Goal: Task Accomplishment & Management: Complete application form

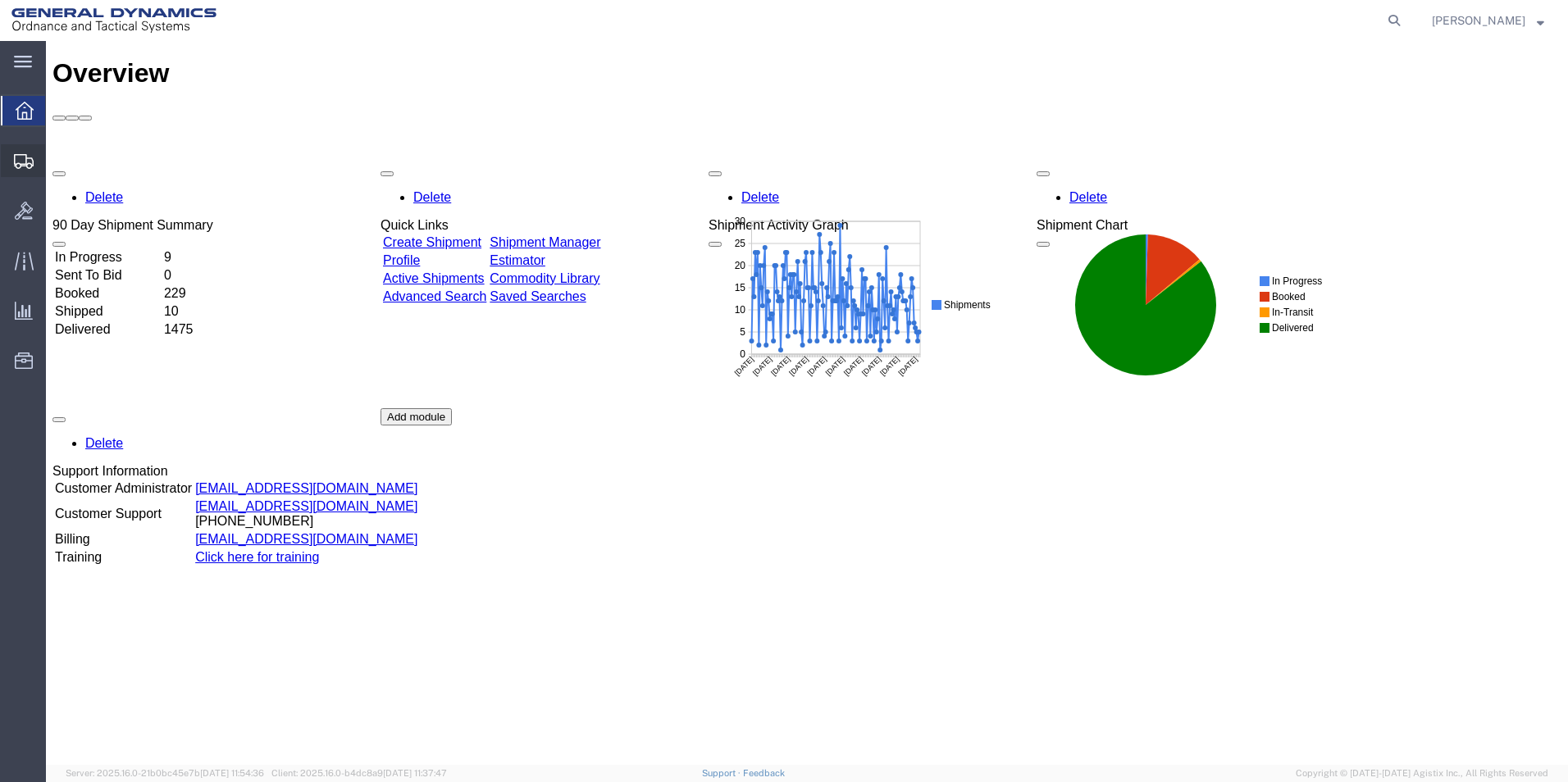
click at [0, 0] on span "Create from Template" at bounding box center [0, 0] width 0 height 0
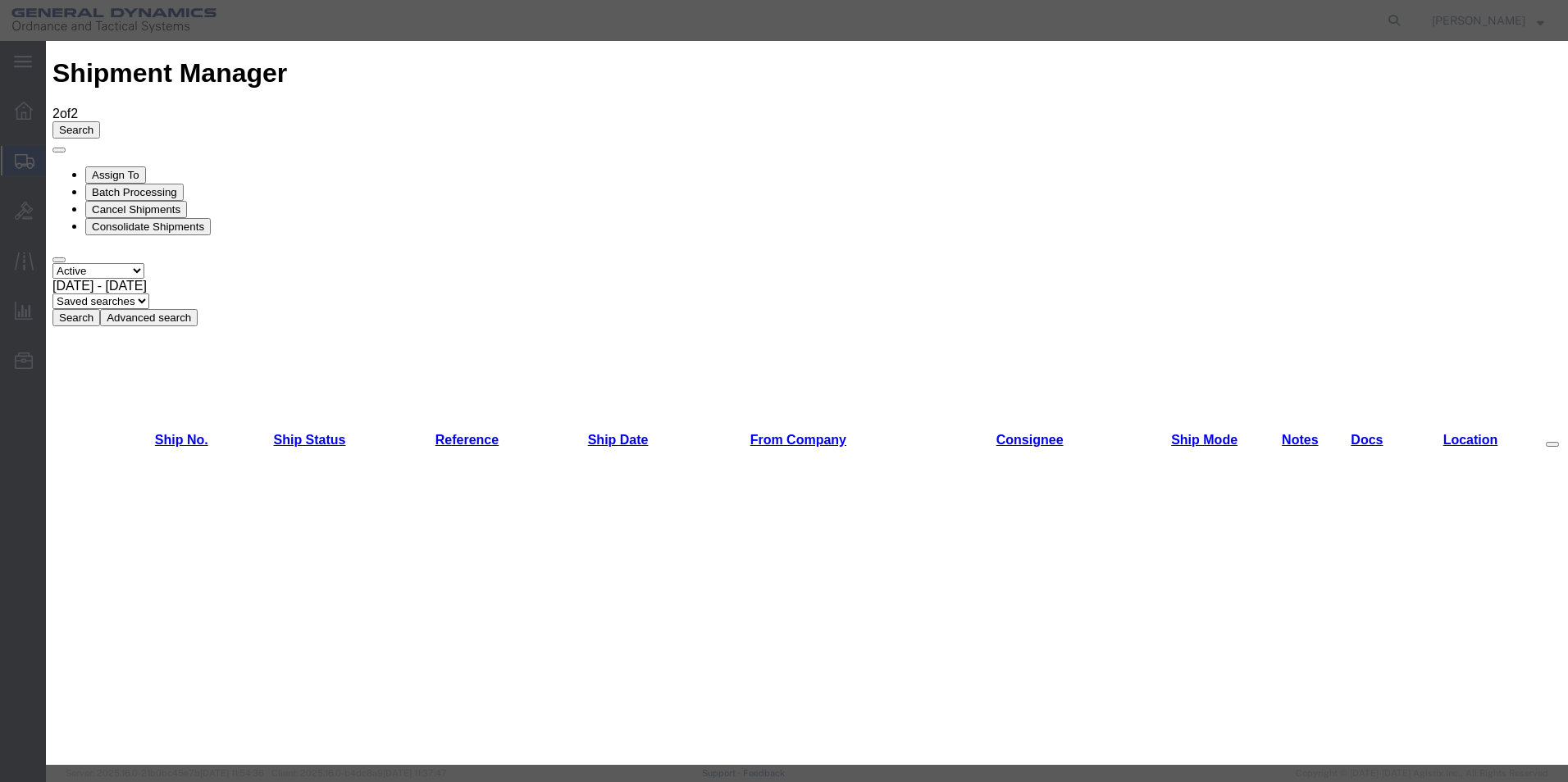
scroll to position [461, 0]
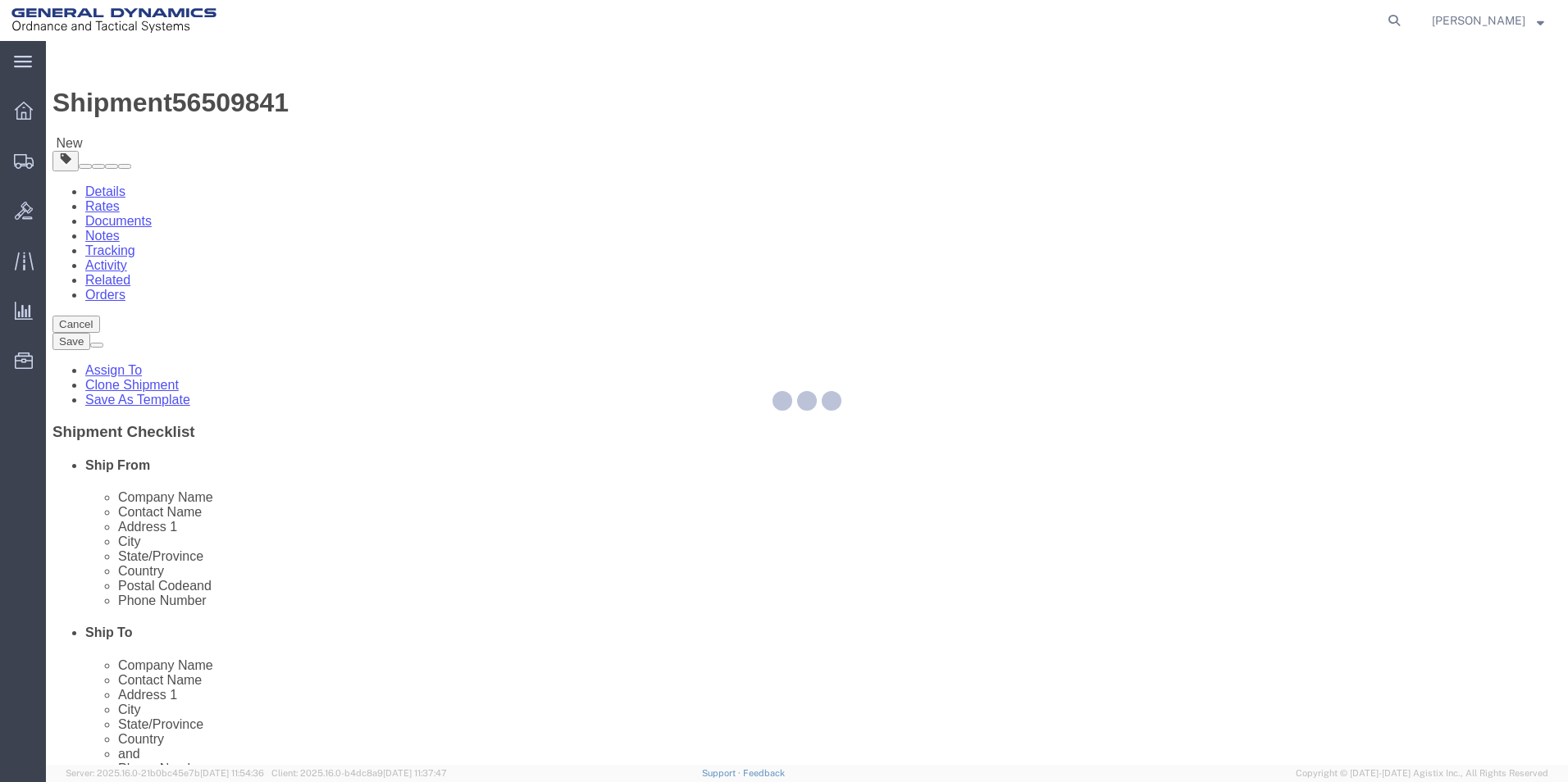
select select
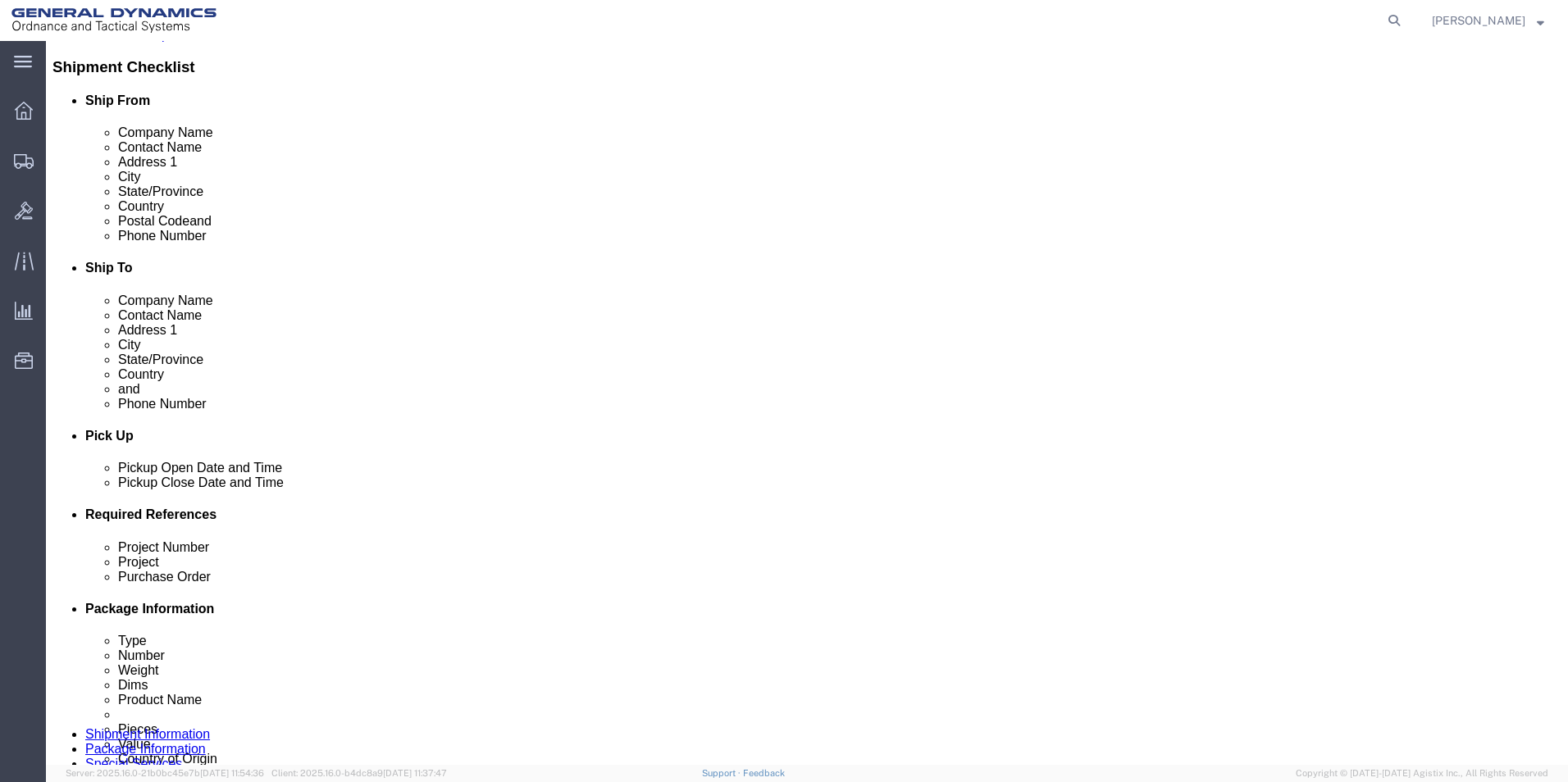
scroll to position [387, 0]
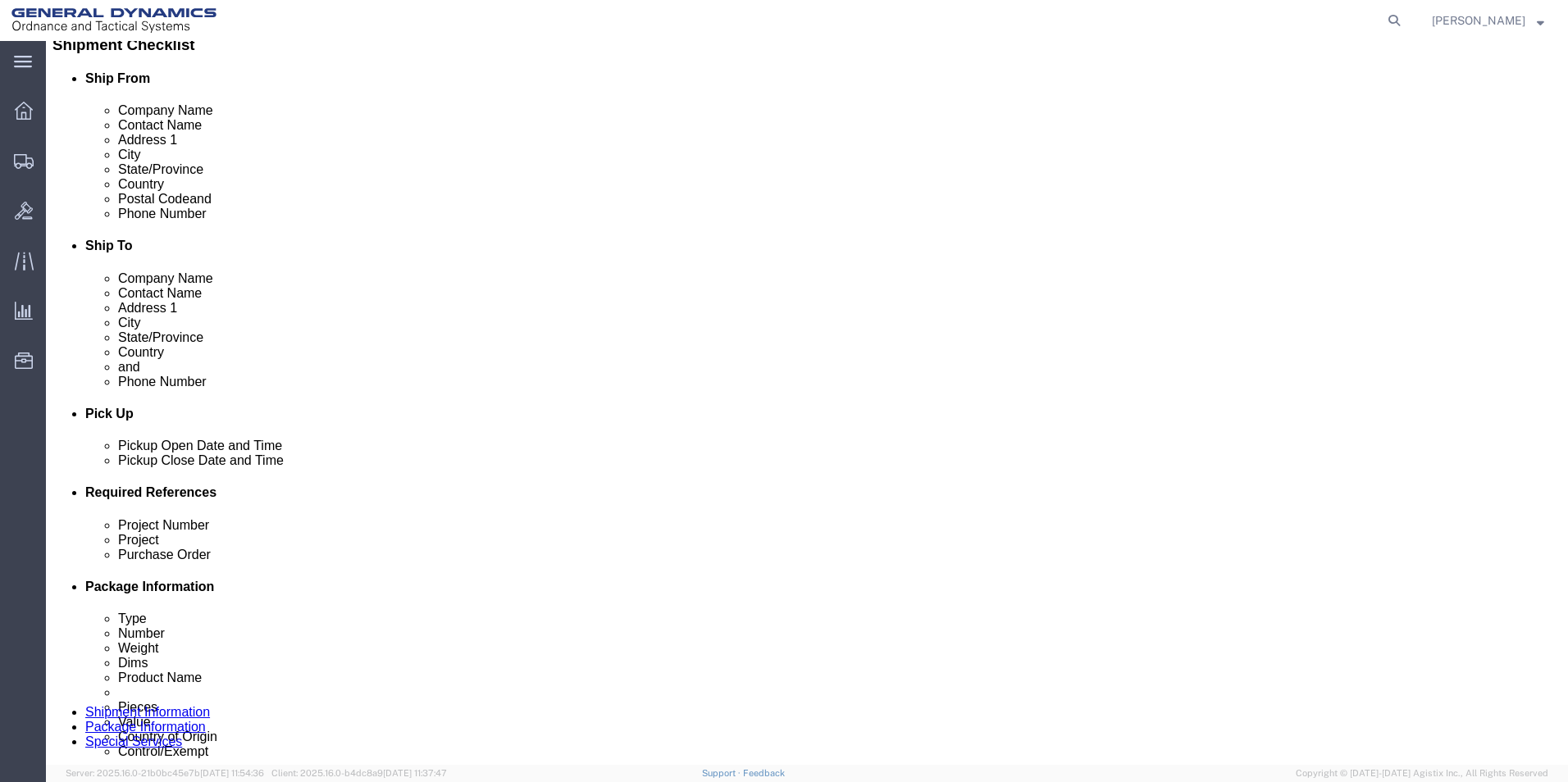
click div "[DATE] 1:00 PM"
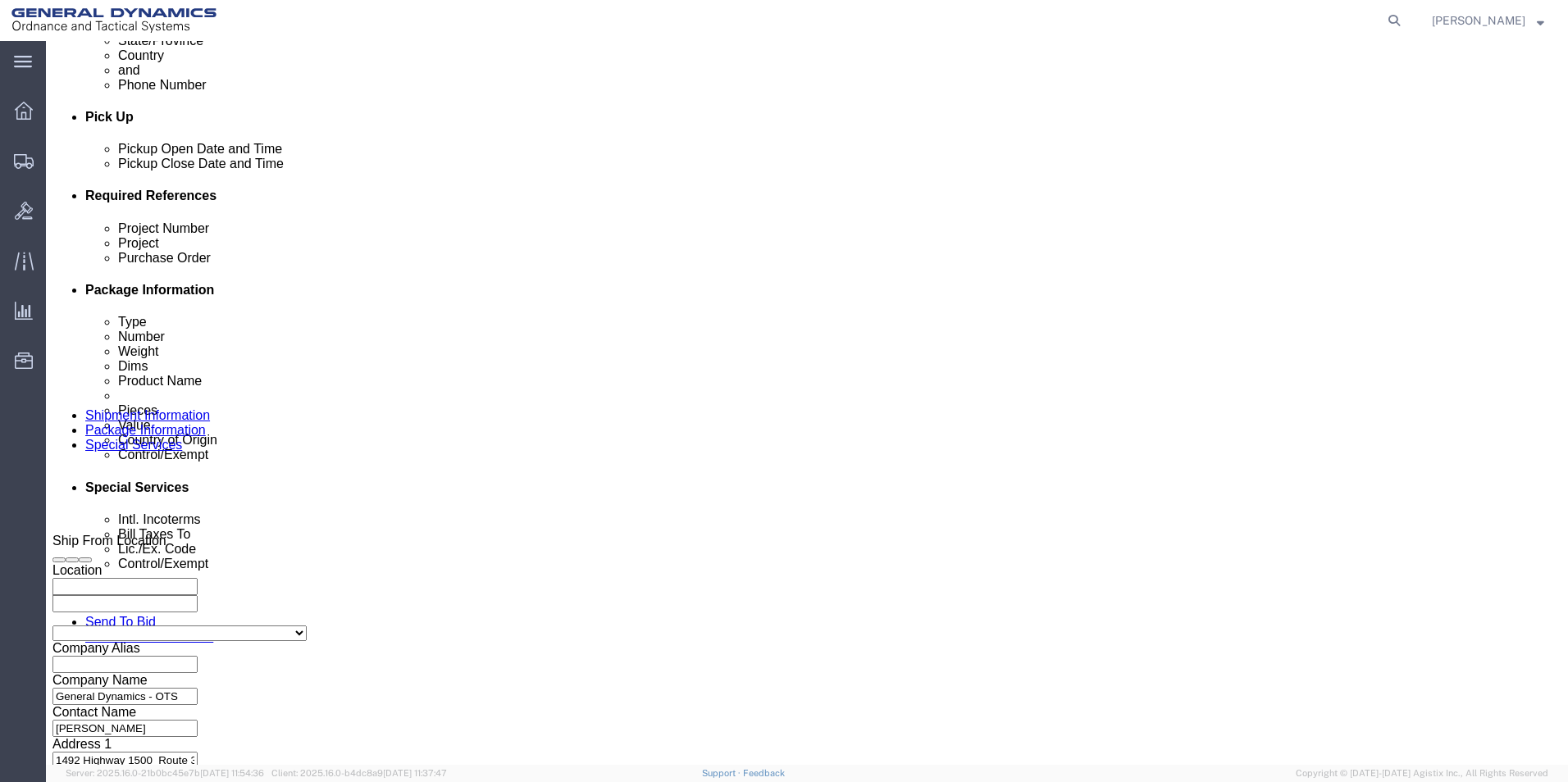
click input "1:00 PM"
type input "10:00 AM"
click button "Apply"
click input "text"
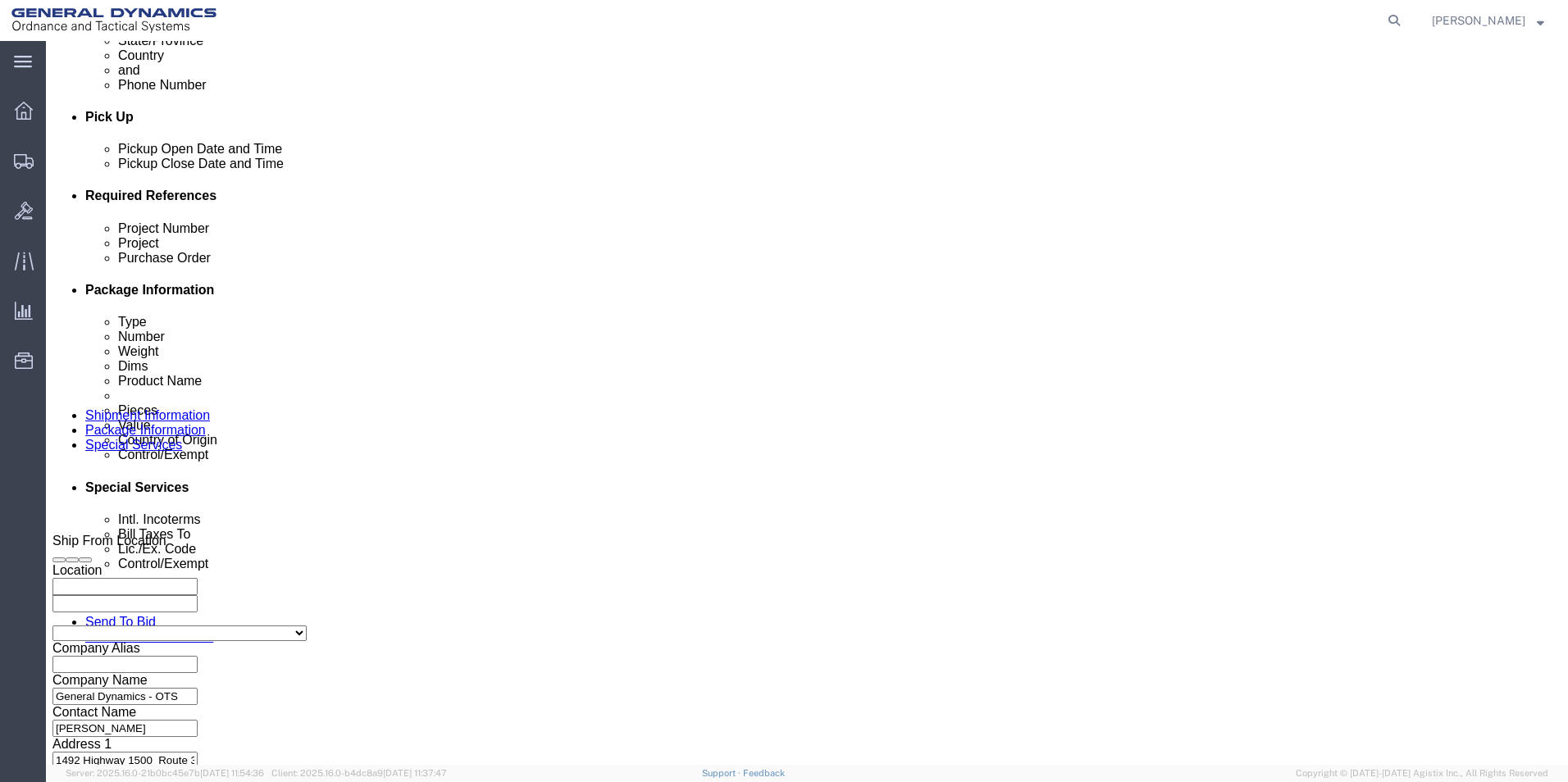
type input "W15QKN19D0084"
click input "text"
type input "120 mm FRPC"
click input "text"
type input "C11735"
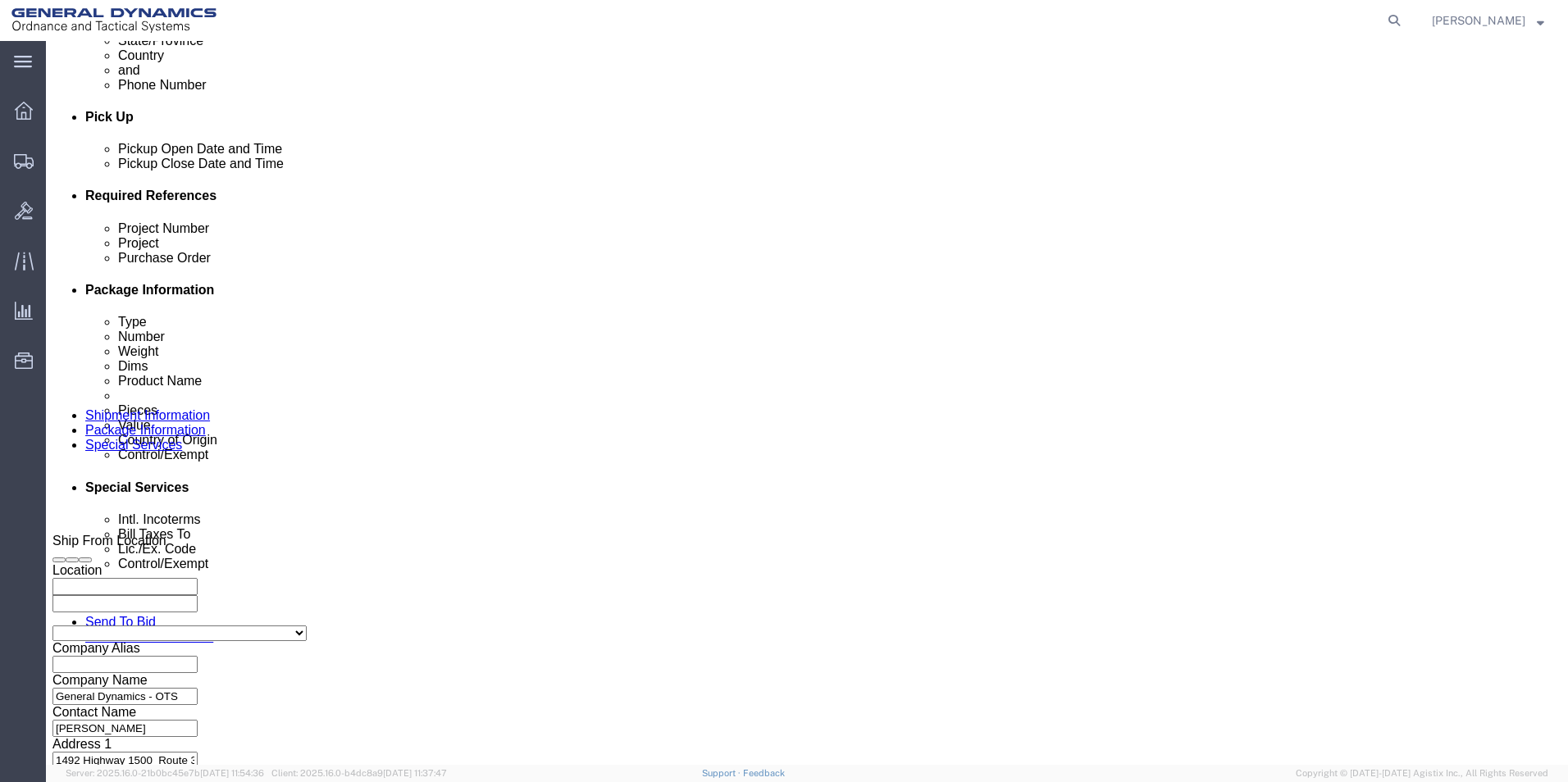
click button "Continue"
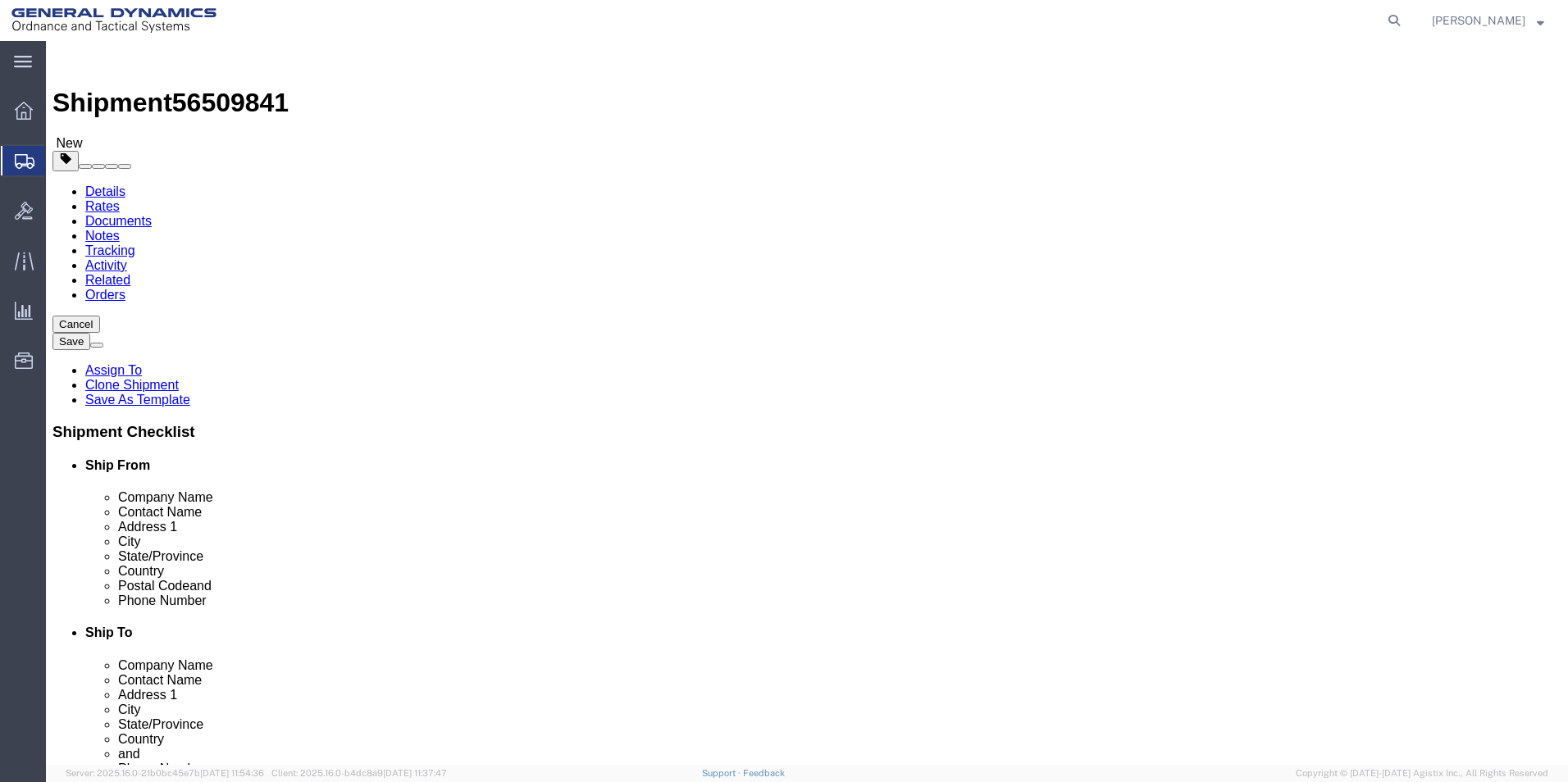
click dd "1890.00 Each"
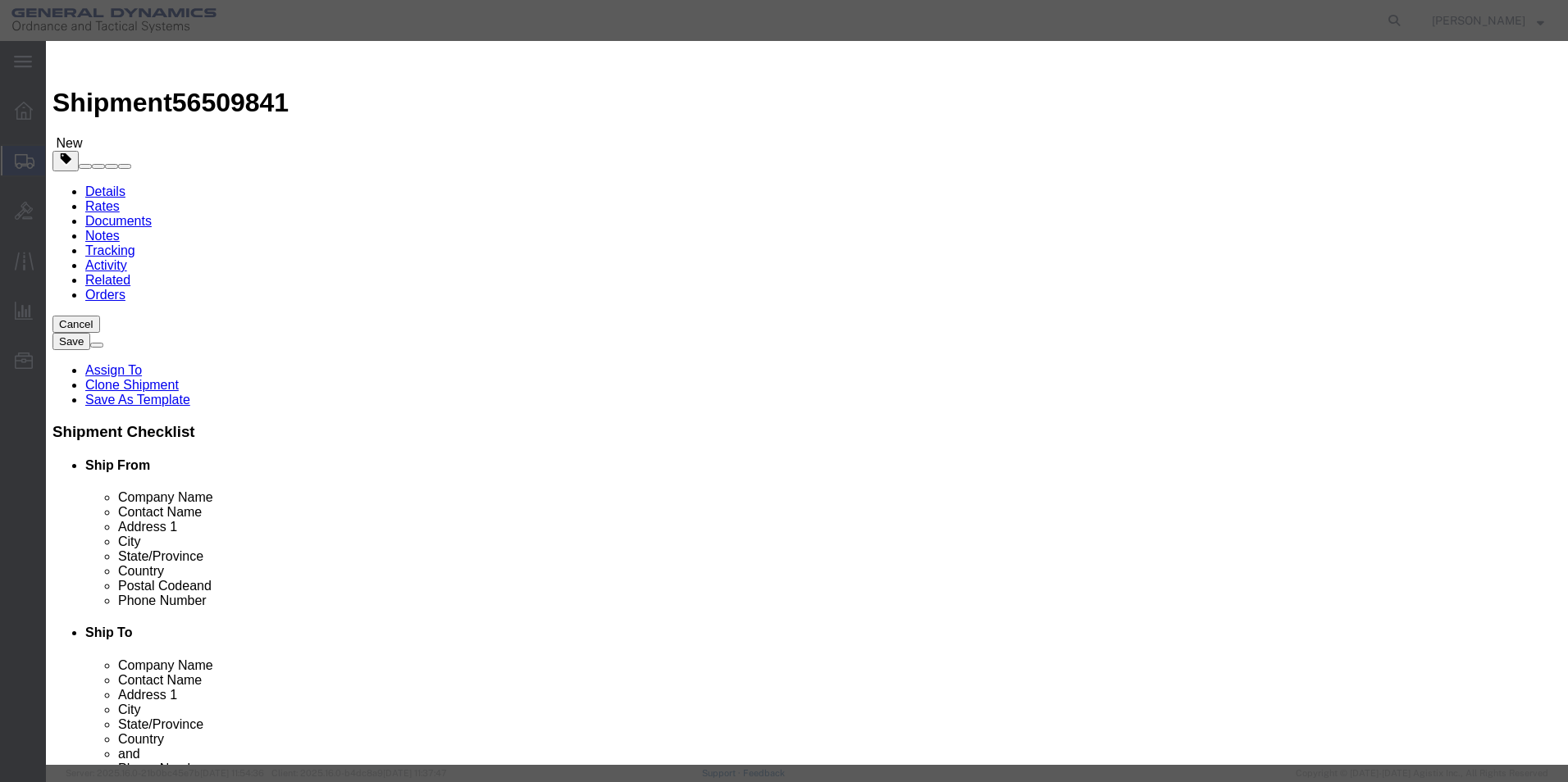
click icon "button"
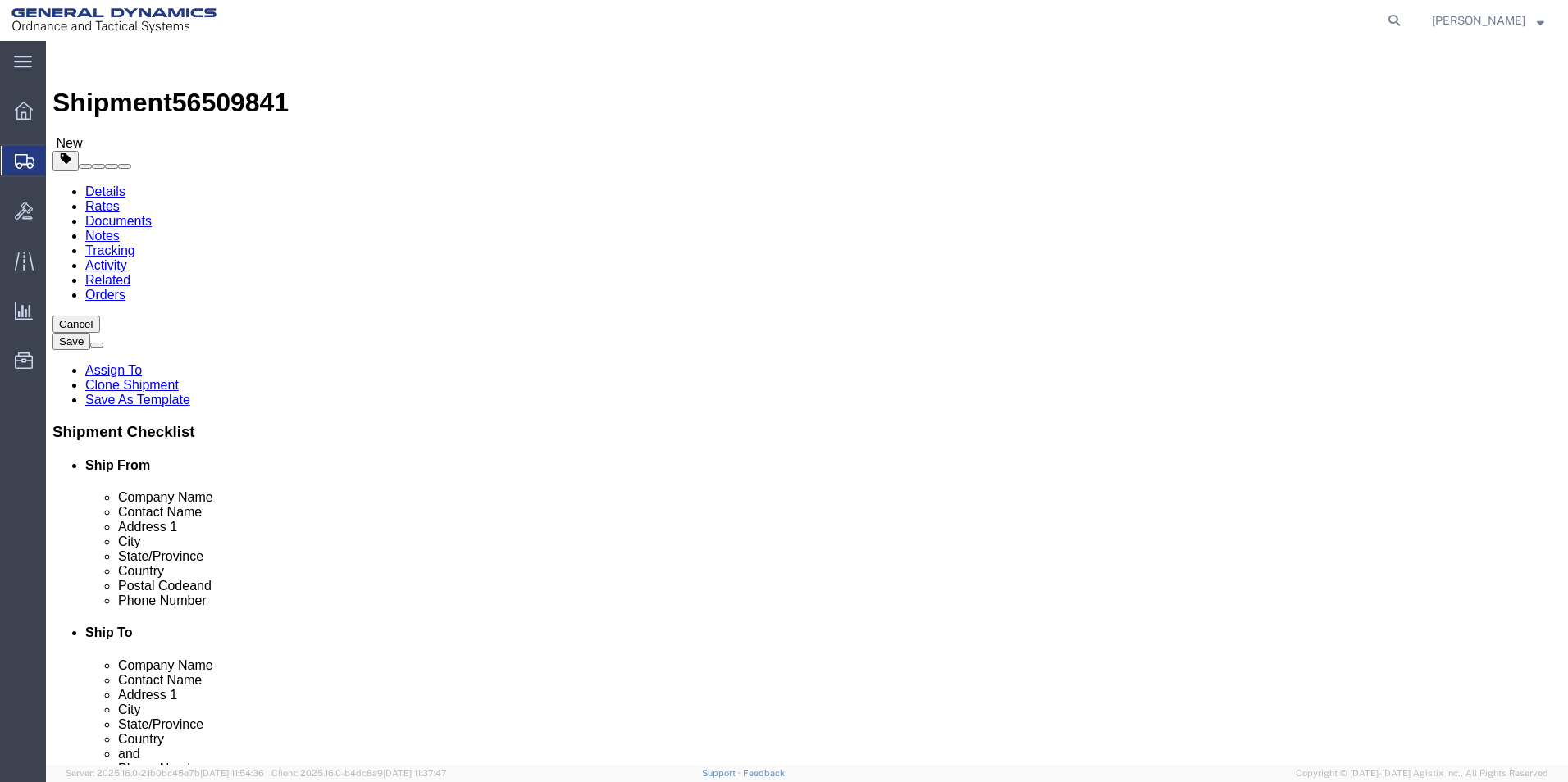
click link "Add Package"
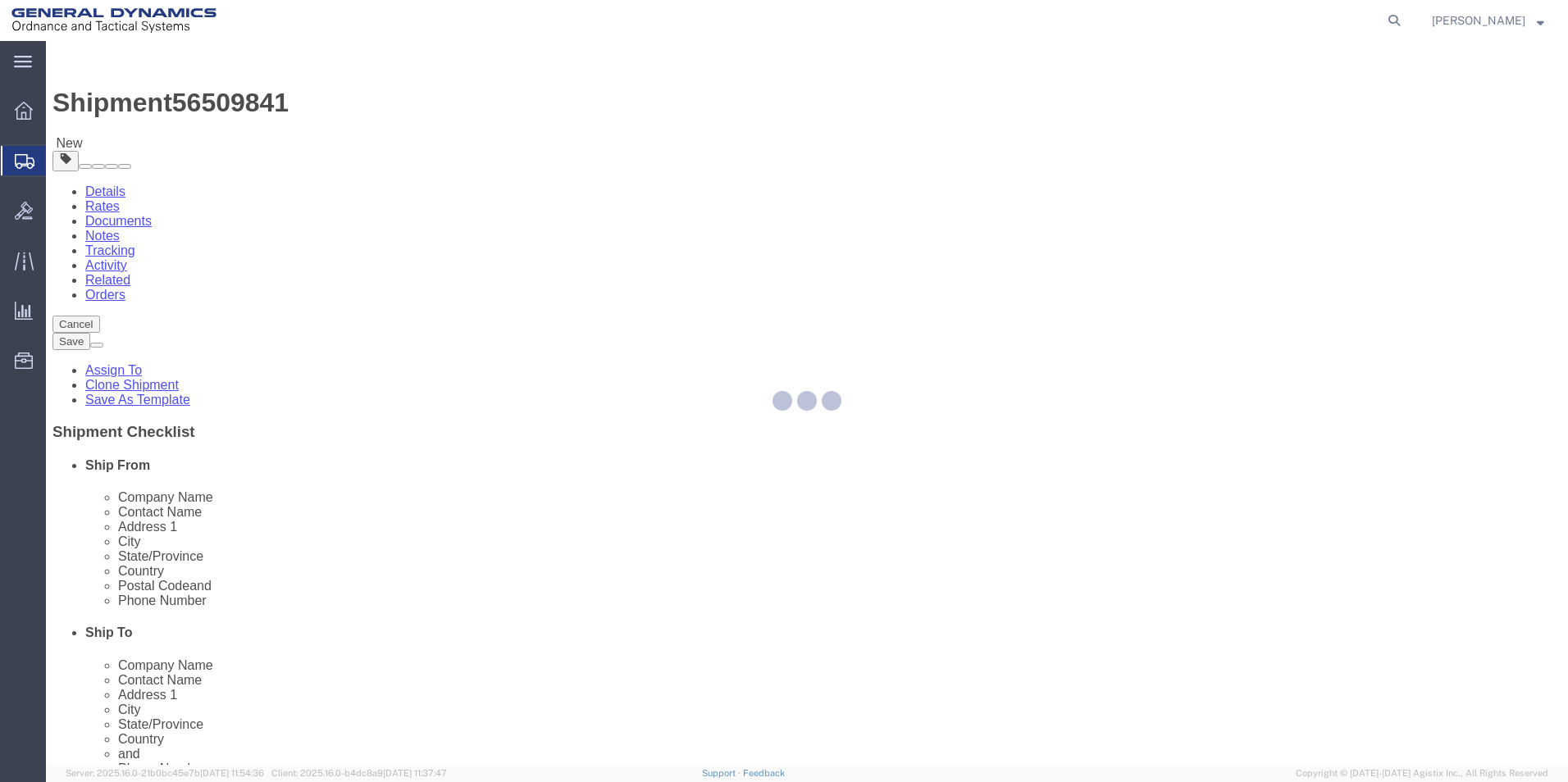
select select "PSNS"
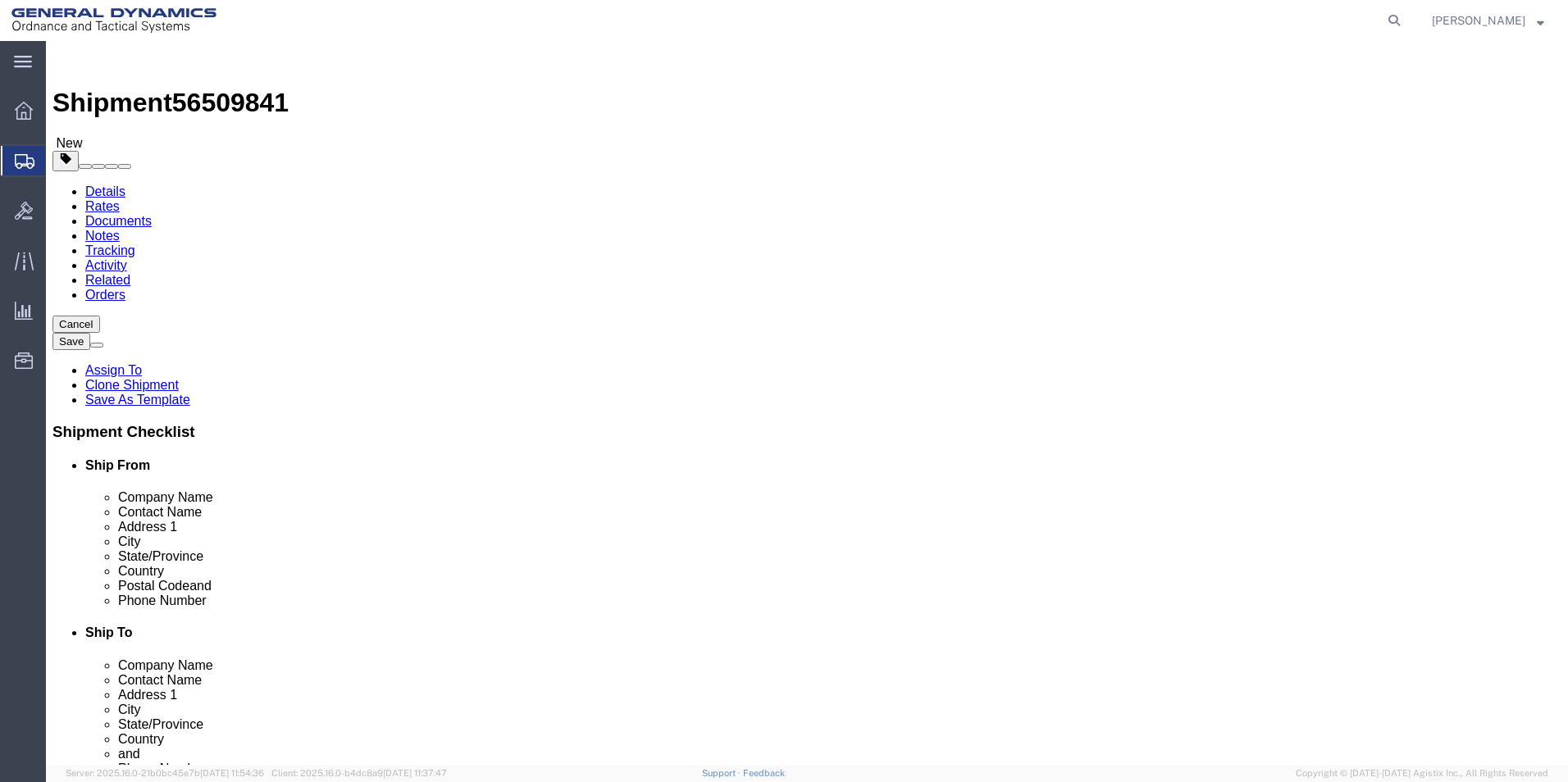
click select "Select Bale(s) Basket(s) Bolt(s) Bottle(s) Buckets Bulk Bundle(s) Can(s) Cardbo…"
select select "PSNS"
click select "Select Bale(s) Basket(s) Bolt(s) Bottle(s) Buckets Bulk Bundle(s) Can(s) Cardbo…"
click input "text"
type input "1"
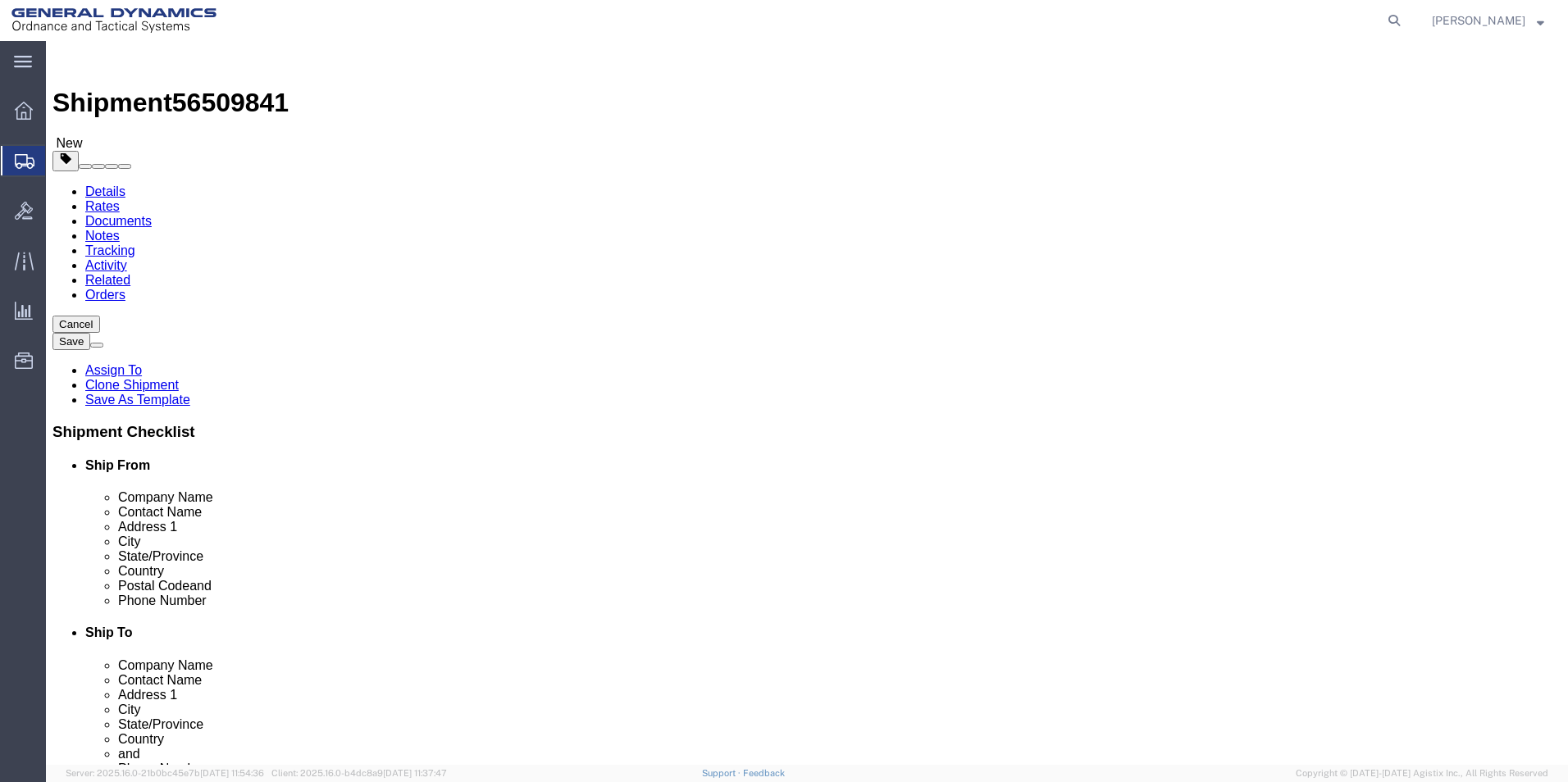
click input "text"
type input "48.00"
click input "text"
type input "40.00"
click input "text"
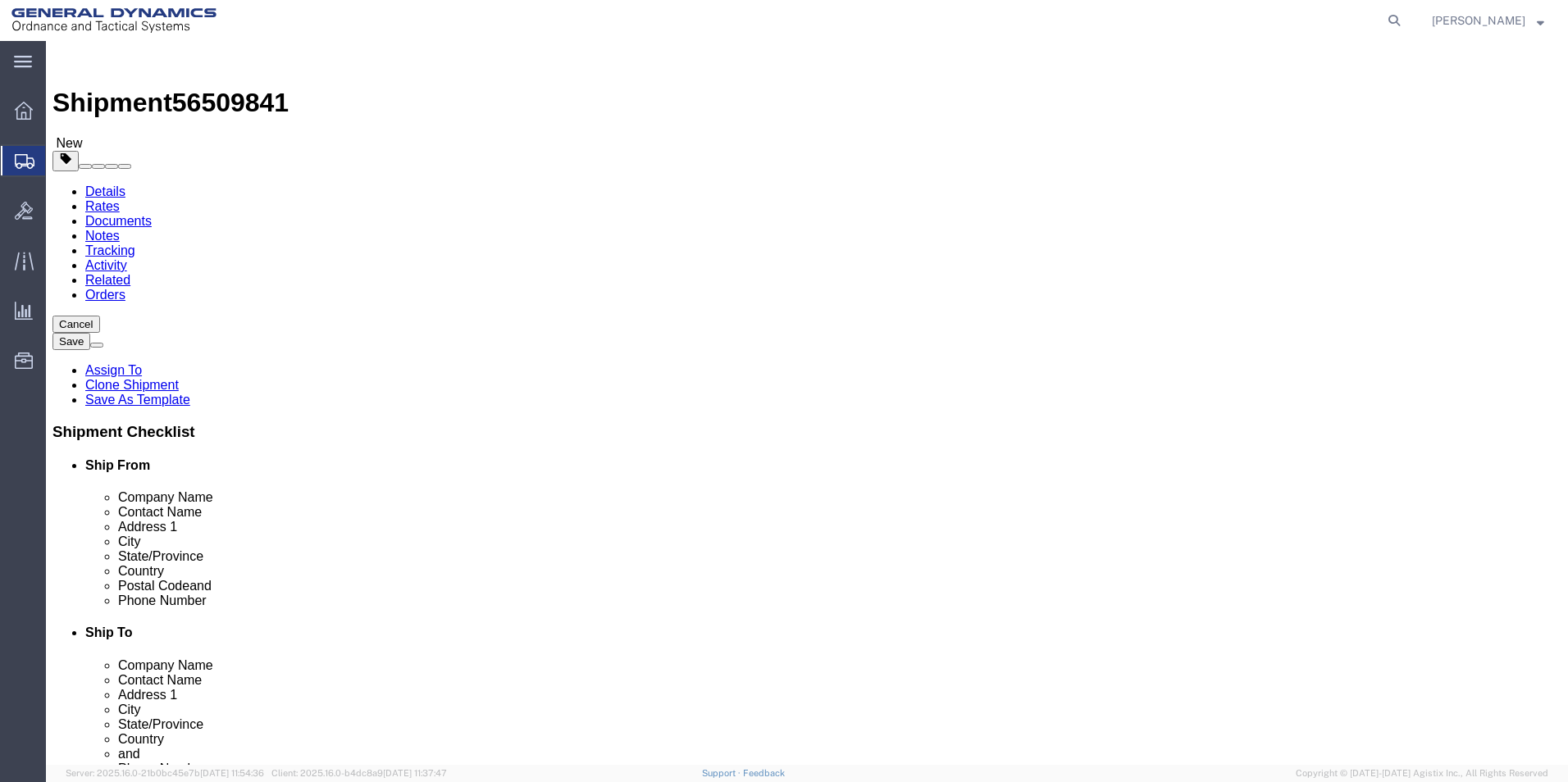
type input "40.00"
drag, startPoint x: 847, startPoint y: 425, endPoint x: 746, endPoint y: 425, distance: 101.0
click div "Weight 0.00 Select kgs lbs Ship. t°"
type input "1560.00"
click link "Add Content"
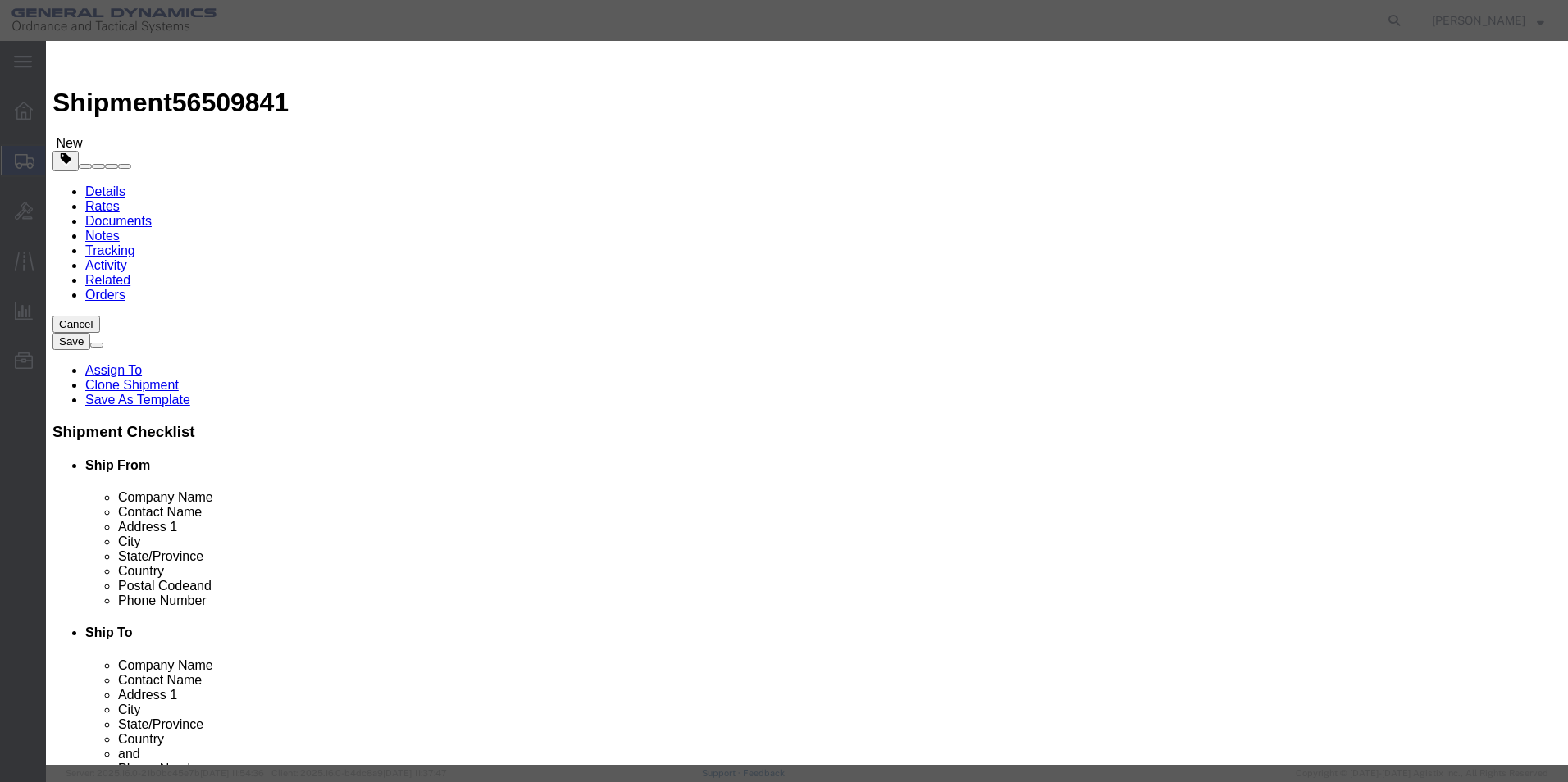
click input "text"
type input "120 mm FRPC Fuze Adapters"
drag, startPoint x: 490, startPoint y: 159, endPoint x: 451, endPoint y: 158, distance: 39.0
click div "Pieces 0 Select Bag Barrels 100Board Feet Bottle Box Blister Pack Carats Can Ca…"
type input "1890.00"
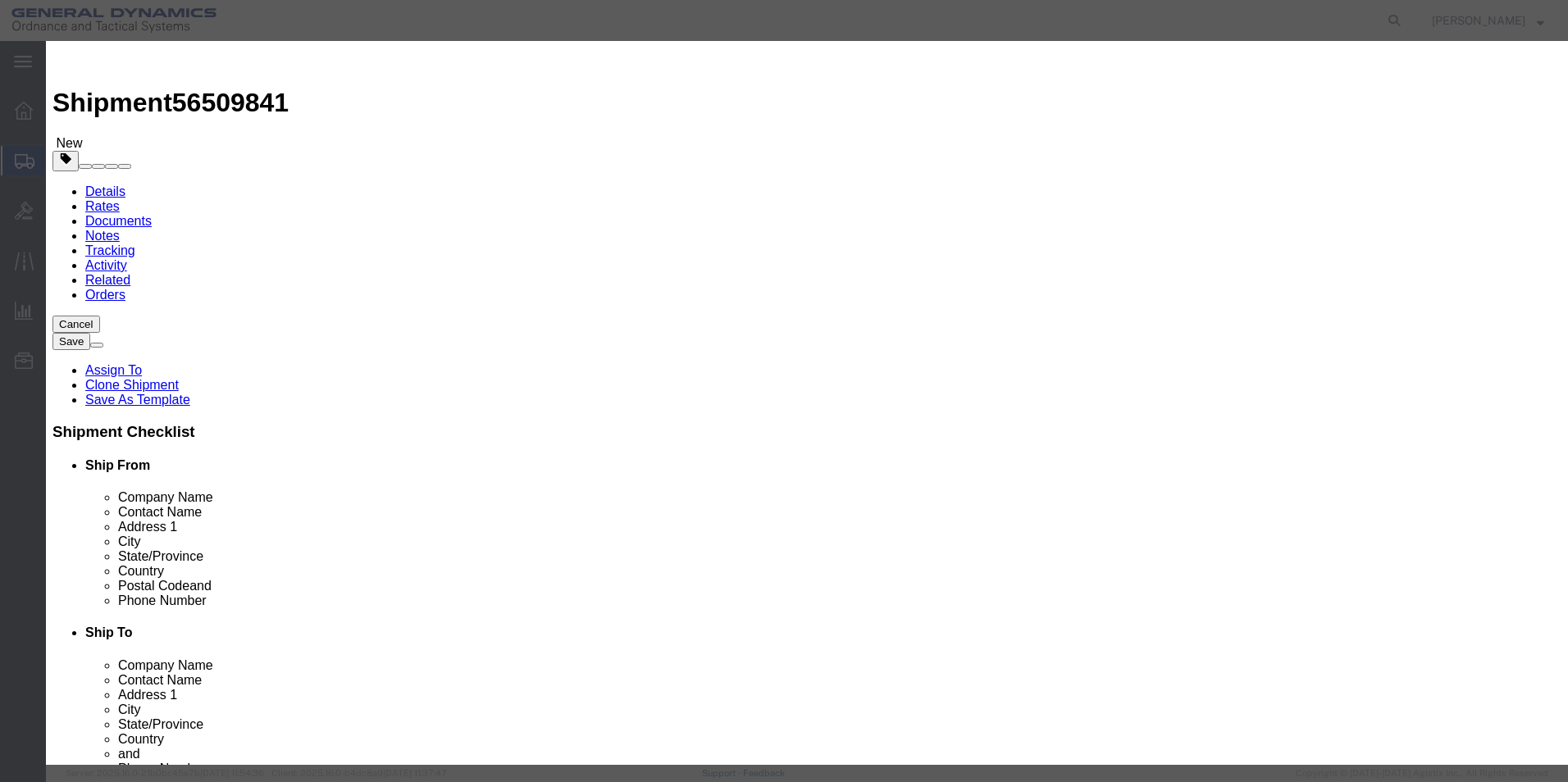
click input "text"
type input "100.00"
click select "Select 50 55 60 65 70 85 92.5 100 125 175 250 300 400"
select select "70"
click select "Select 50 55 60 65 70 85 92.5 100 125 175 250 300 400"
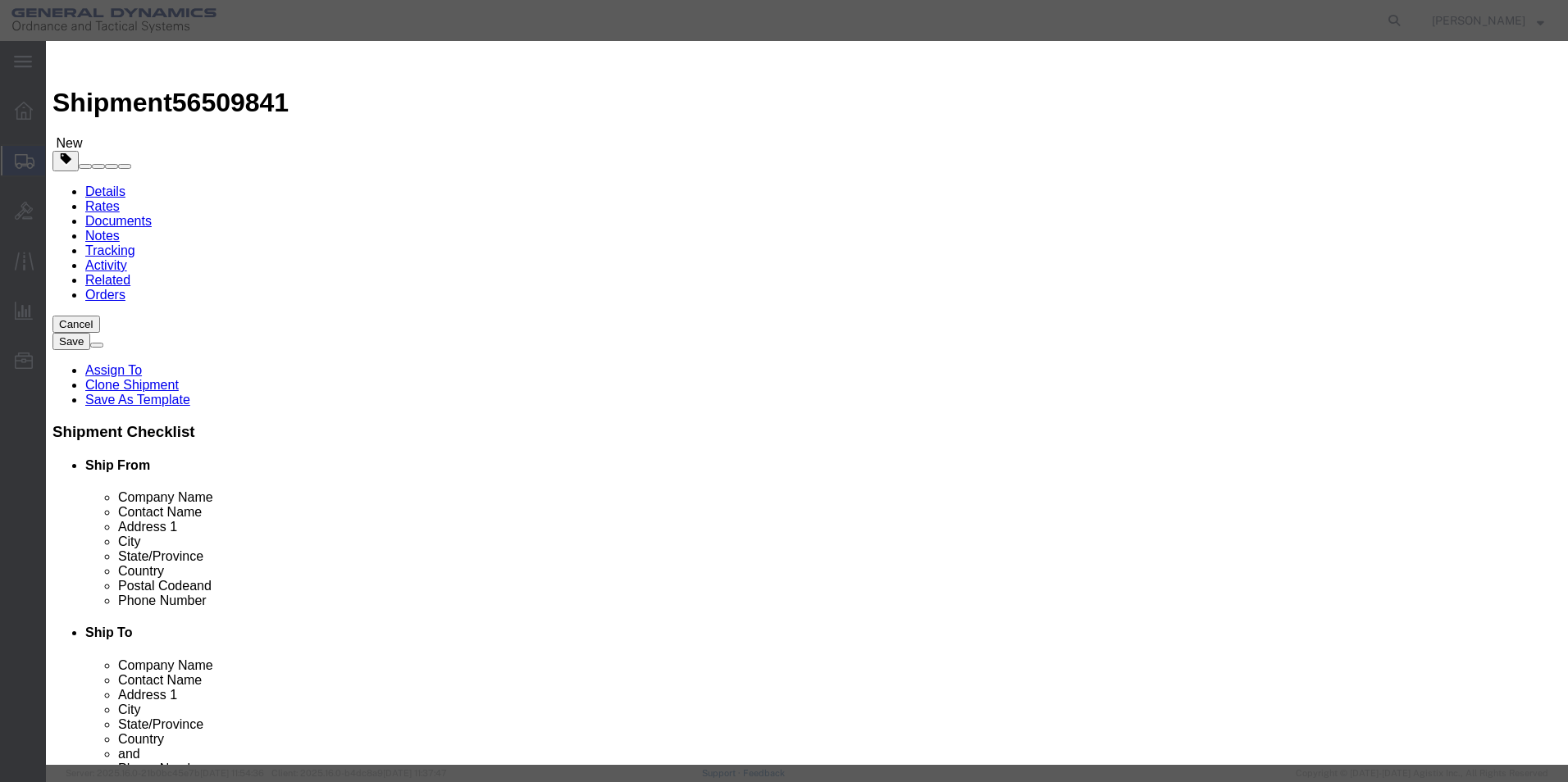
click textarea
type textarea "120 MM FRPC Fuze Adapters"
click select "Select [GEOGRAPHIC_DATA] [GEOGRAPHIC_DATA] [GEOGRAPHIC_DATA] [GEOGRAPHIC_DATA] …"
drag, startPoint x: 1180, startPoint y: 247, endPoint x: 1156, endPoint y: 377, distance: 132.2
click div "Description 120 MM FRPC Fuze Adapters Commodity Category Select Military Equipm…"
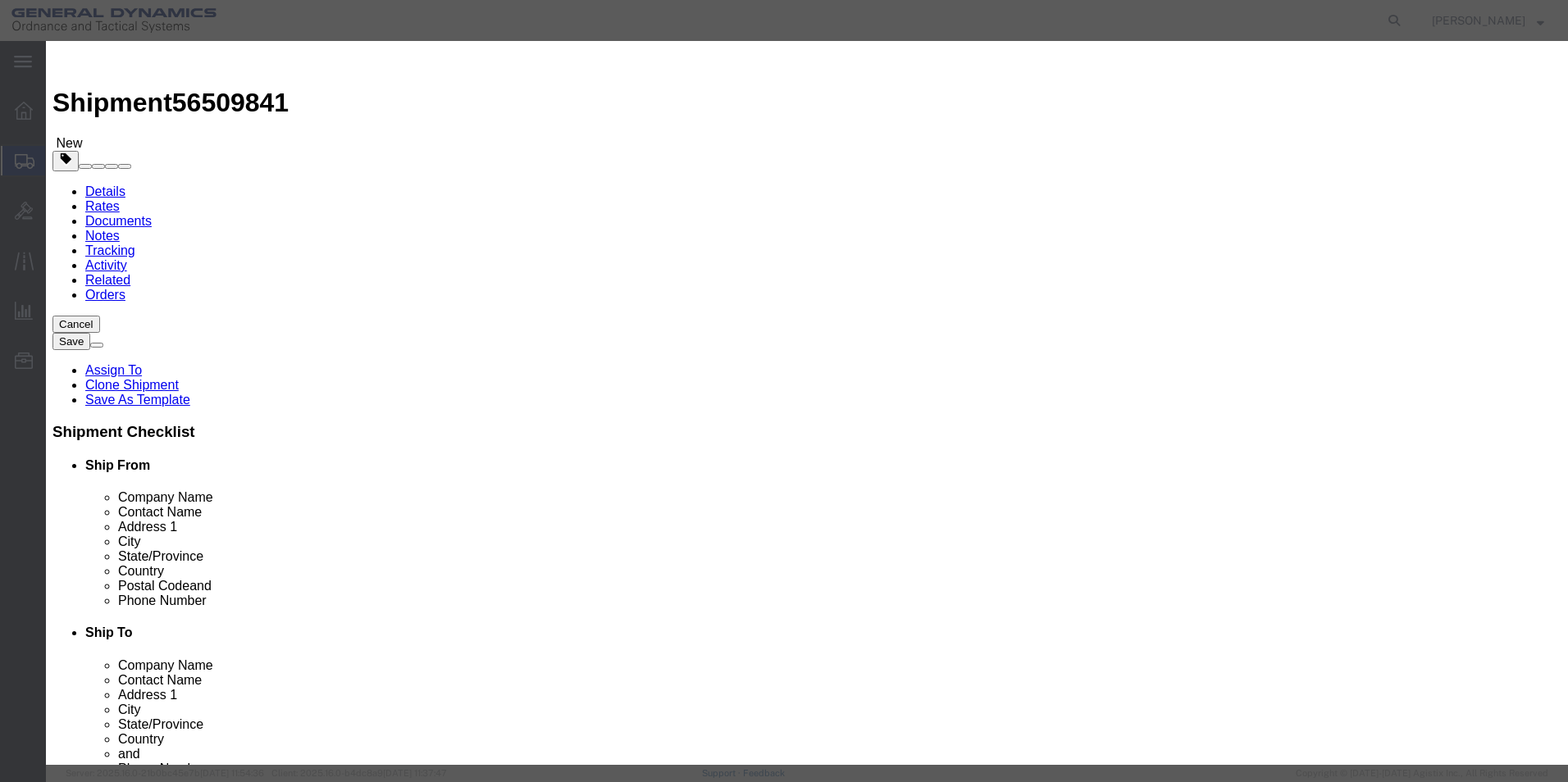
drag, startPoint x: 1158, startPoint y: 371, endPoint x: 1193, endPoint y: 188, distance: 186.3
click div "Commodity library Product Name 120 mm FRPC Fuze Adapters 120 mm Pieces 1890.00 …"
click select "Select [GEOGRAPHIC_DATA] [GEOGRAPHIC_DATA] [GEOGRAPHIC_DATA] [GEOGRAPHIC_DATA] …"
select select "US"
click select "Select [GEOGRAPHIC_DATA] [GEOGRAPHIC_DATA] [GEOGRAPHIC_DATA] [GEOGRAPHIC_DATA] …"
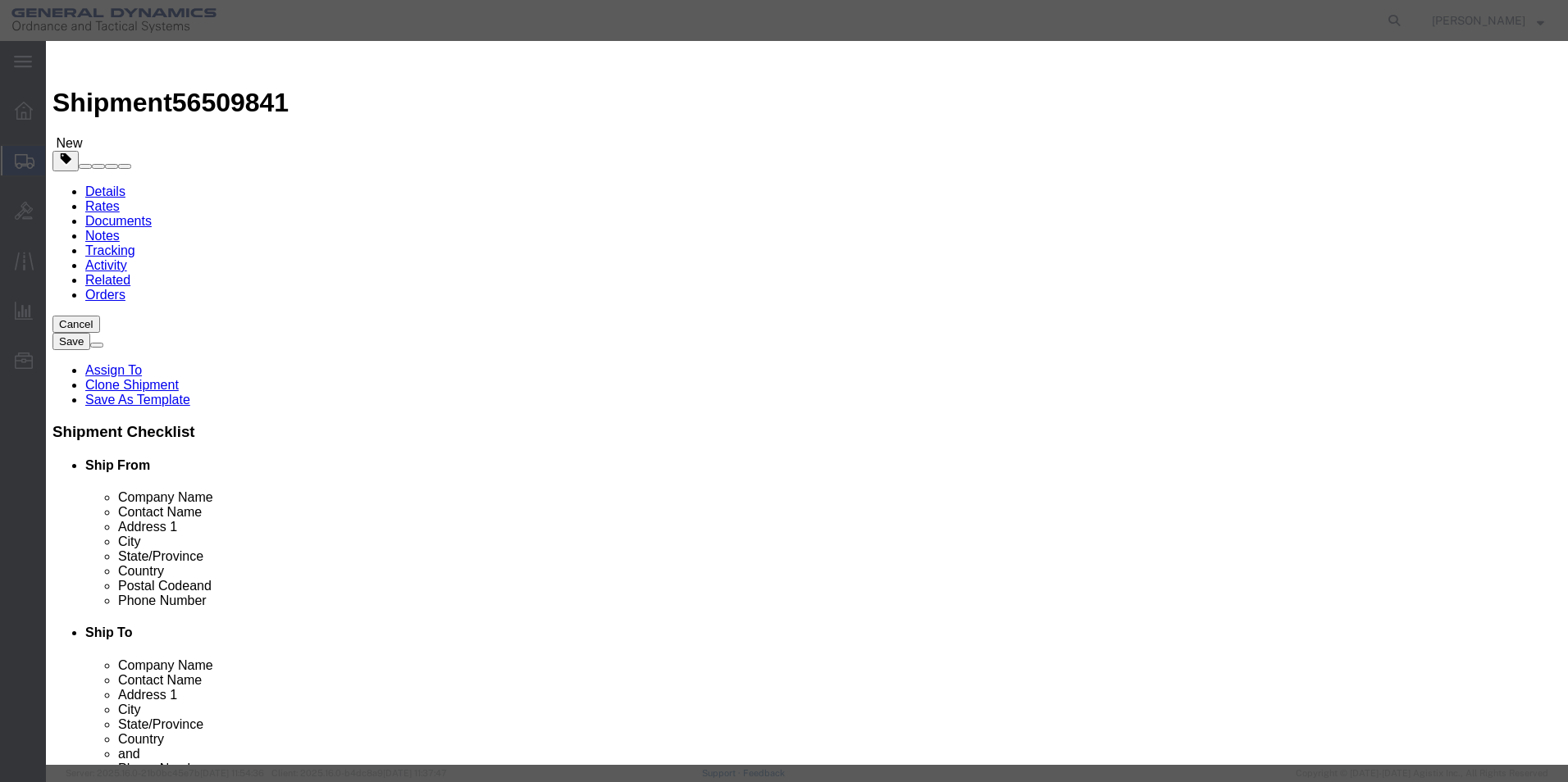
scroll to position [236, 0]
click select "Select ATF BIS DEA EPA FDA FTR ITAR OFAC Other (OPA)"
select select "ITAR"
click select "Select ATF BIS DEA EPA FDA FTR ITAR OFAC Other (OPA)"
click select "Select 123.11B 123.12 123.13 123.16B1 123.16B2 123.16B3 123.16B4 123.16B5 123.1…"
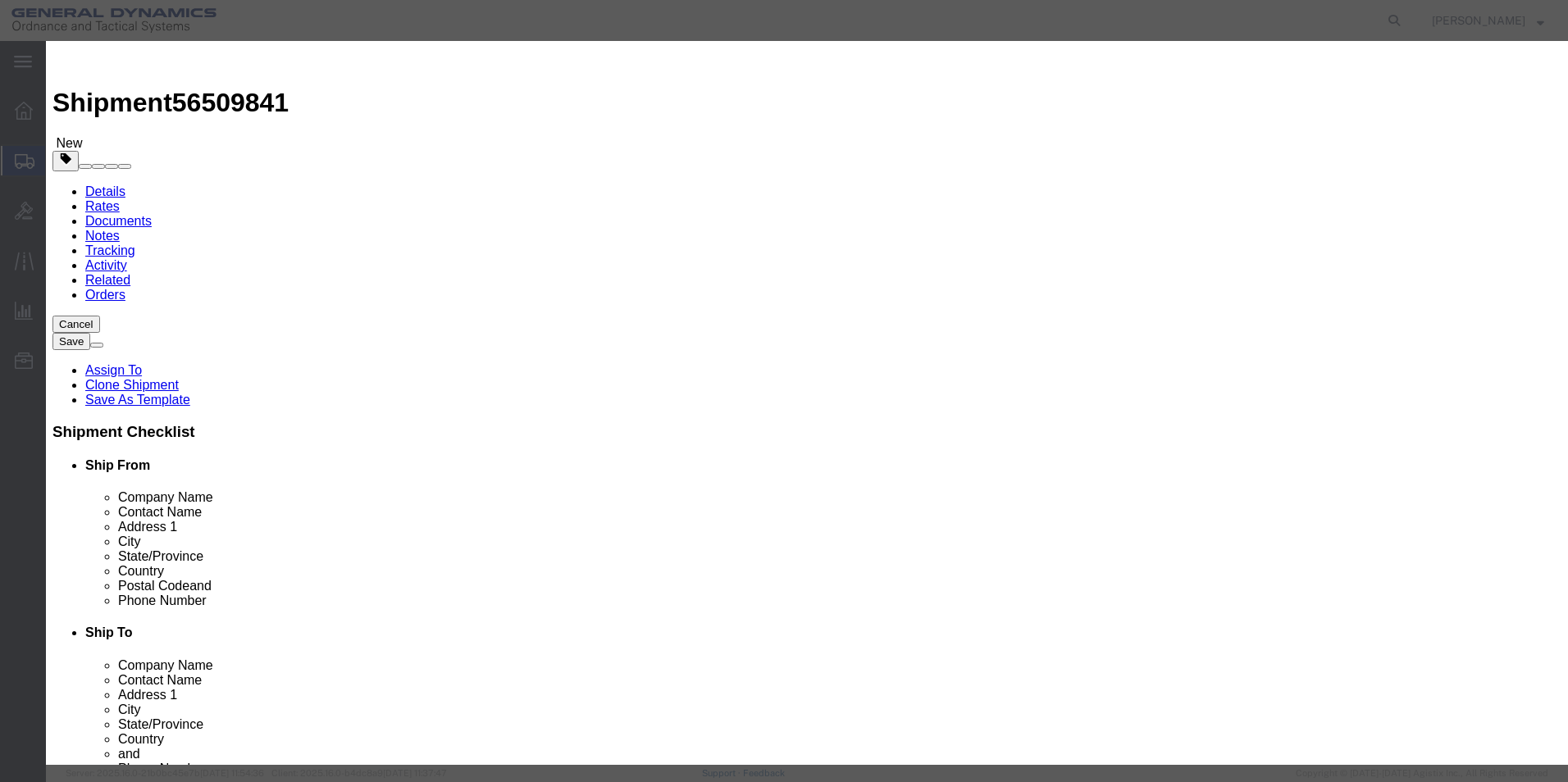
select select "126.5B"
click select "Select 123.11B 123.12 123.13 123.16B1 123.16B2 123.16B3 123.16B4 123.16B5 123.1…"
click button "Save & Close"
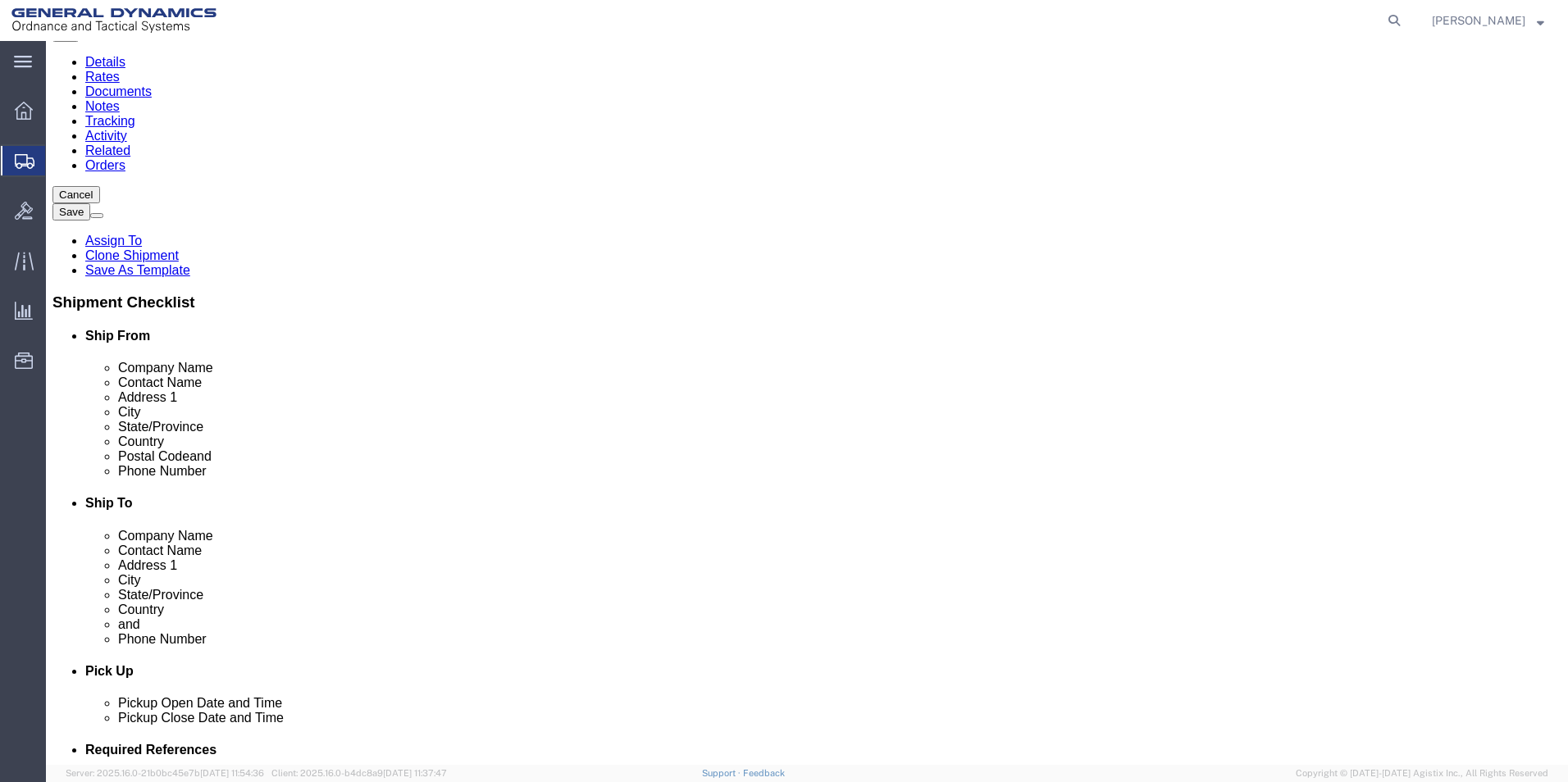
scroll to position [152, 0]
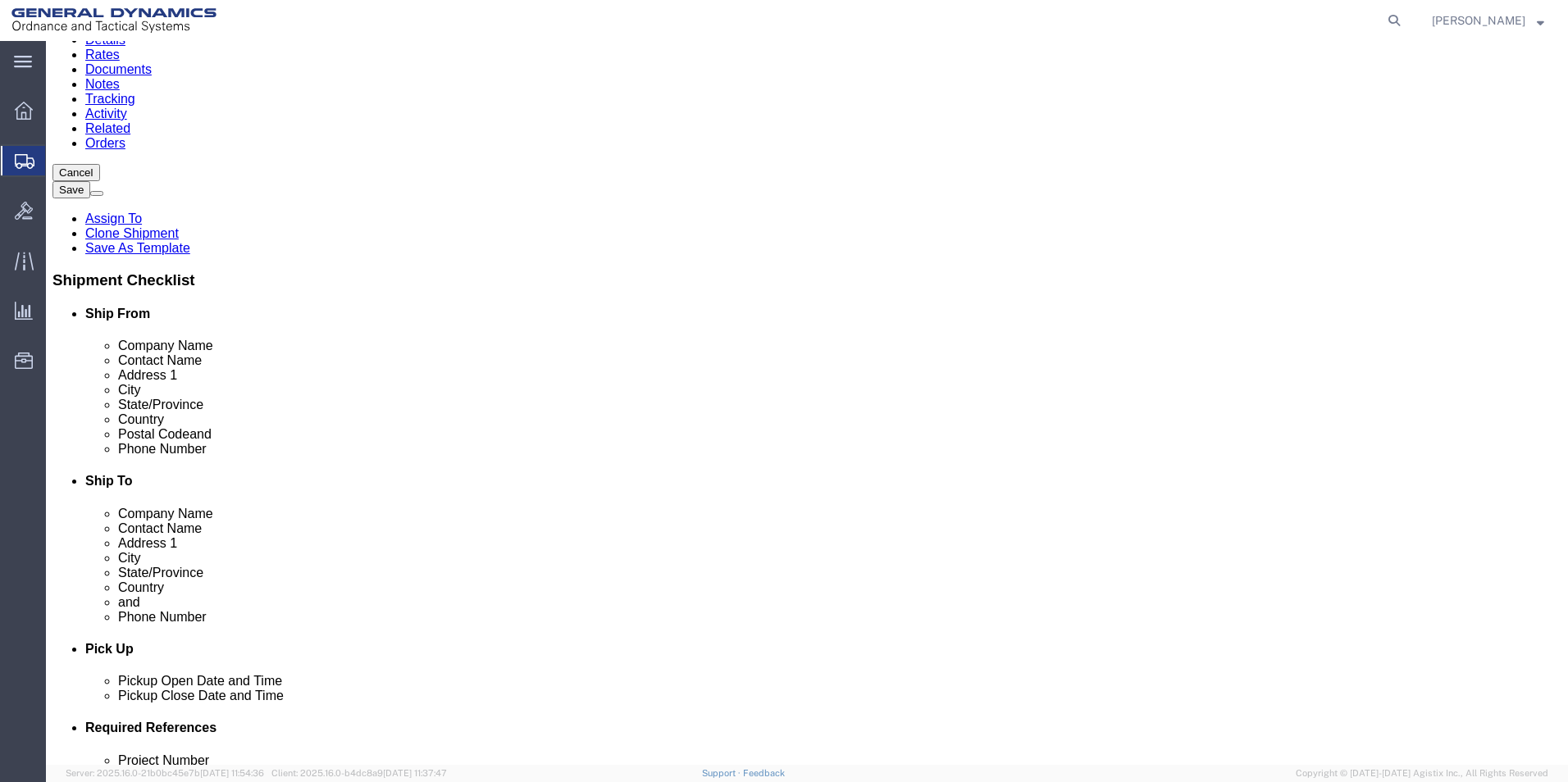
click button "Continue"
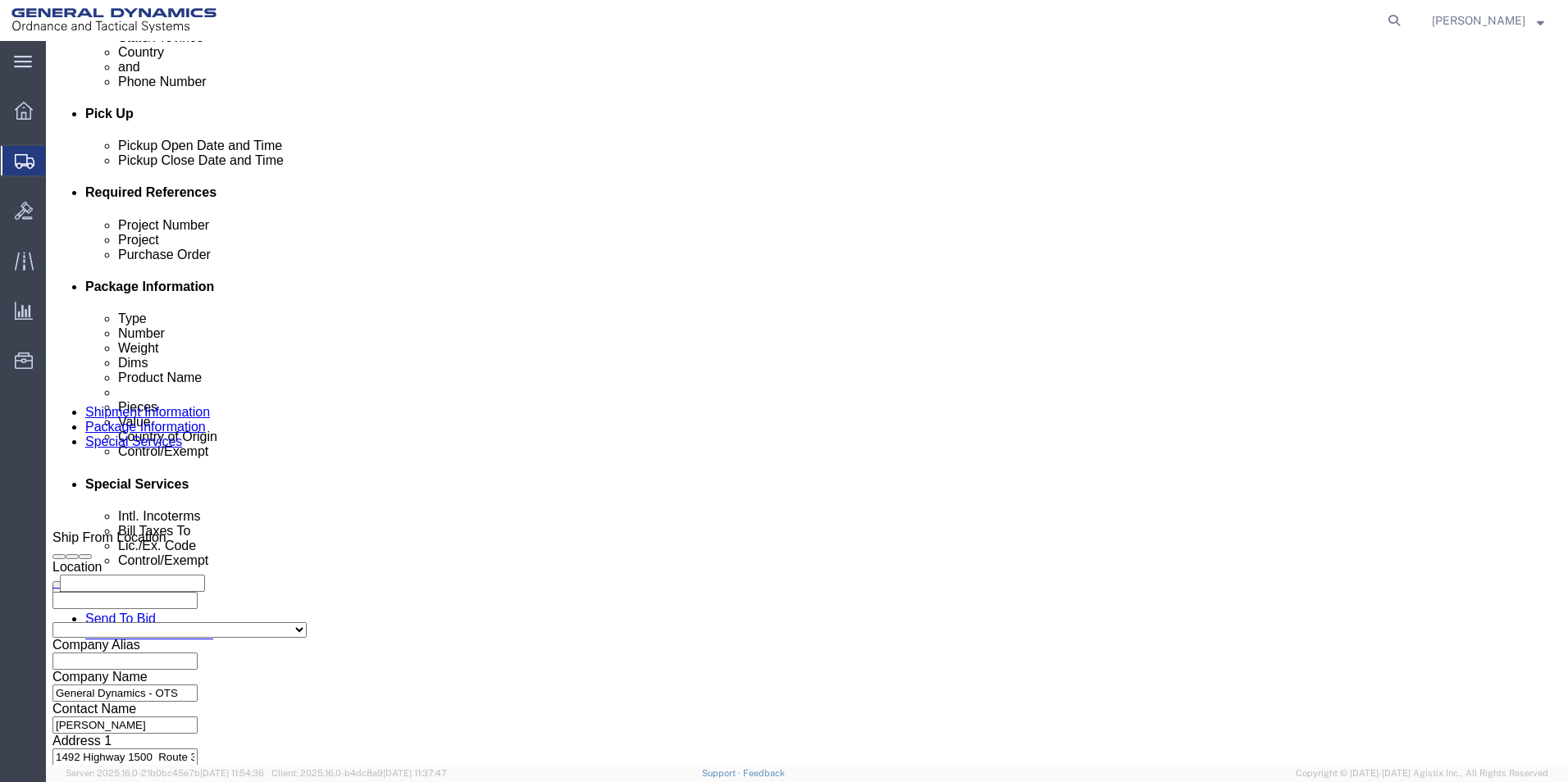
scroll to position [670, 0]
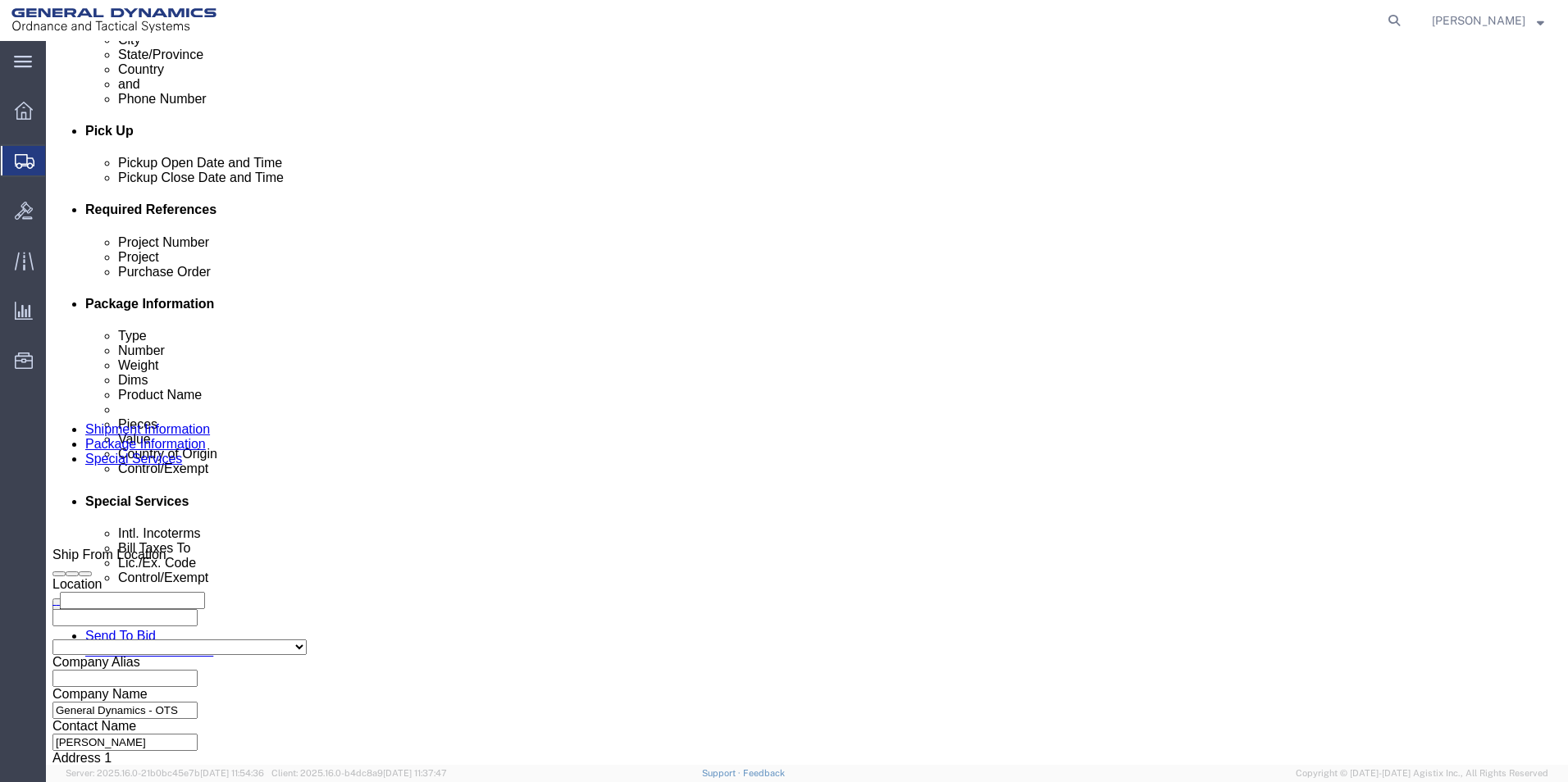
click select "Select Carriage Insurance Paid Carriage Paid To Cost and Freight Cost Insurance…"
select select "CFR"
click select "Select Carriage Insurance Paid Carriage Paid To Cost and Freight Cost Insurance…"
select select "SHIP"
click select "Select Recipient Account Sender/Shipper Third Party Account"
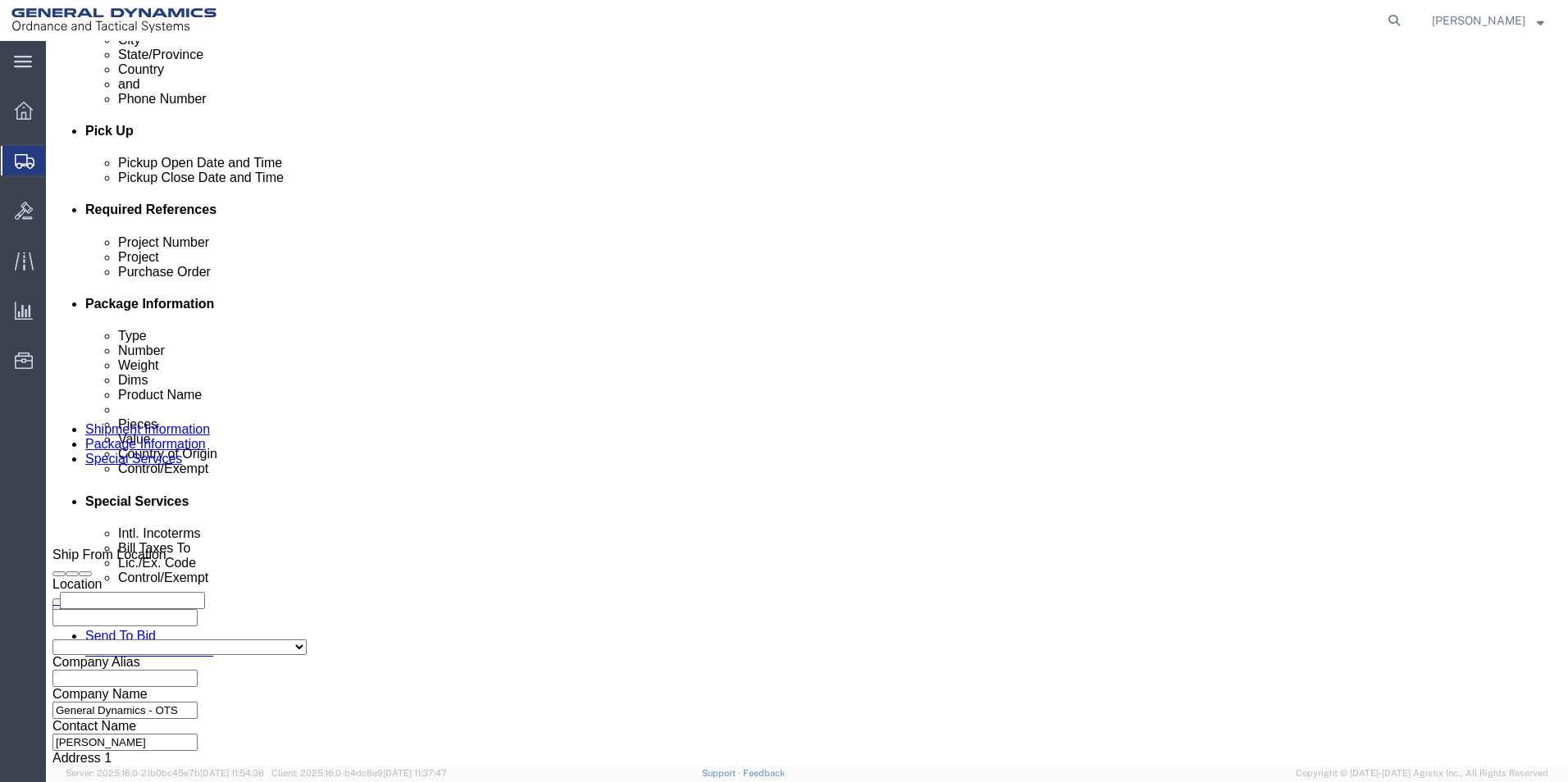
select select "SHIP"
click select "Select Recipient Account Sender/Shipper Third Party Account"
click button "Rate Shipment"
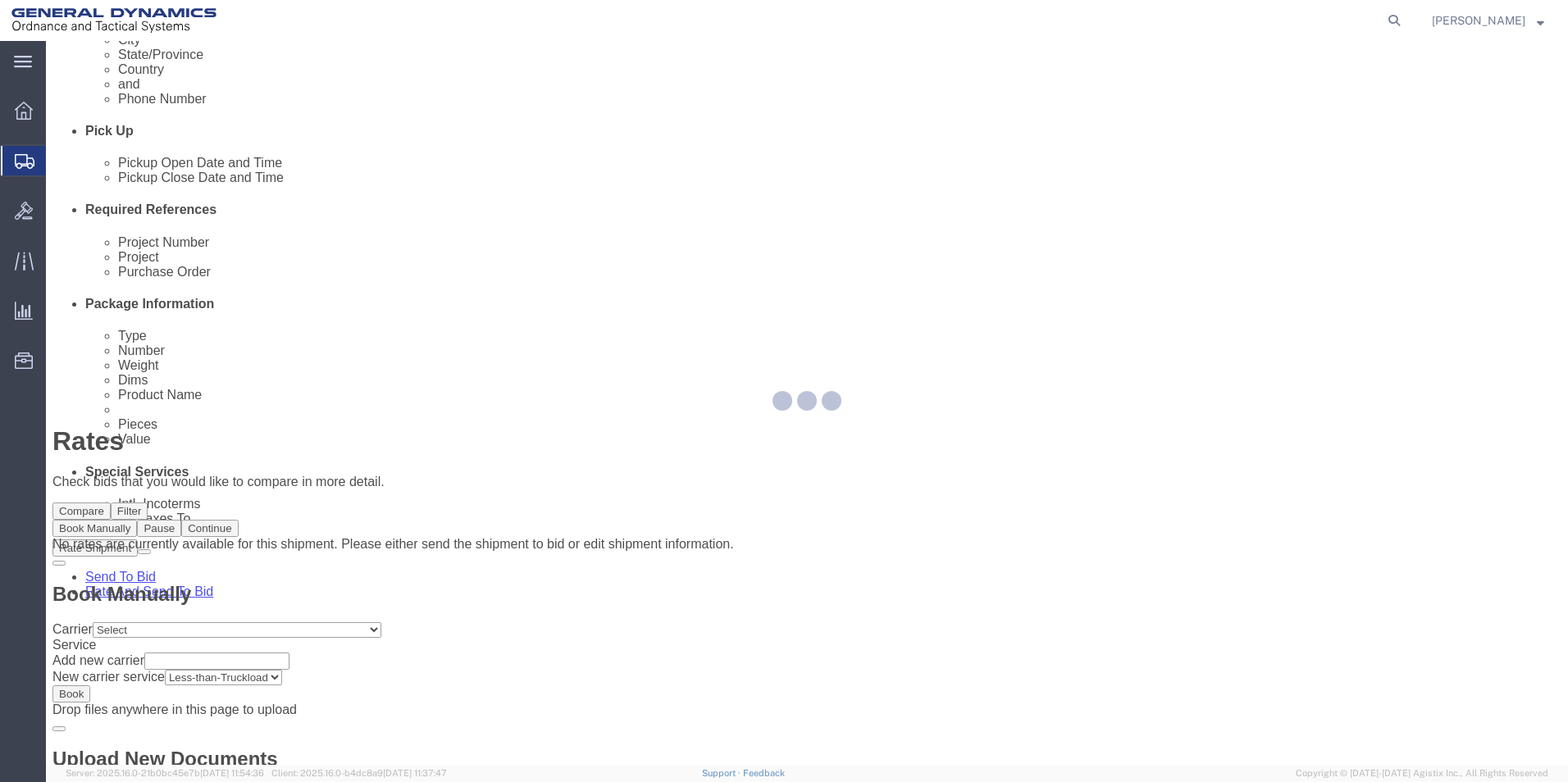
scroll to position [0, 0]
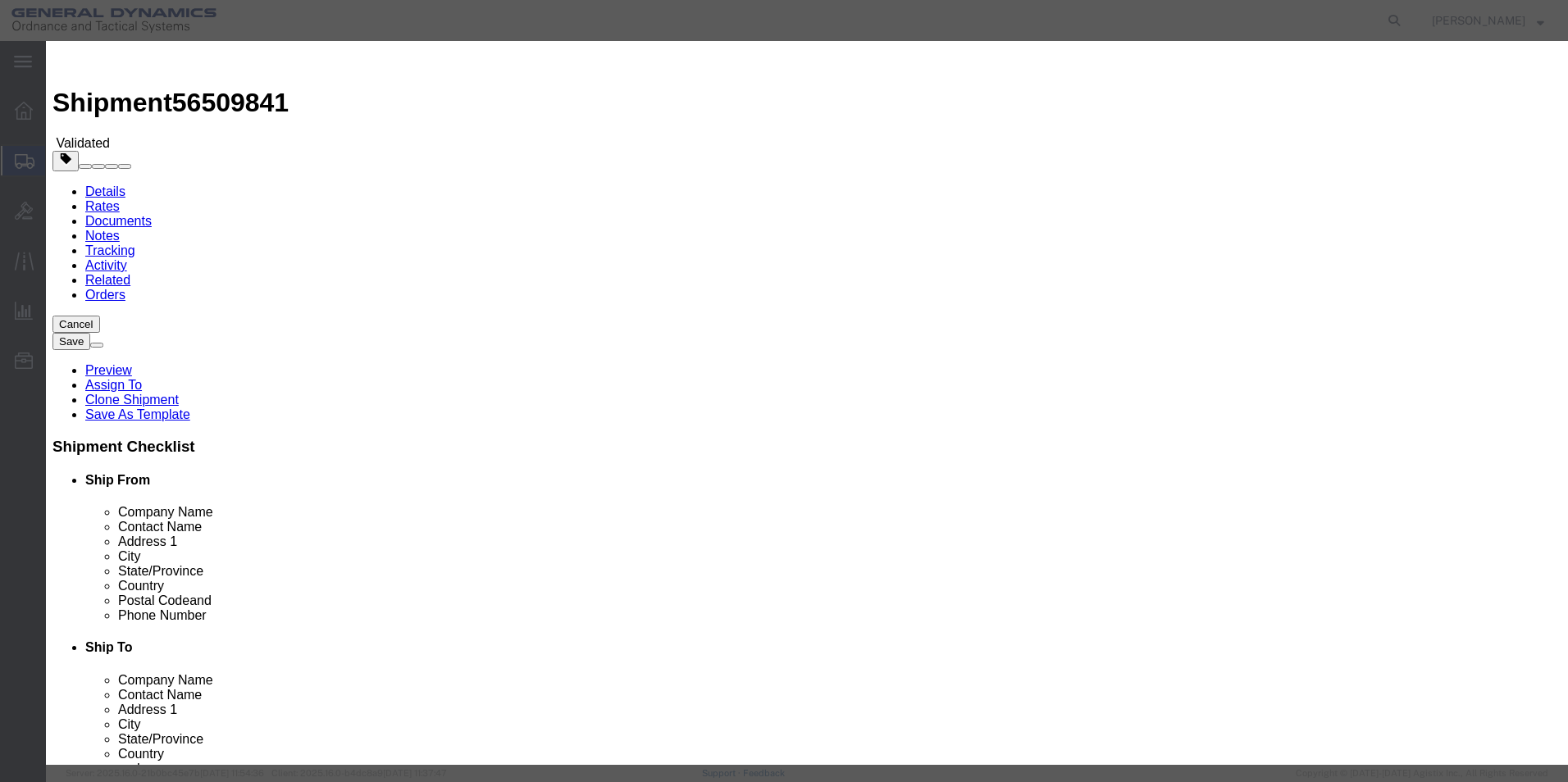
select select "3224"
select select "11790"
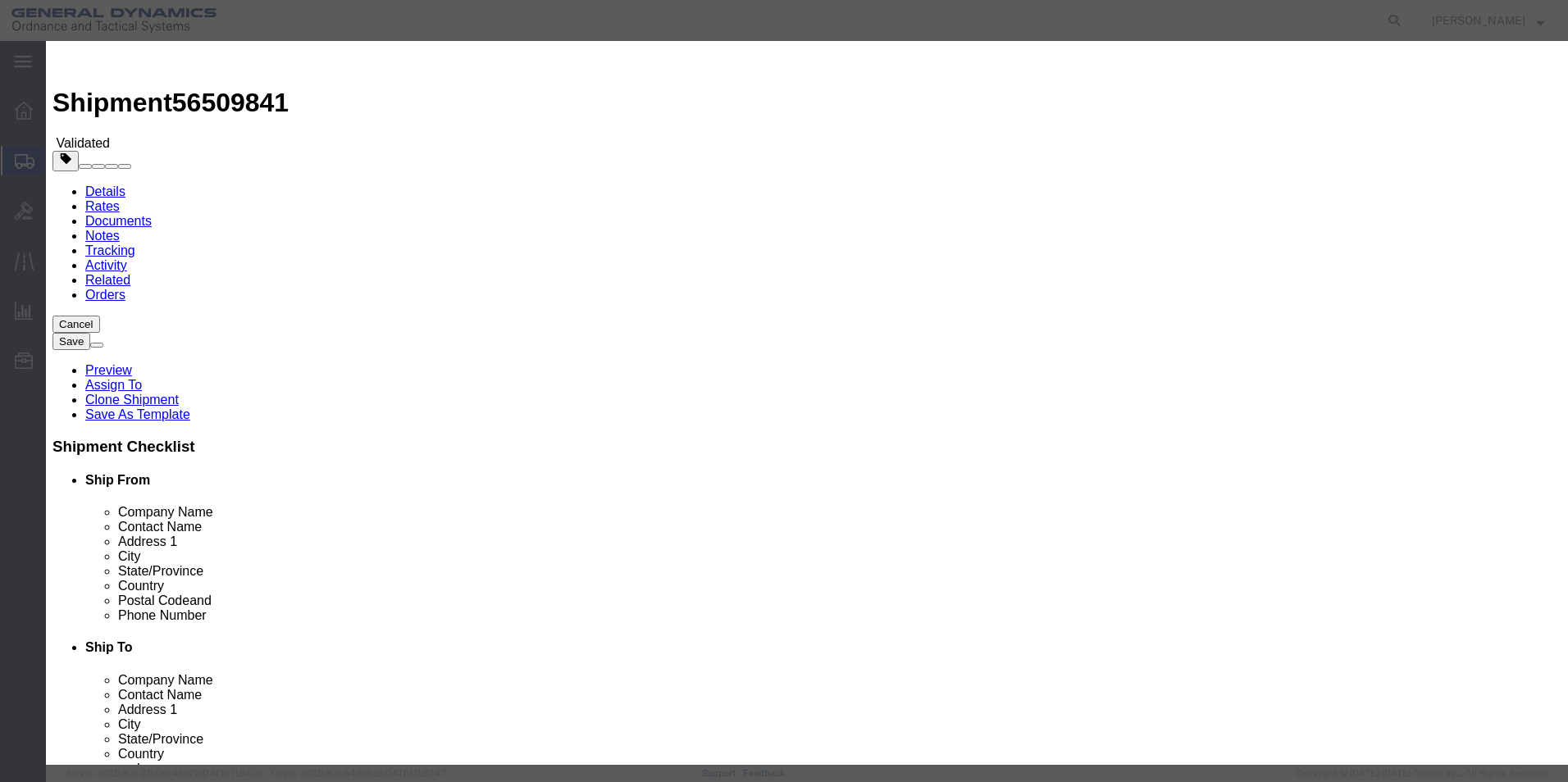
checkbox input "true"
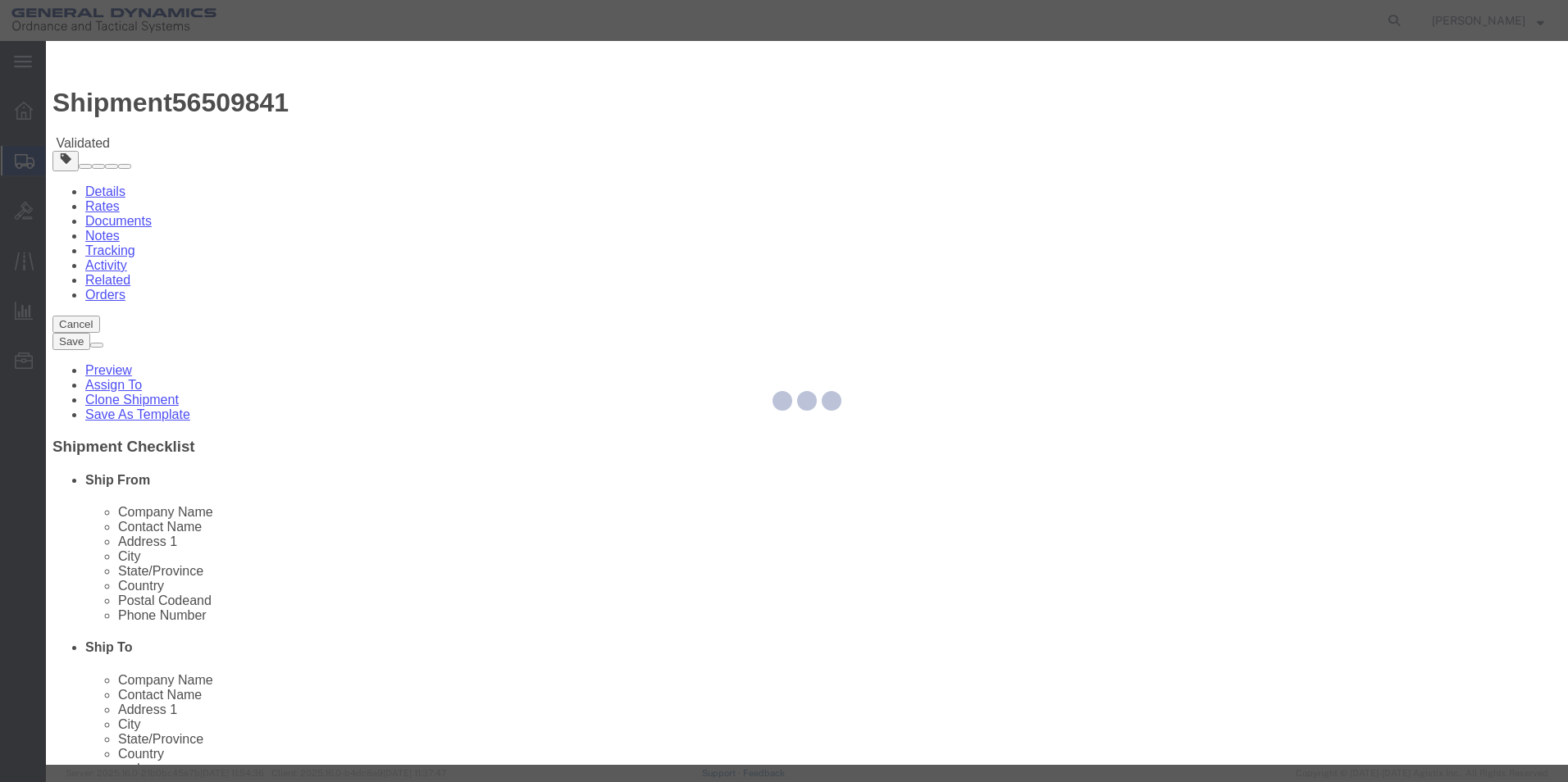
type input "[PERSON_NAME]"
type input "5709087062"
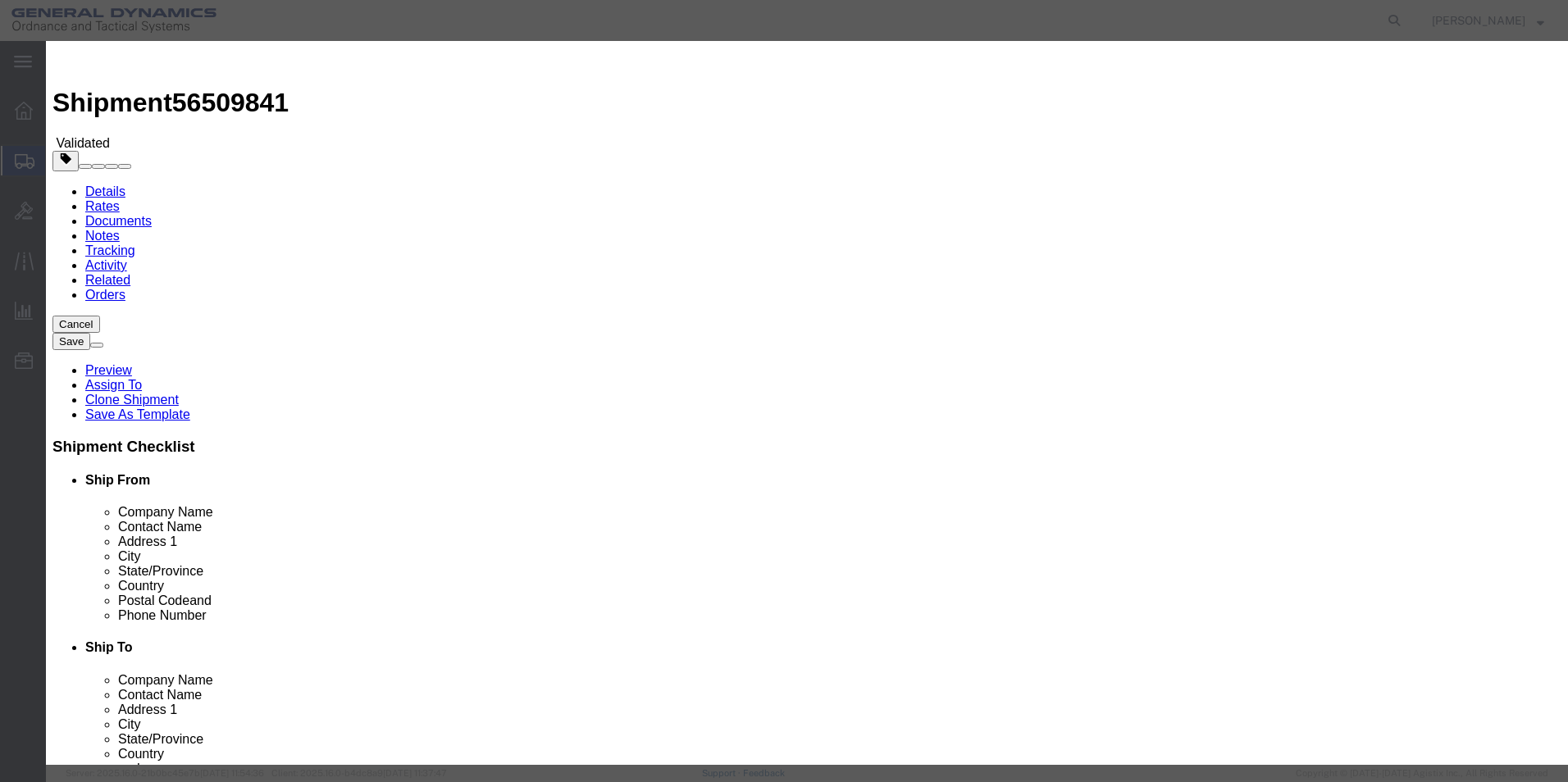
type input "56509841"
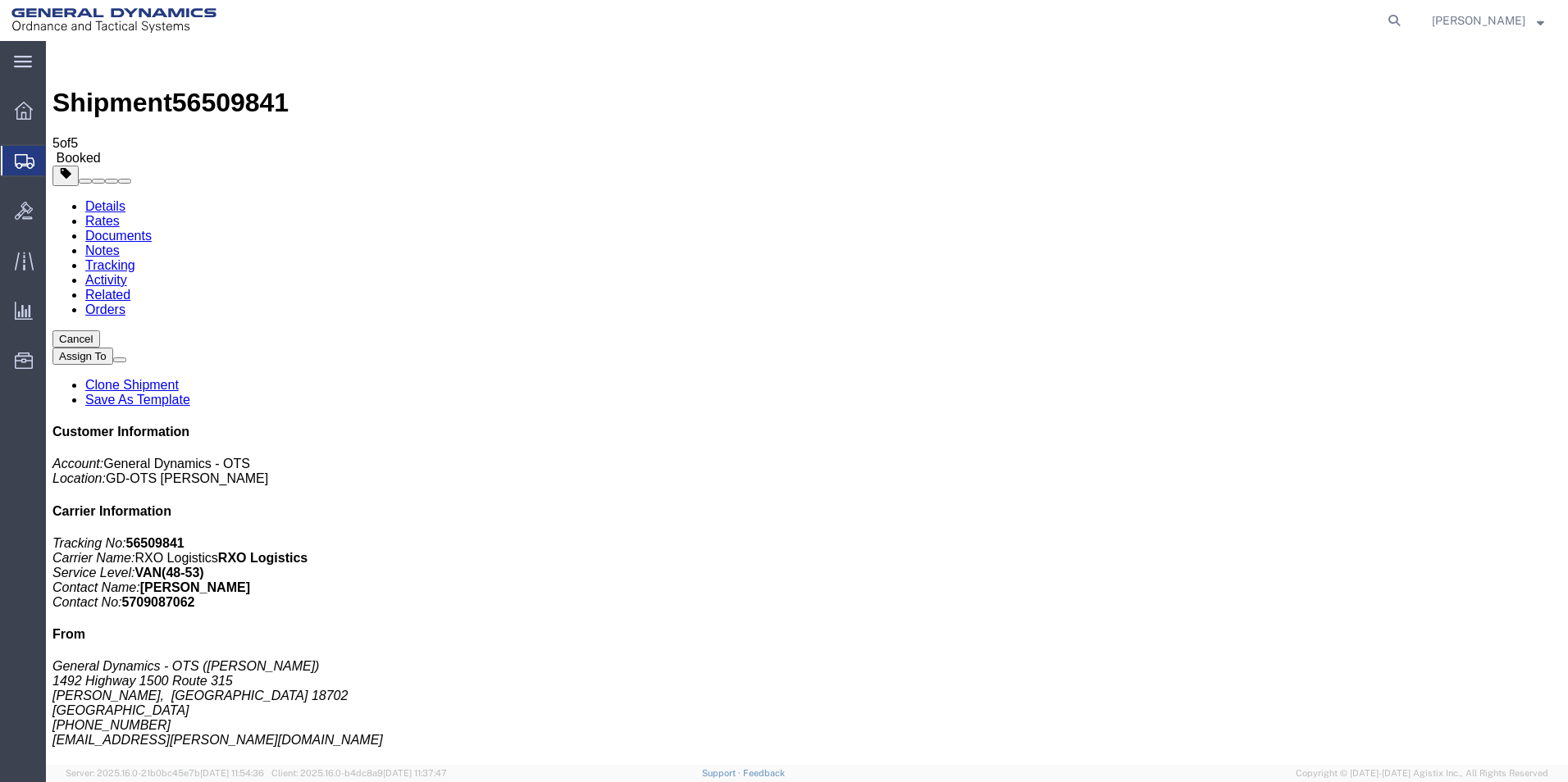
click at [179, 378] on link "Clone Shipment" at bounding box center [132, 384] width 93 height 14
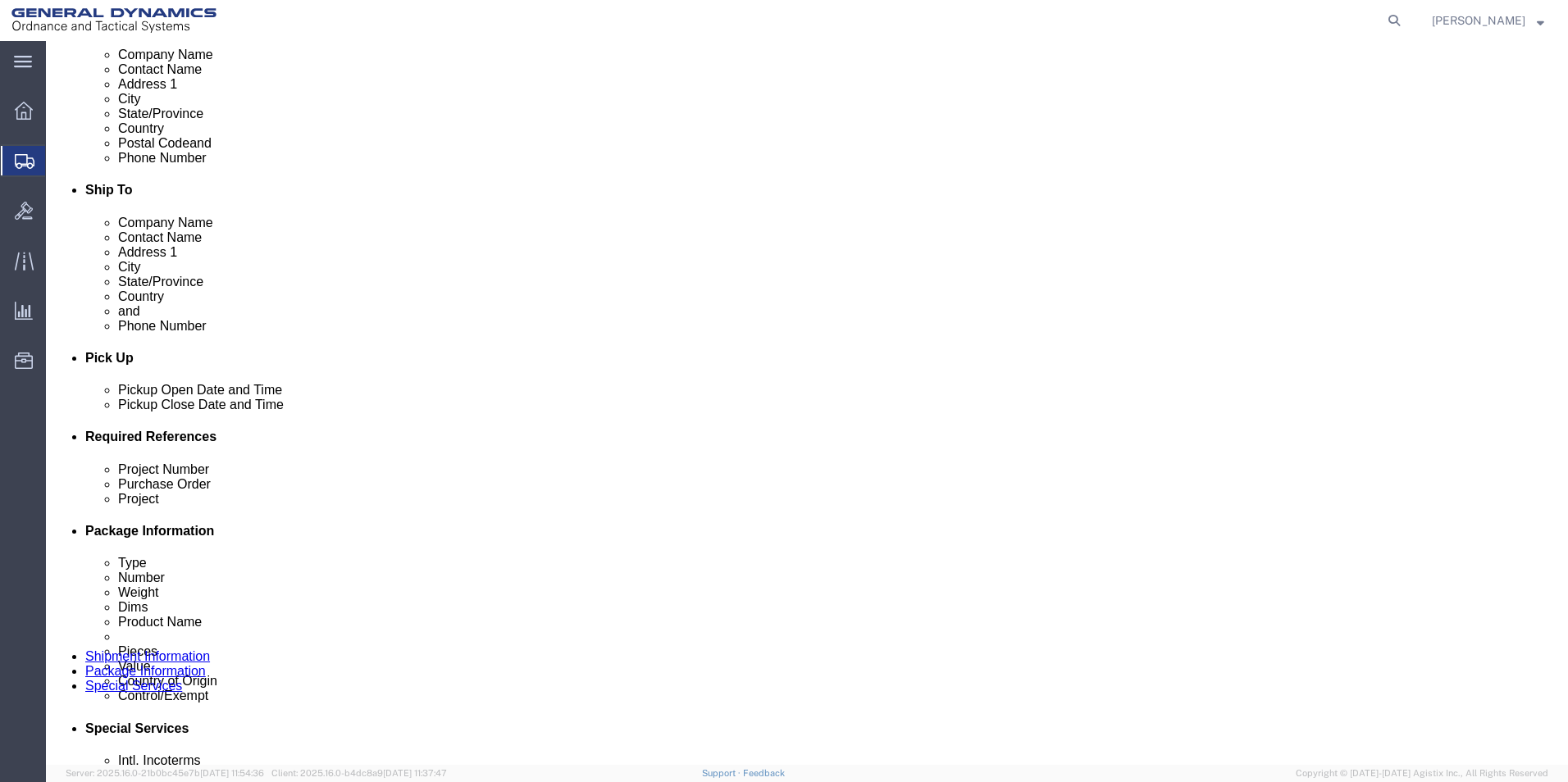
scroll to position [449, 0]
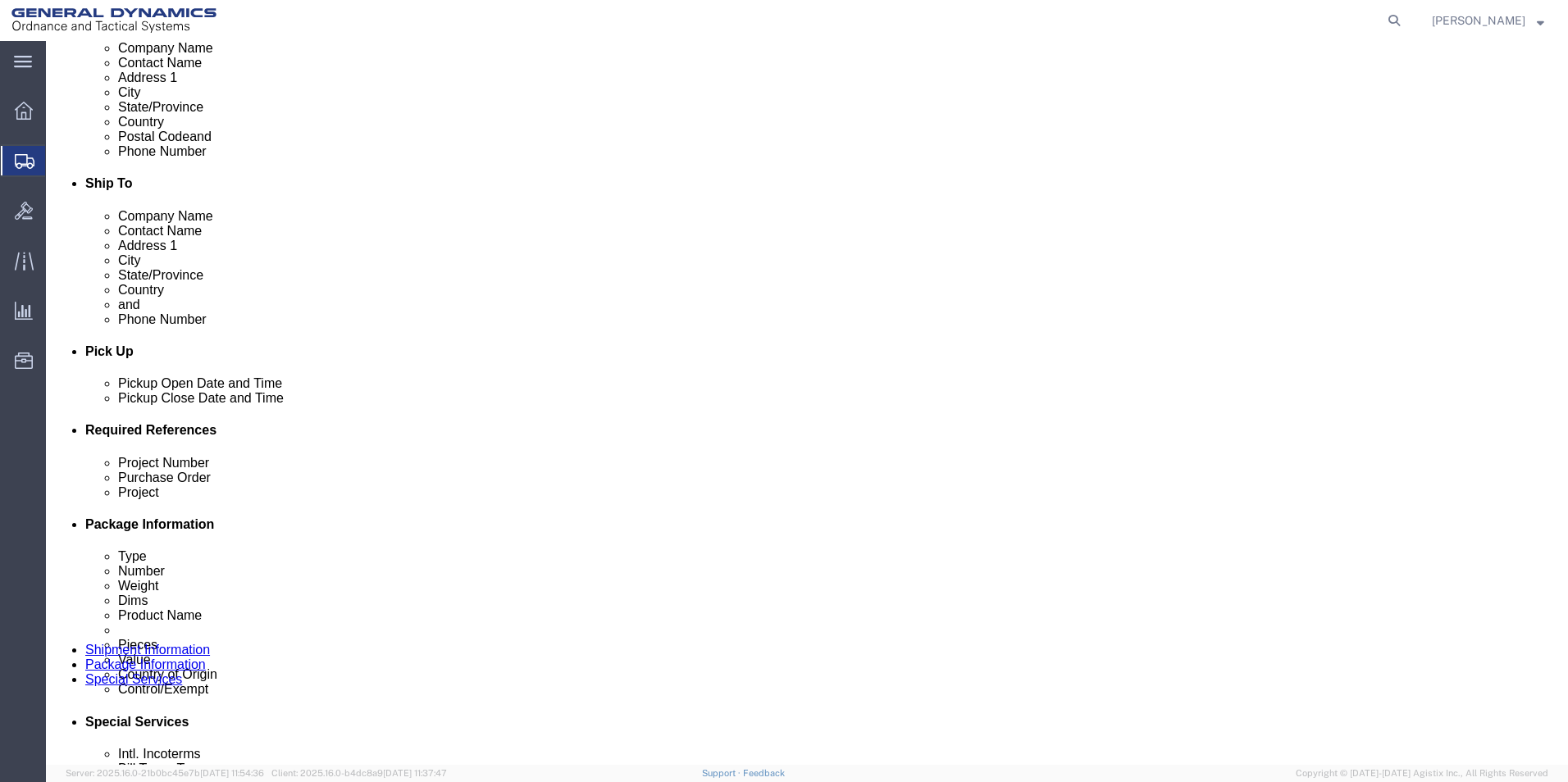
click div "[DATE] 10:00 AM"
type input "1:00 PM"
click button "Apply"
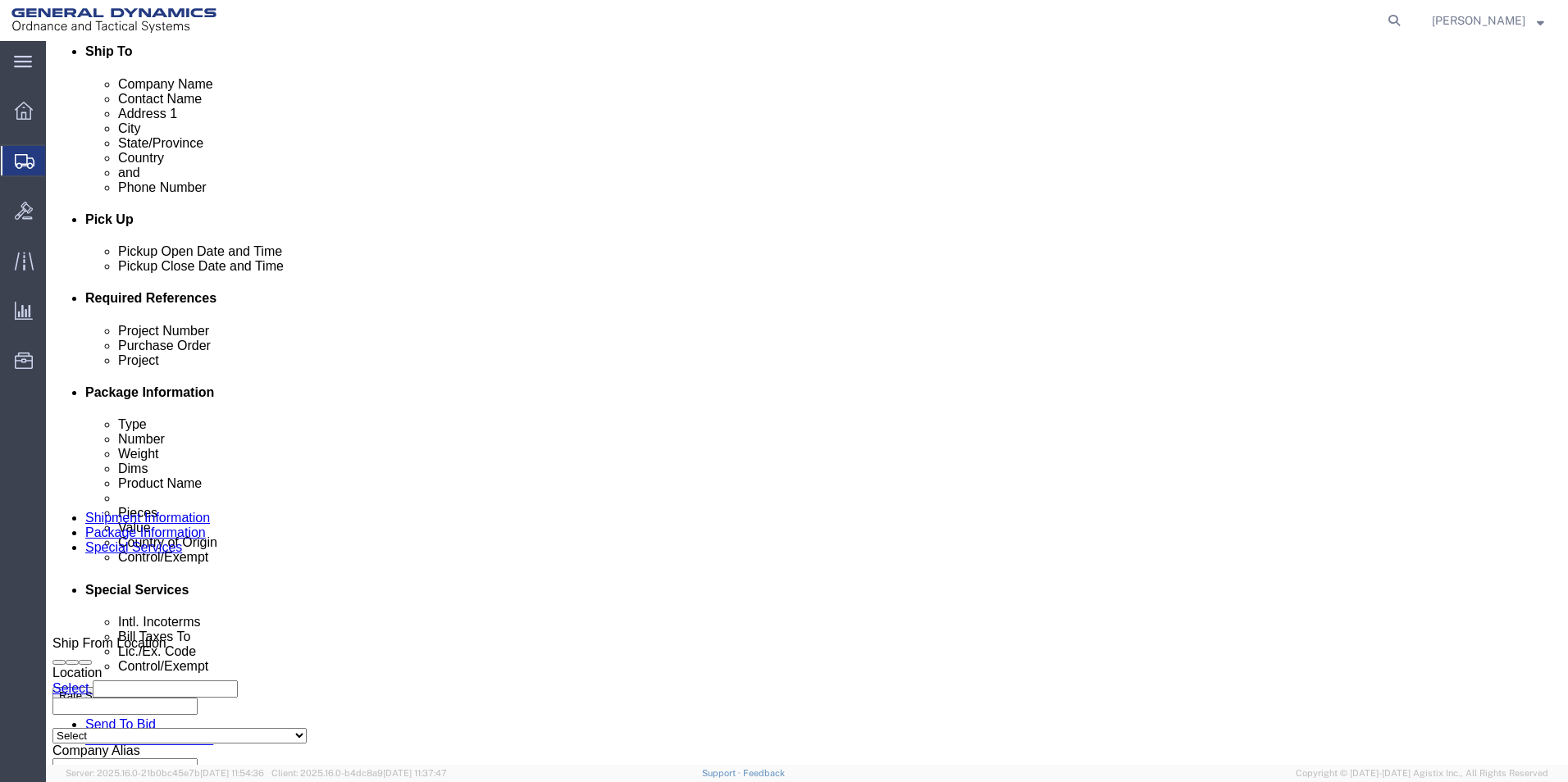
scroll to position [684, 0]
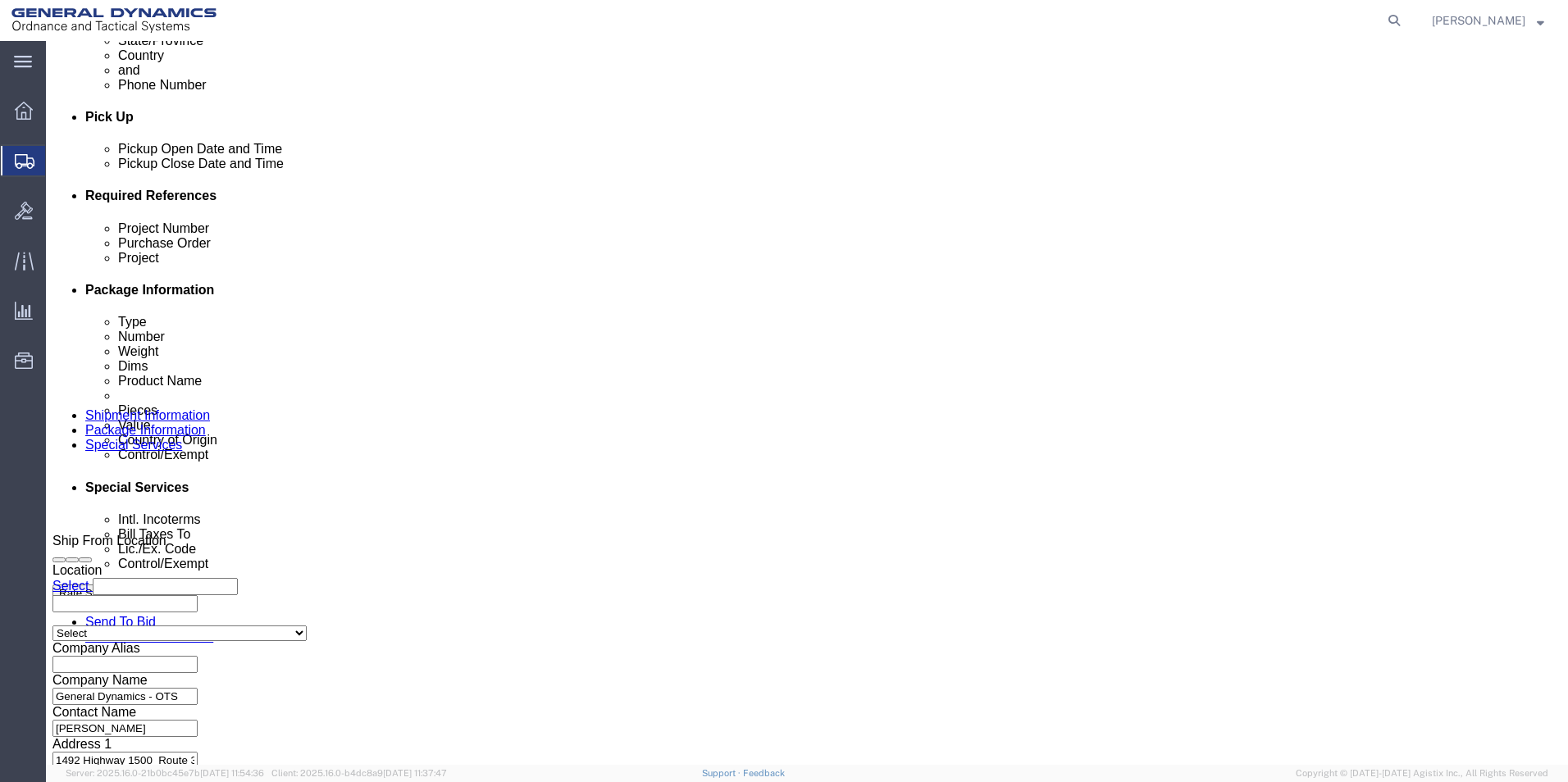
click button "Continue"
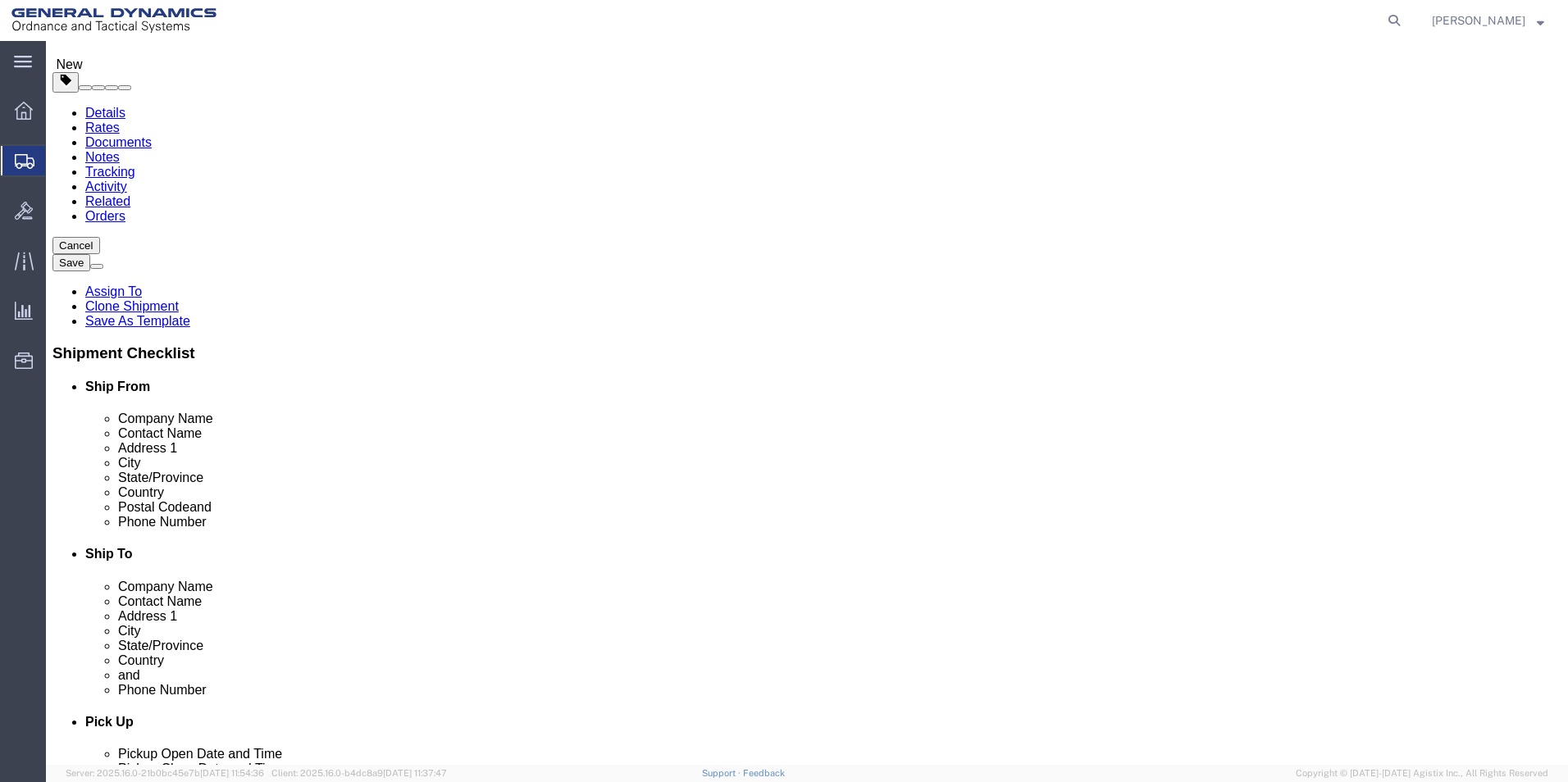
scroll to position [152, 0]
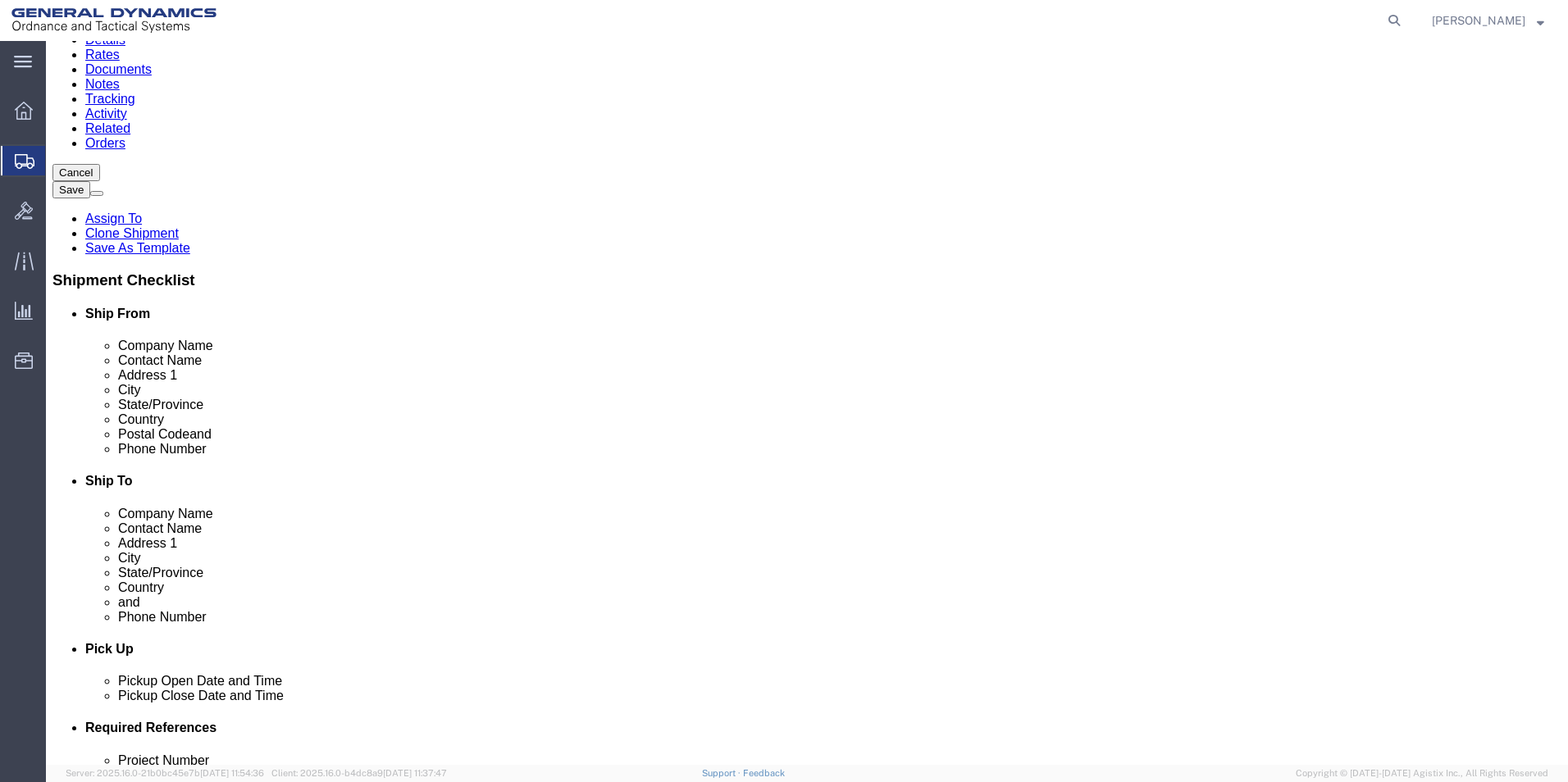
click button "Continue"
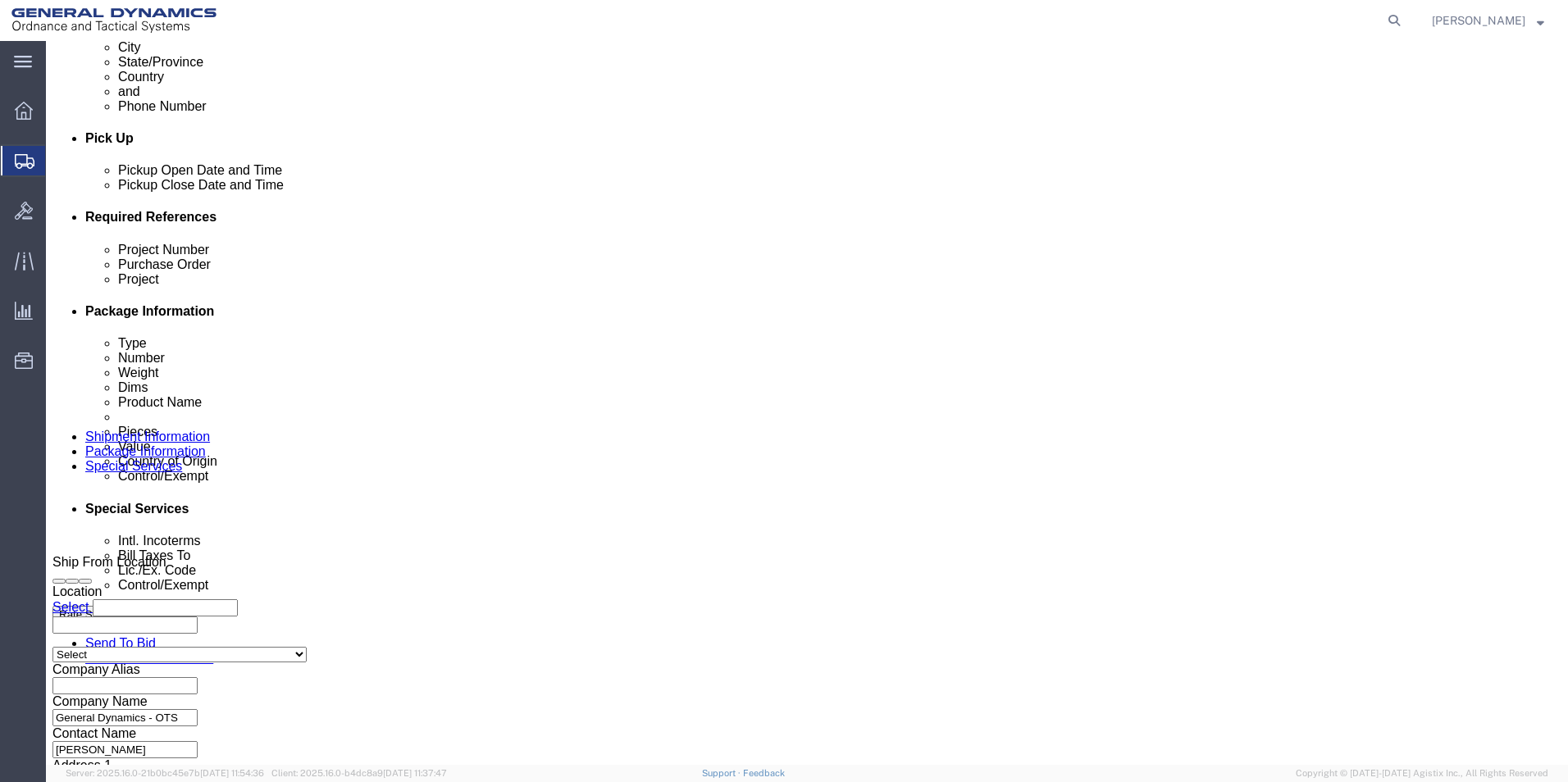
scroll to position [646, 0]
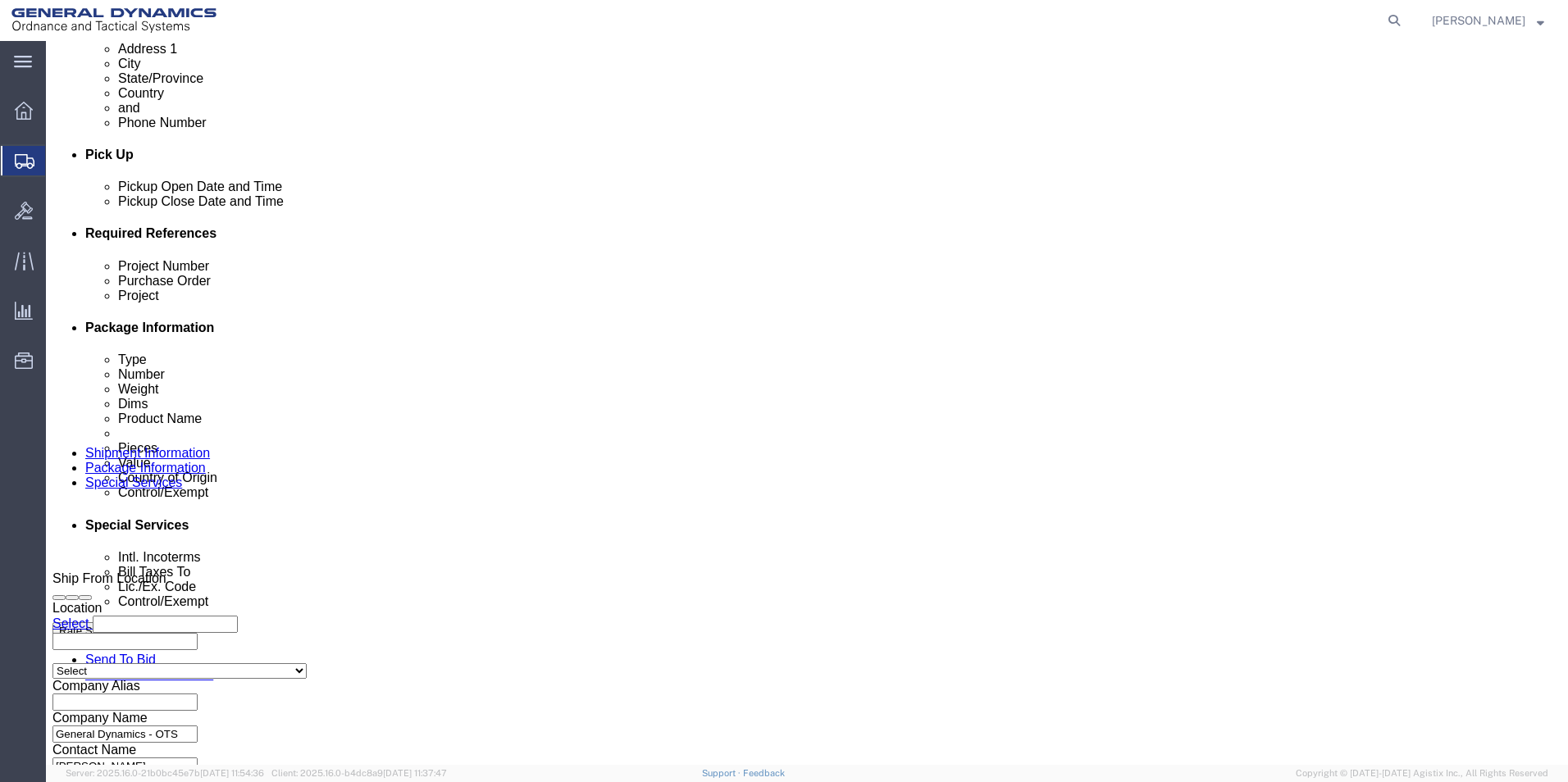
click select "Select Carriage Insurance Paid Carriage Paid To Cost and Freight Cost Insurance…"
select select "CFR"
click select "Select Carriage Insurance Paid Carriage Paid To Cost and Freight Cost Insurance…"
select select "SHIP"
click select "Select Recipient Account Sender/Shipper Third Party Account"
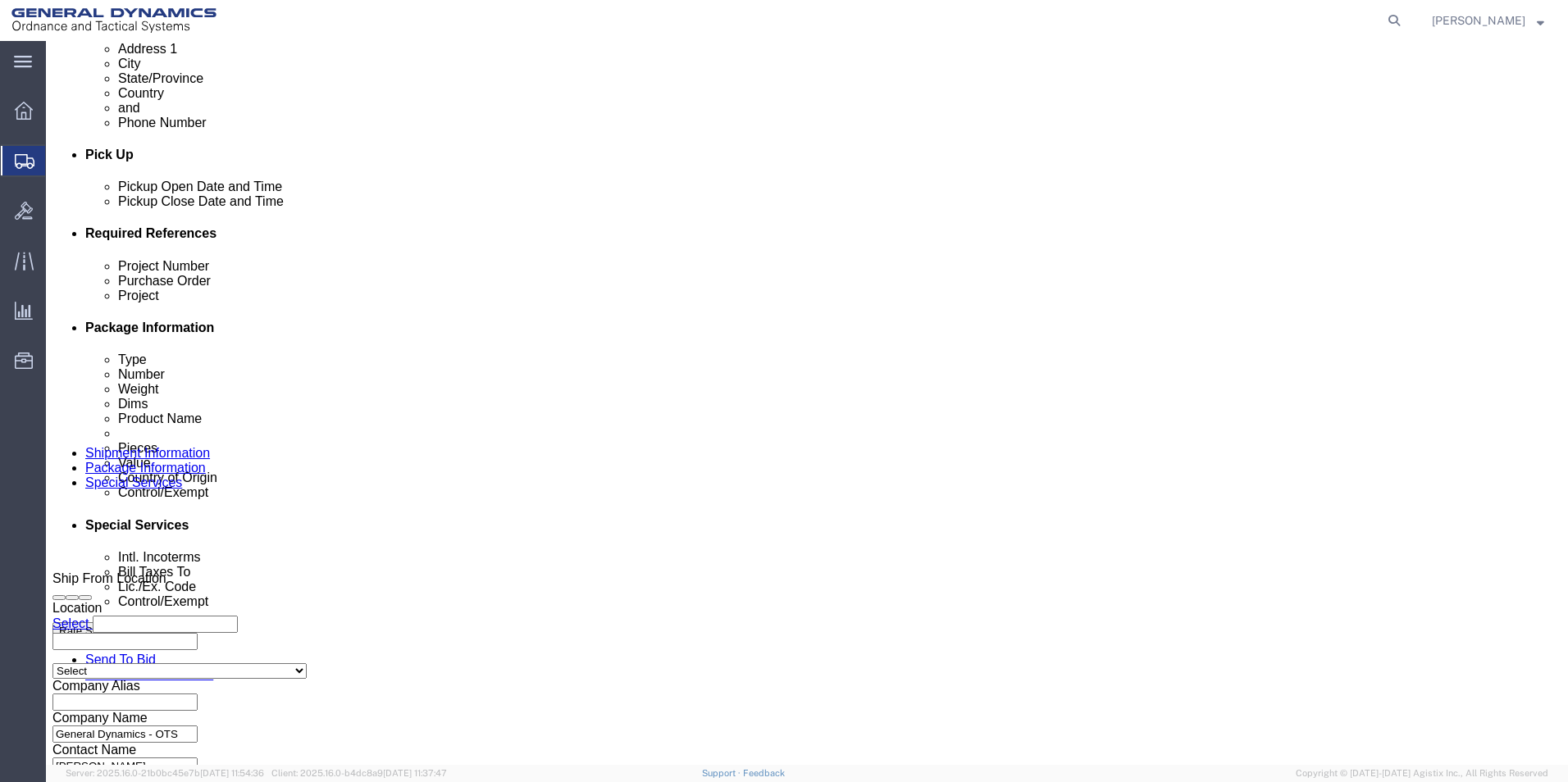
select select "SHIP"
click select "Select Recipient Account Sender/Shipper Third Party Account"
click button "Rate Shipment"
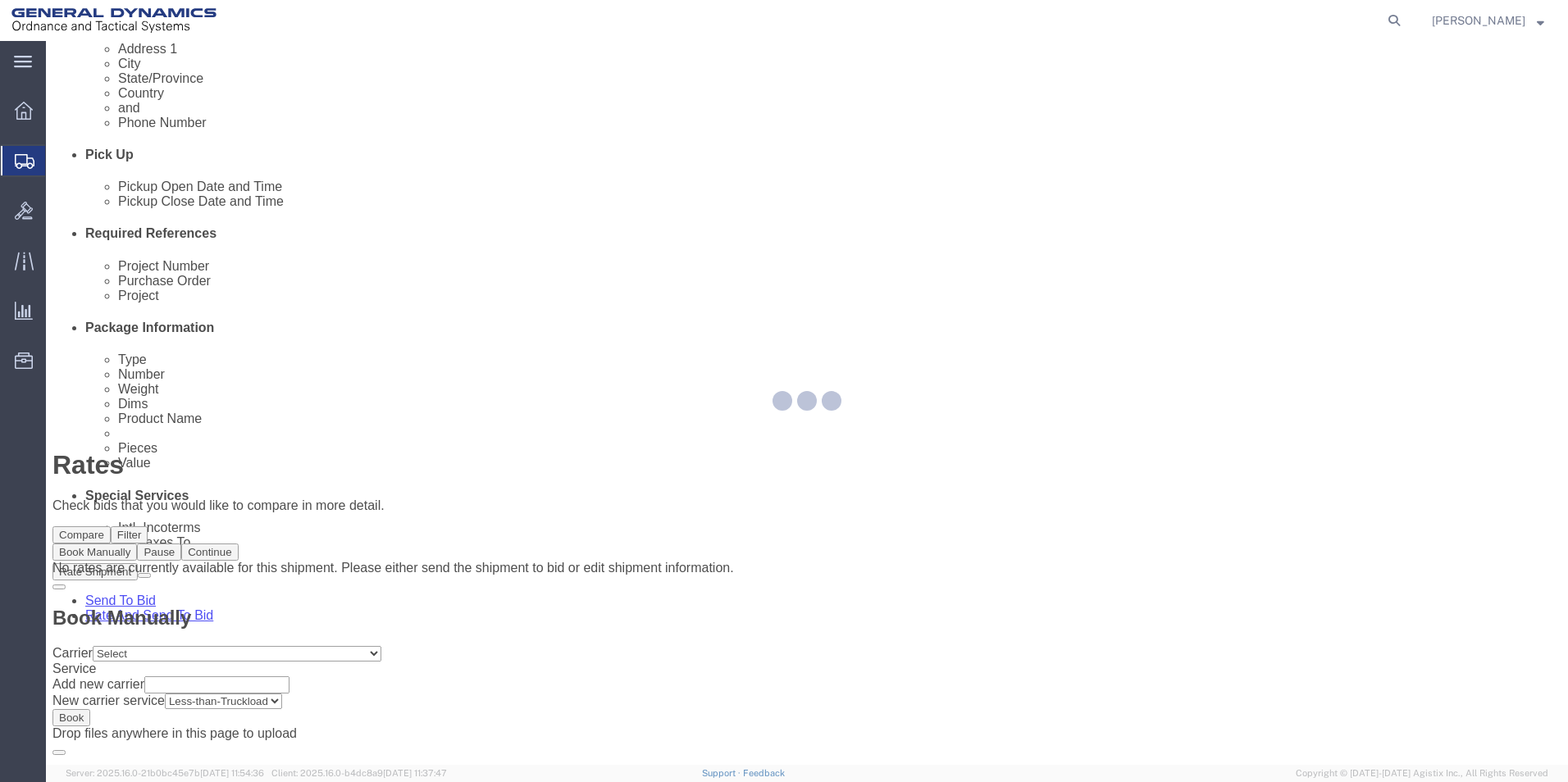
scroll to position [0, 0]
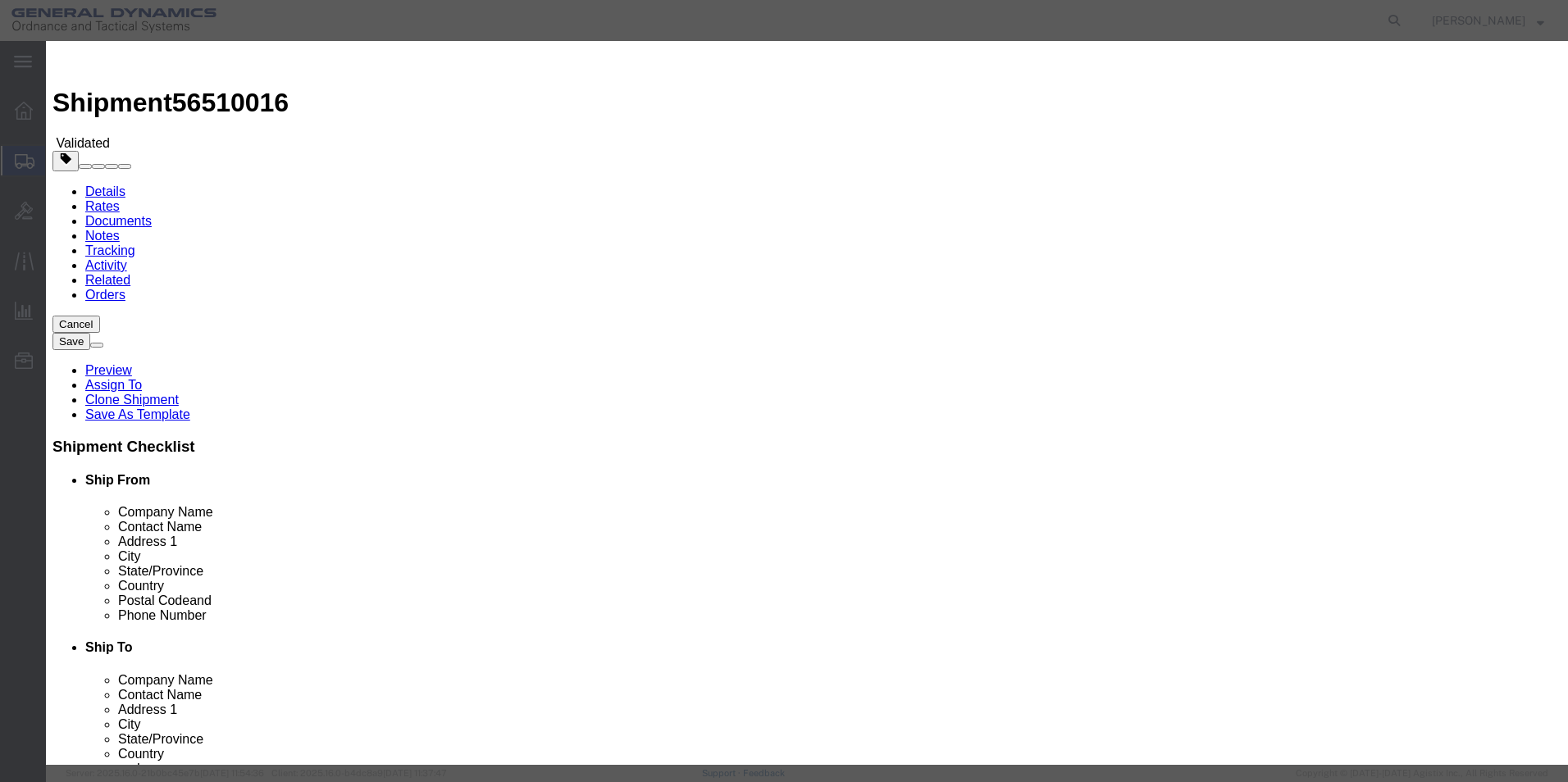
select select "3224"
select select "11790"
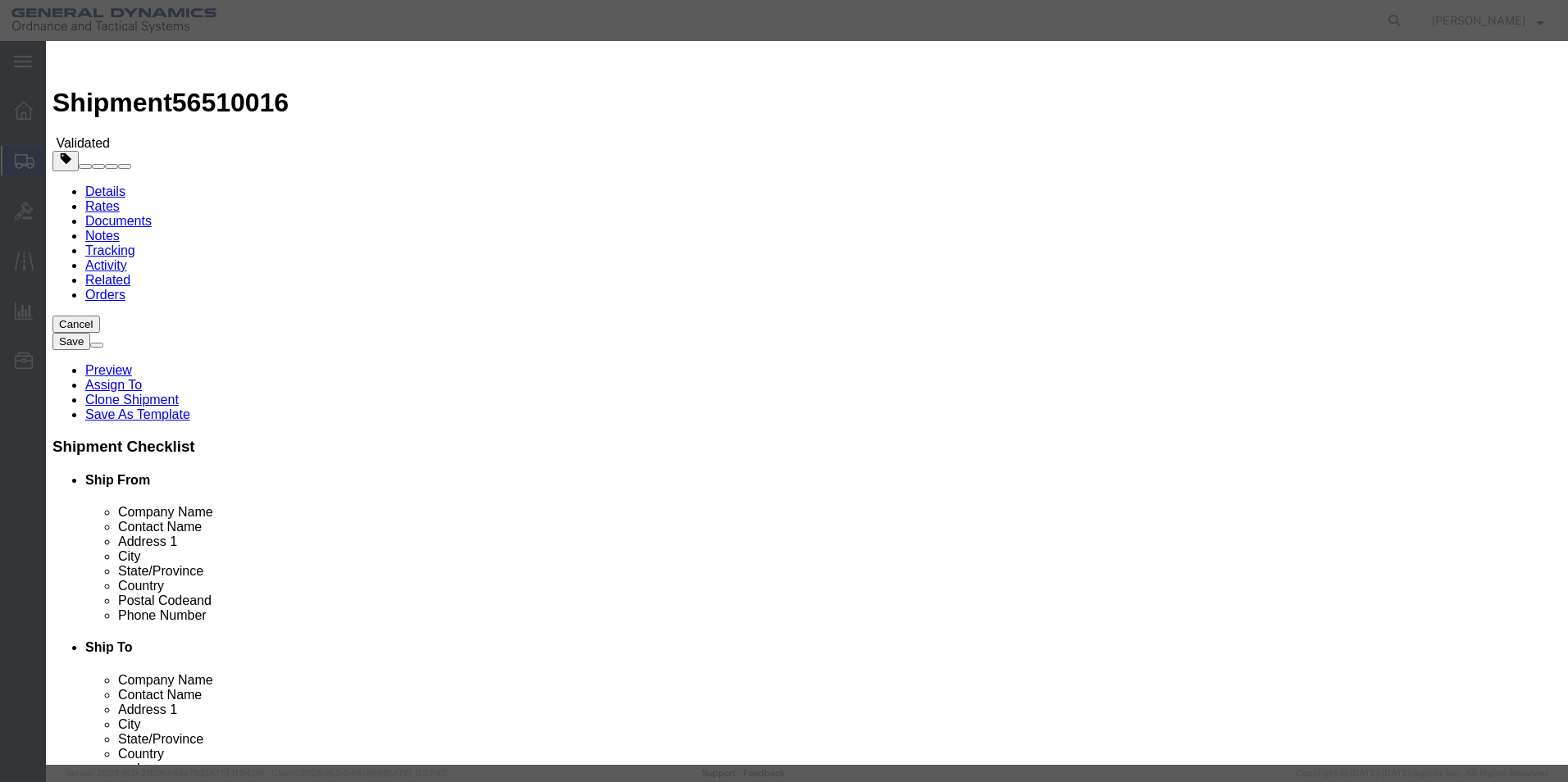
checkbox input "true"
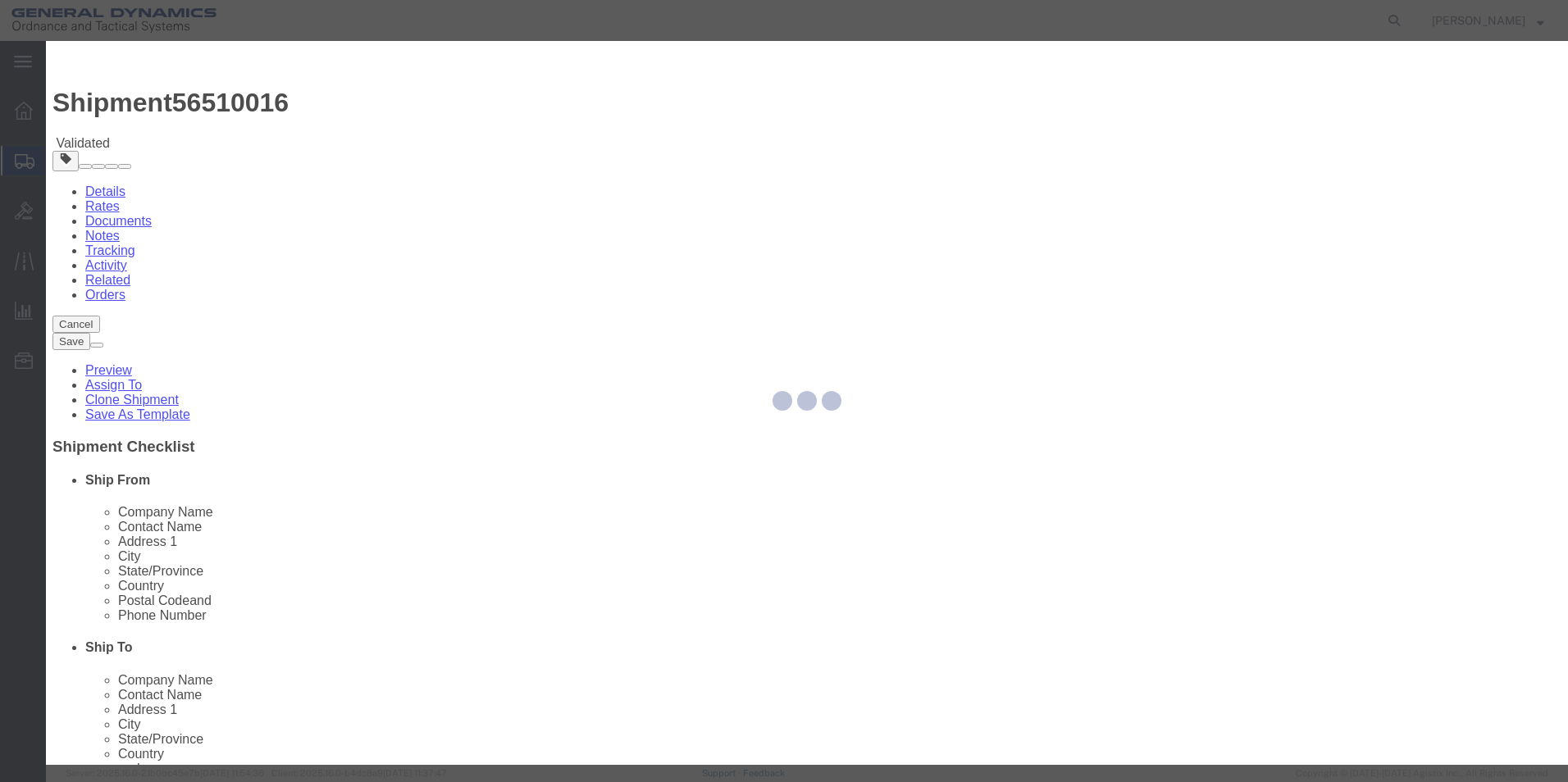
type input "[PERSON_NAME]"
type input "5709087062"
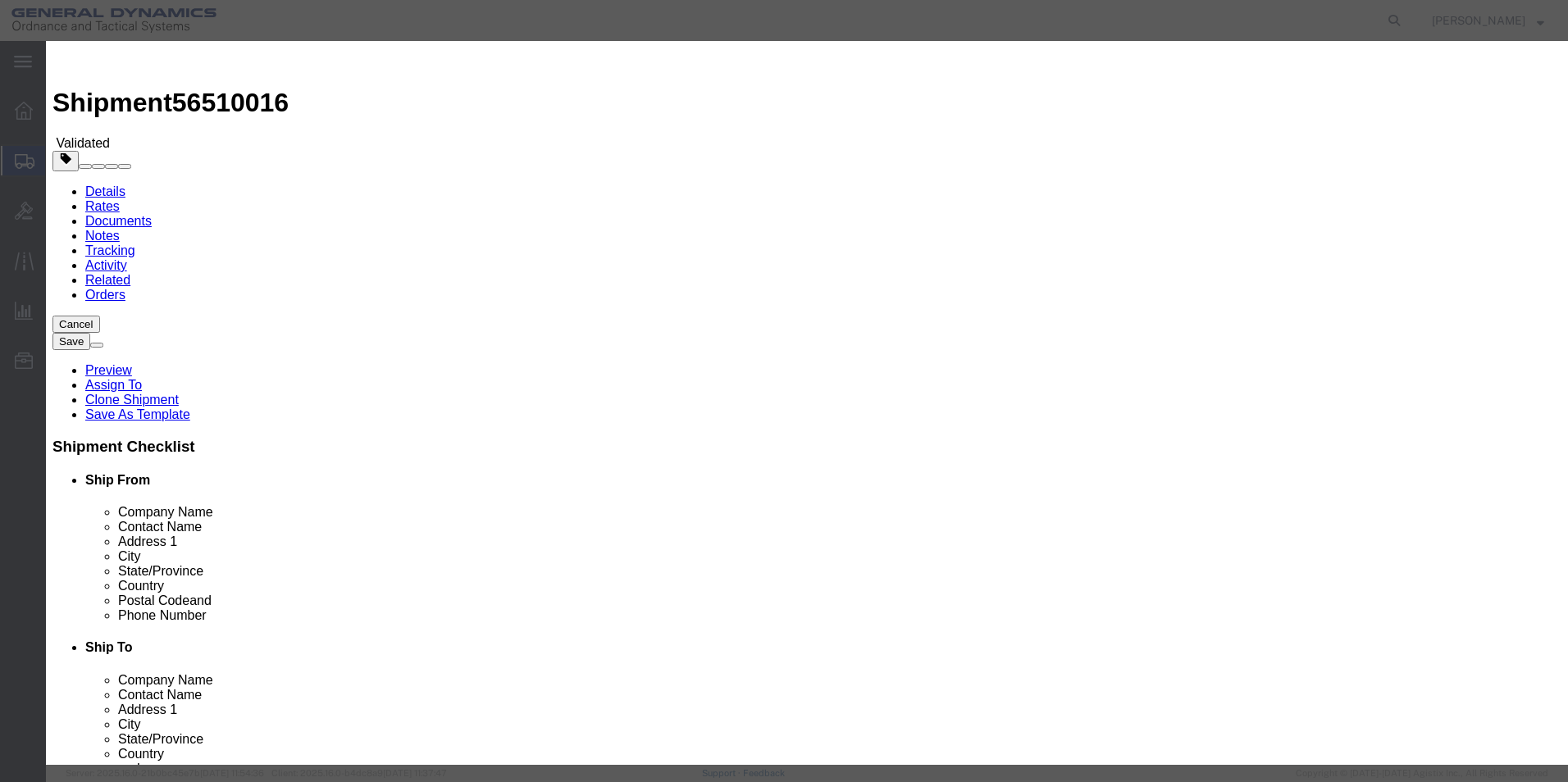
type input "6"
type input "56510016"
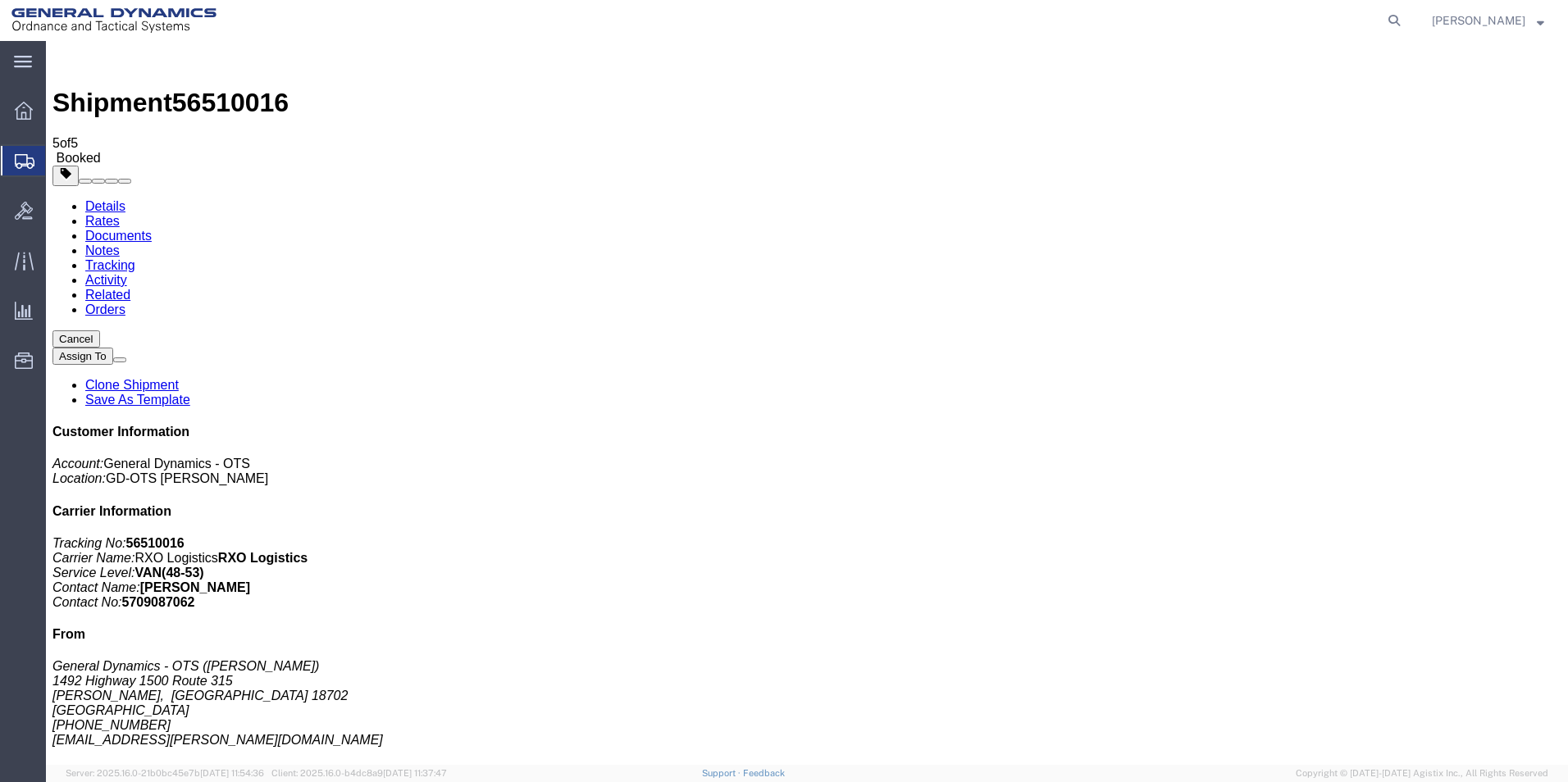
click at [179, 378] on link "Clone Shipment" at bounding box center [132, 384] width 93 height 14
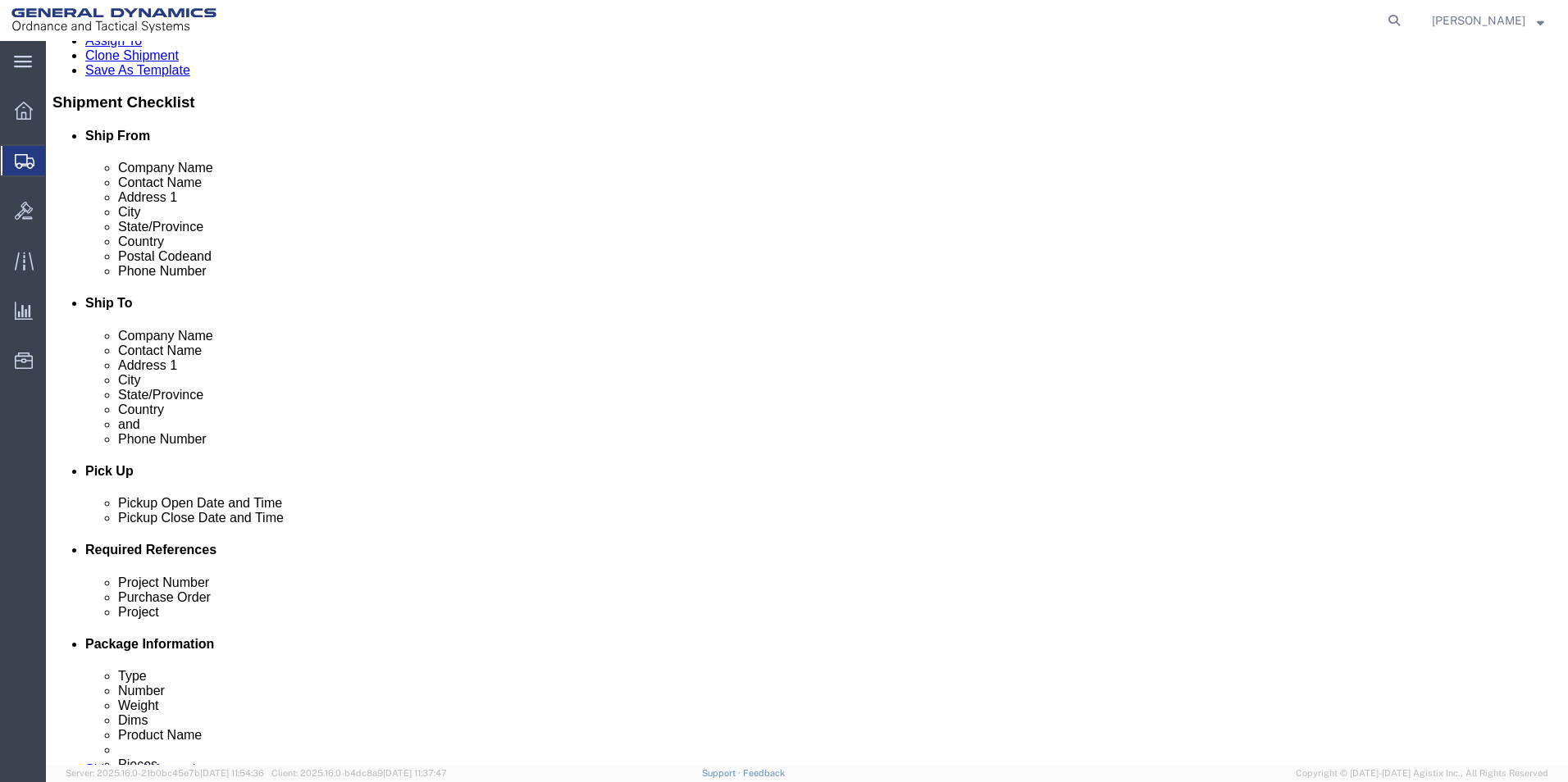
scroll to position [333, 0]
click div "[DATE] 1:00 PM"
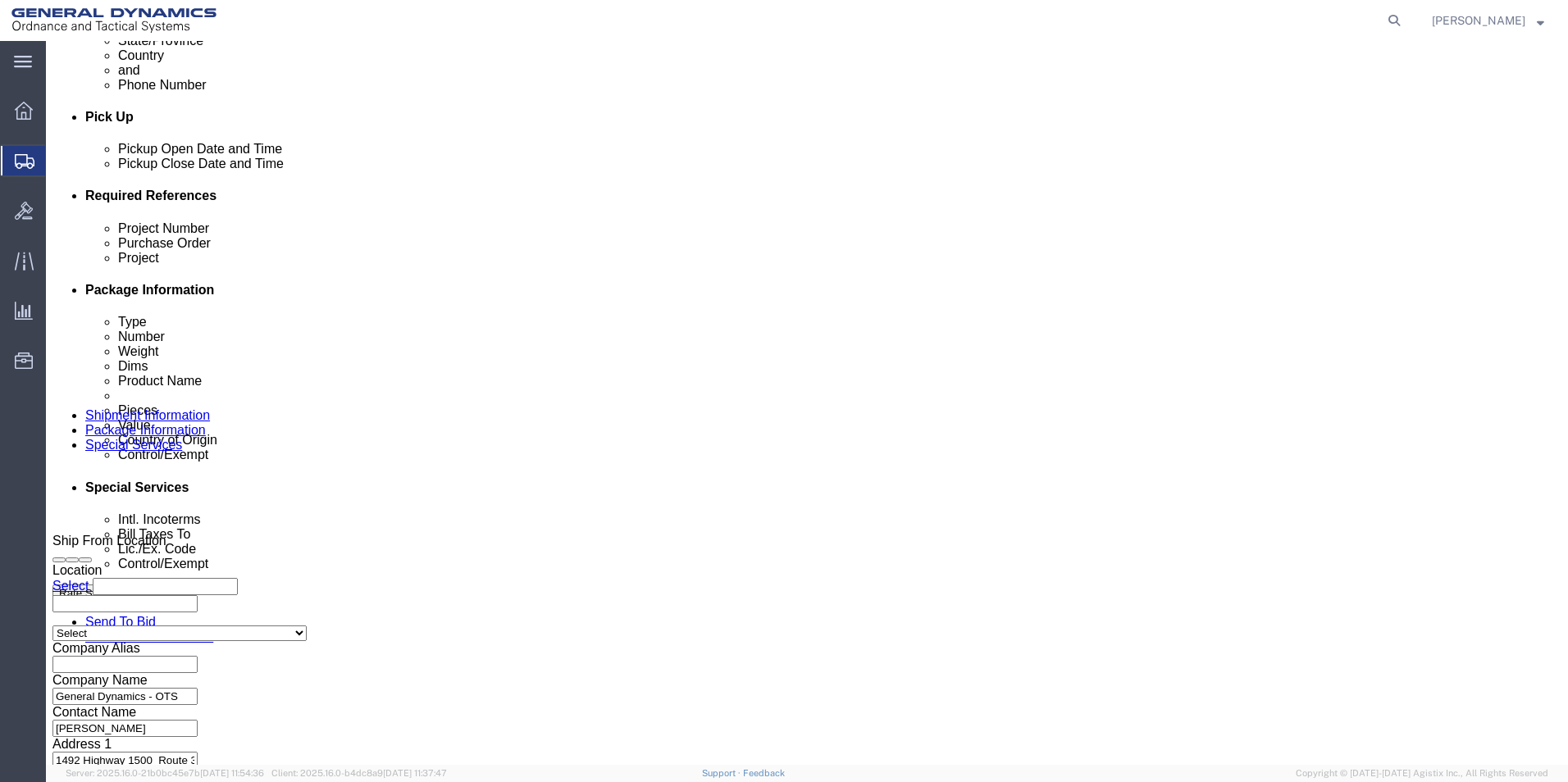
click input "1:00 PM"
type input "10:00 AM"
click button "Apply"
click button "Continue"
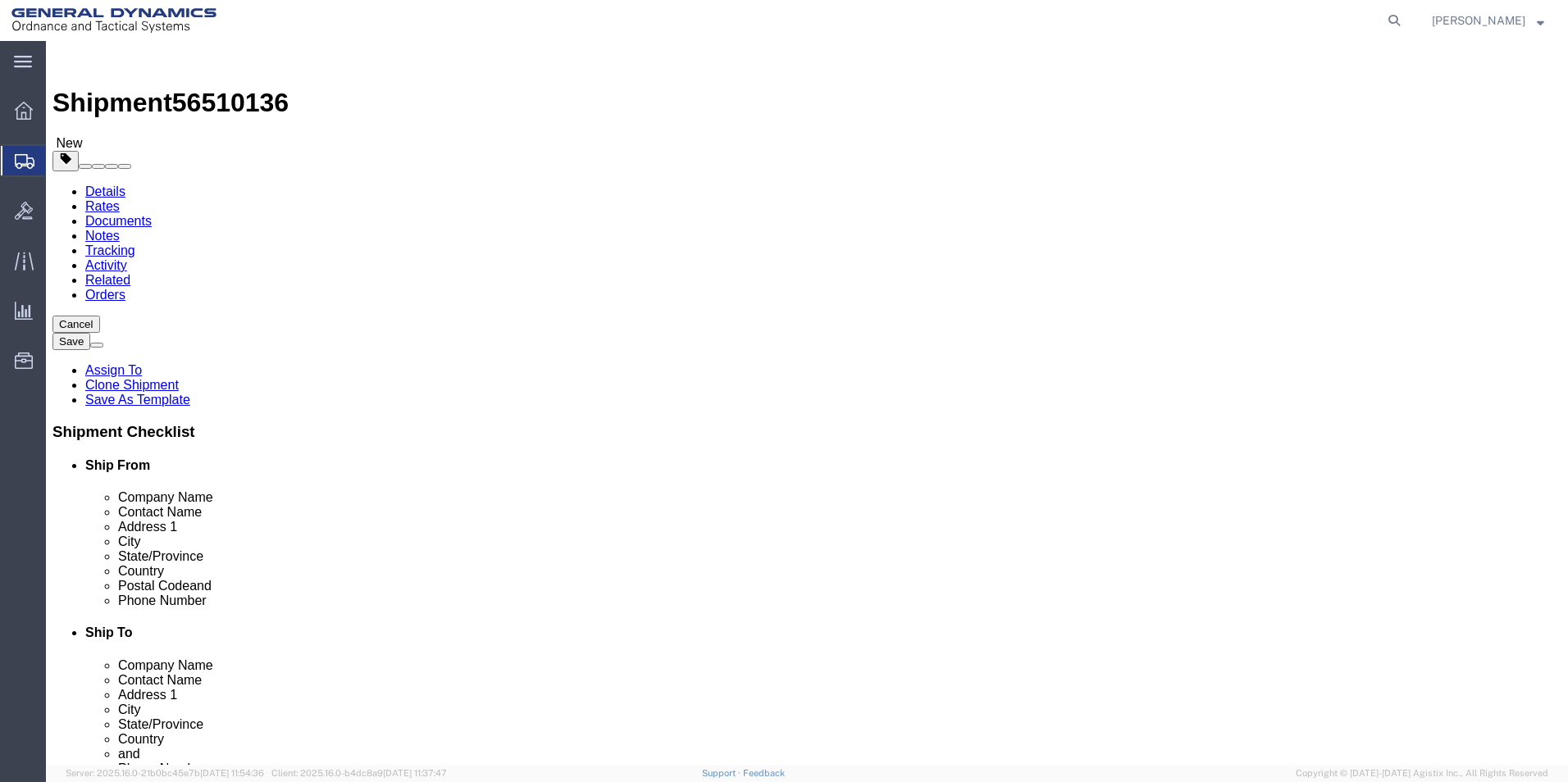
click div "30 x Pallet(s) Standard (Not Stackable) Package Type Select Bale(s) Basket(s) B…"
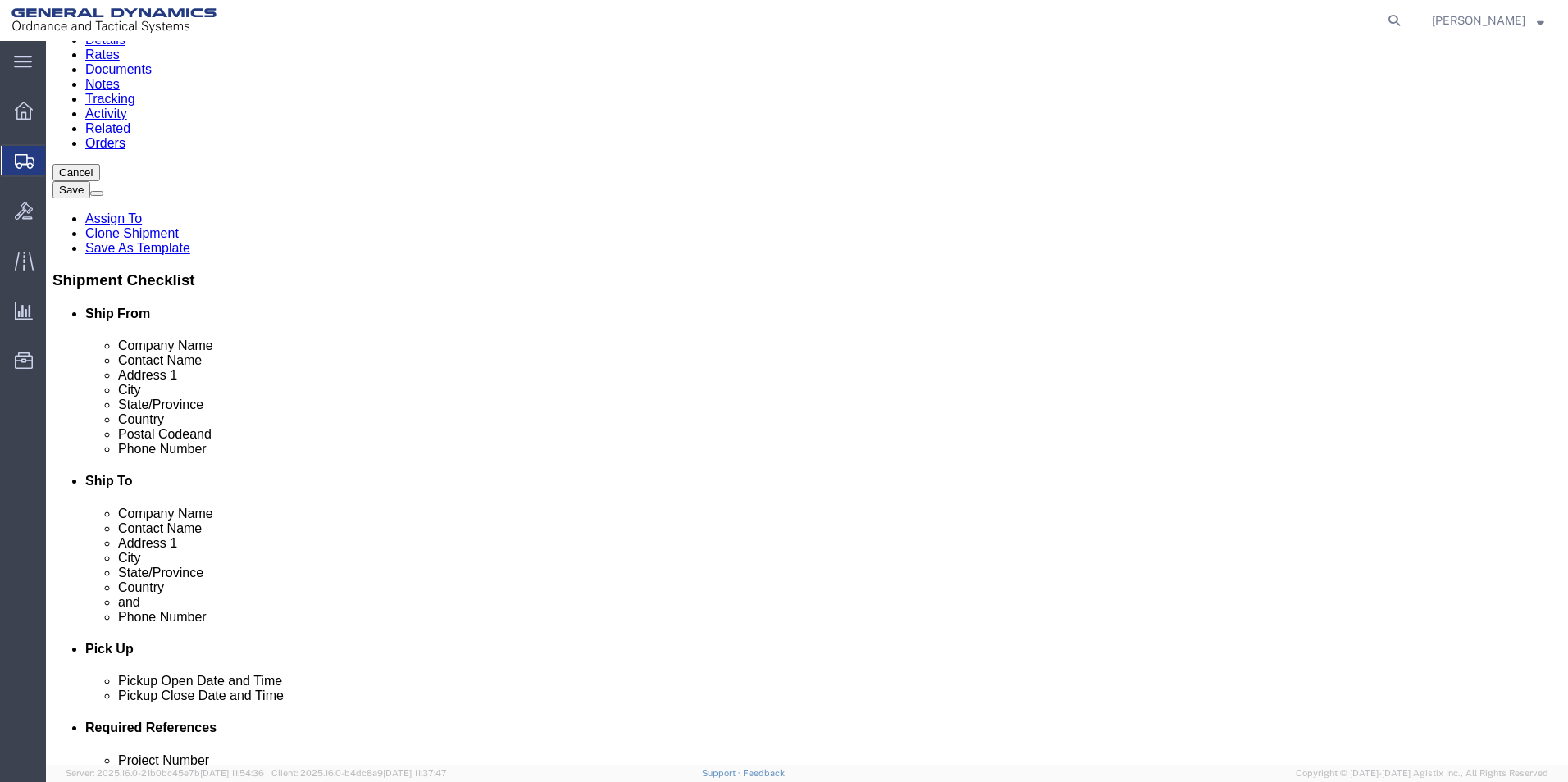
click button "Continue"
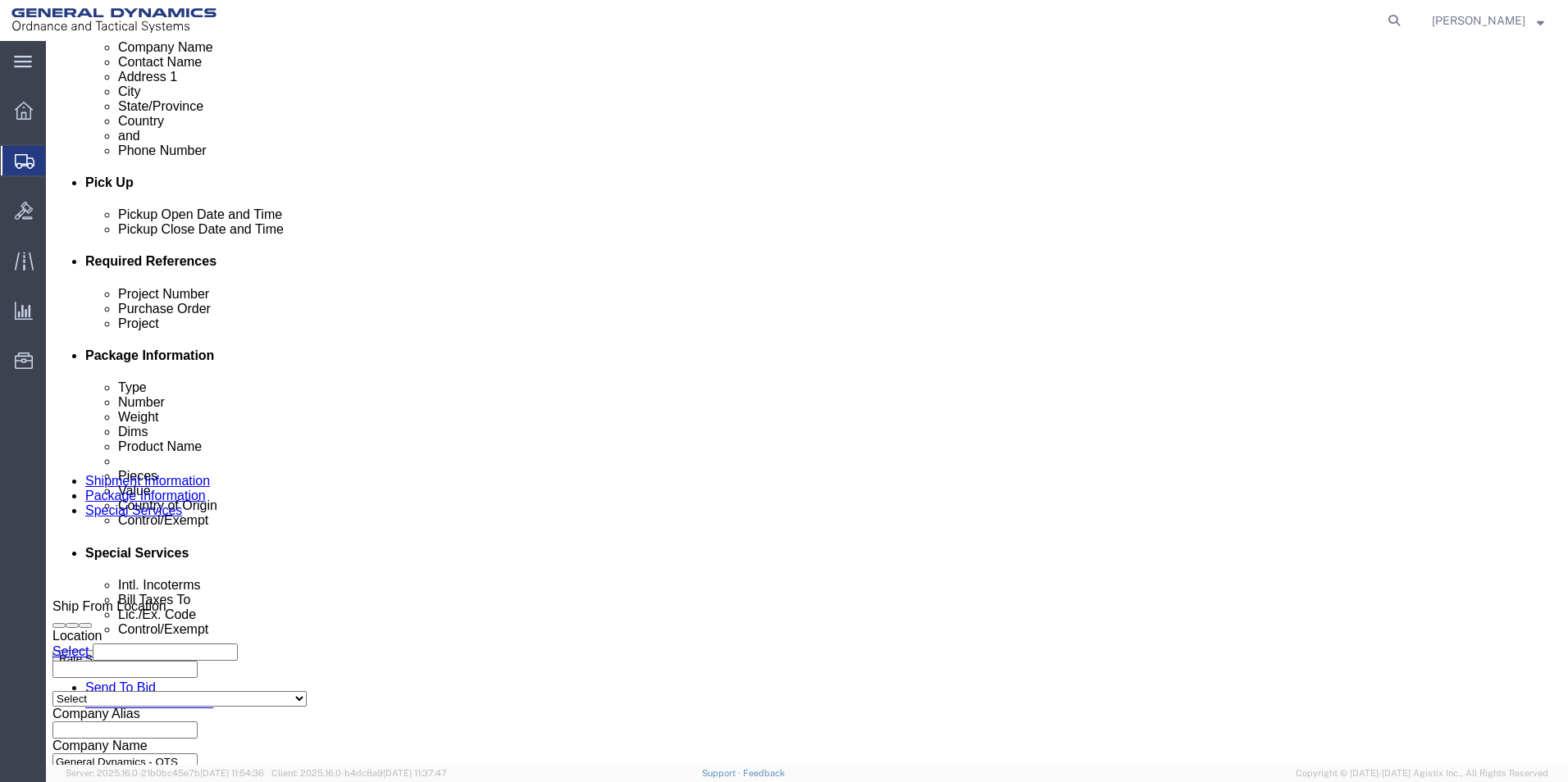
scroll to position [629, 0]
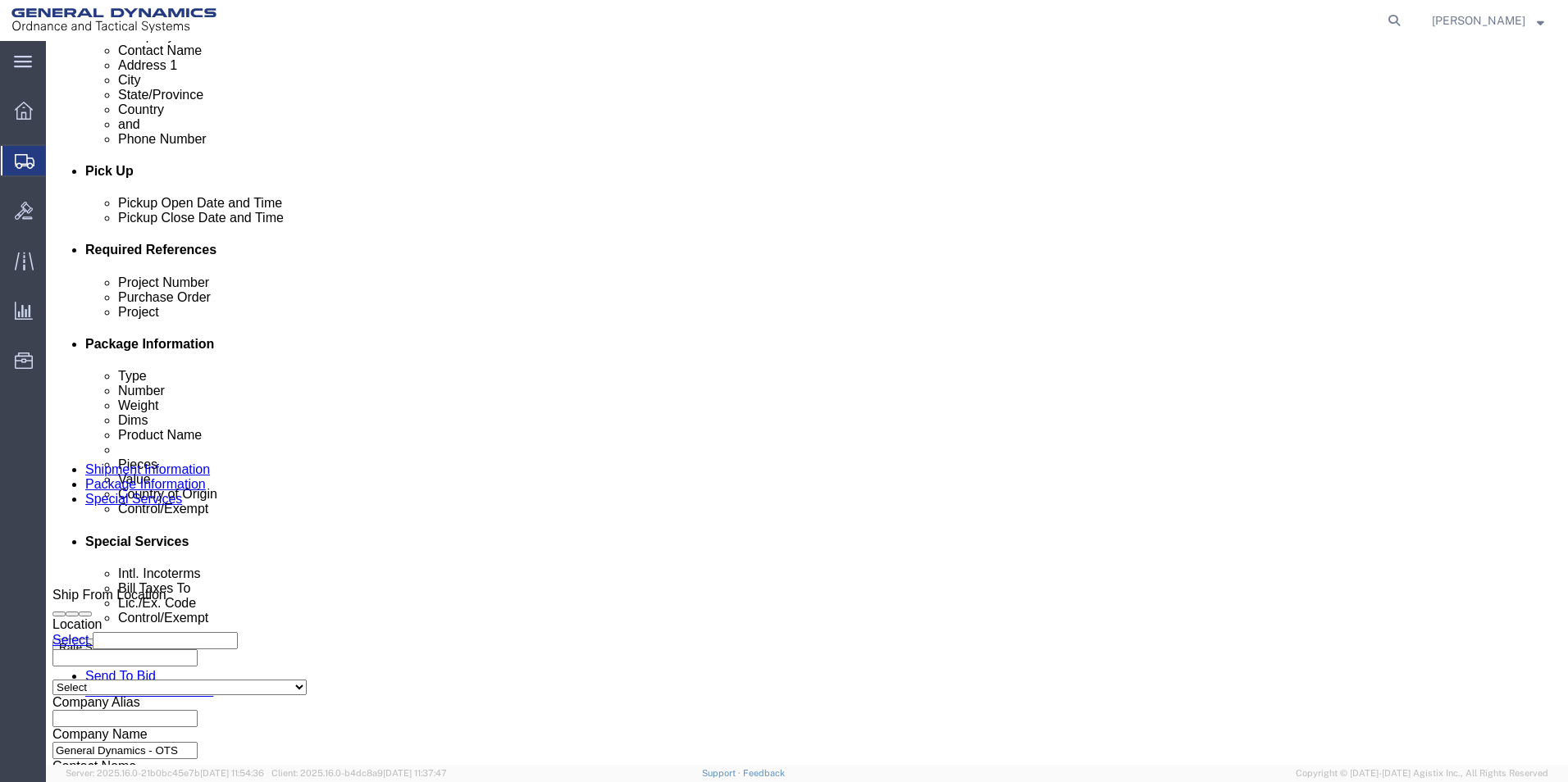
click select "Select Carriage Insurance Paid Carriage Paid To Cost and Freight Cost Insurance…"
select select "CFR"
click select "Select Carriage Insurance Paid Carriage Paid To Cost and Freight Cost Insurance…"
select select "SHIP"
click select "Select Recipient Account Sender/Shipper Third Party Account"
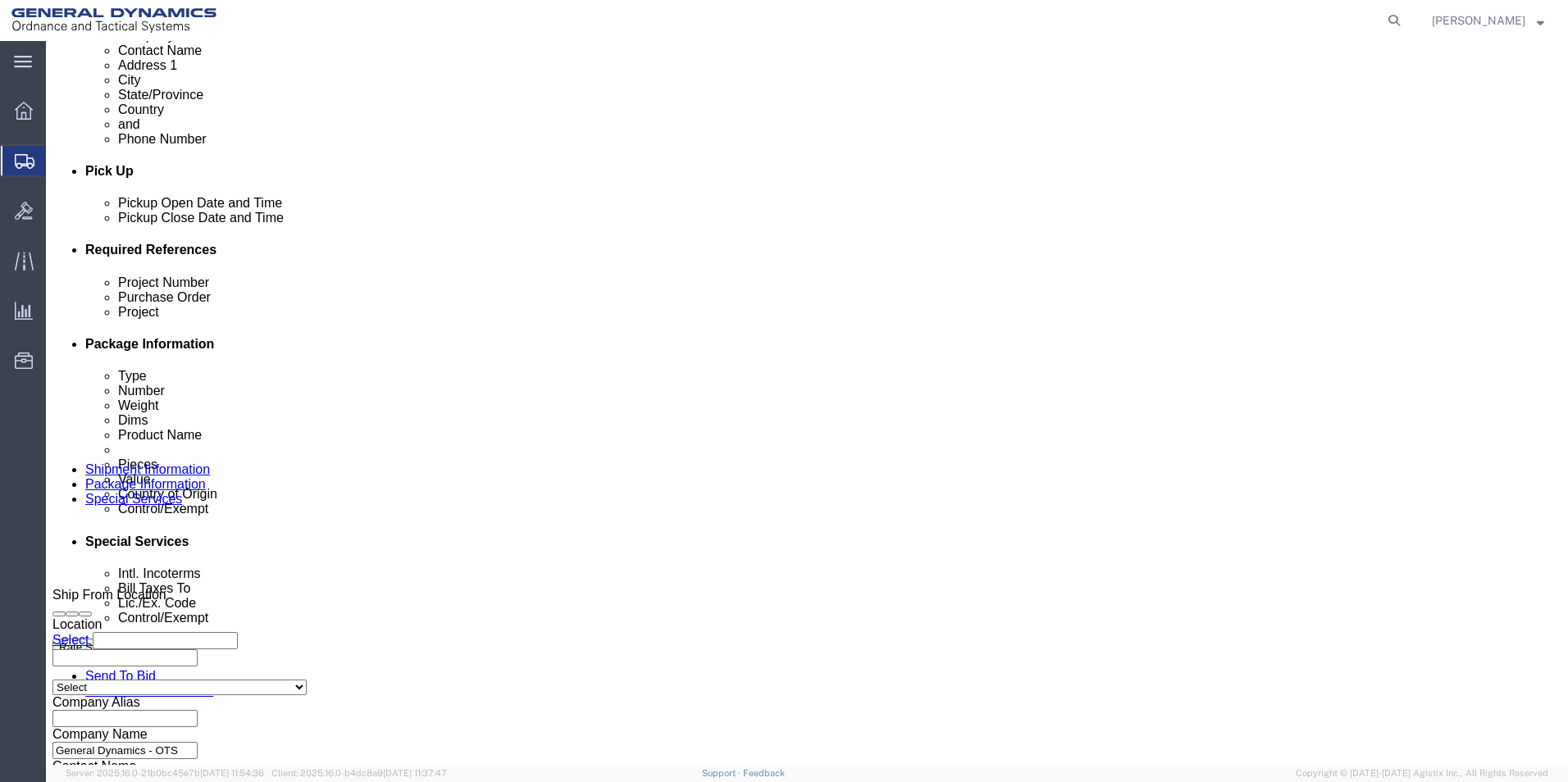
select select "SHIP"
click select "Select Recipient Account Sender/Shipper Third Party Account"
click button "Rate Shipment"
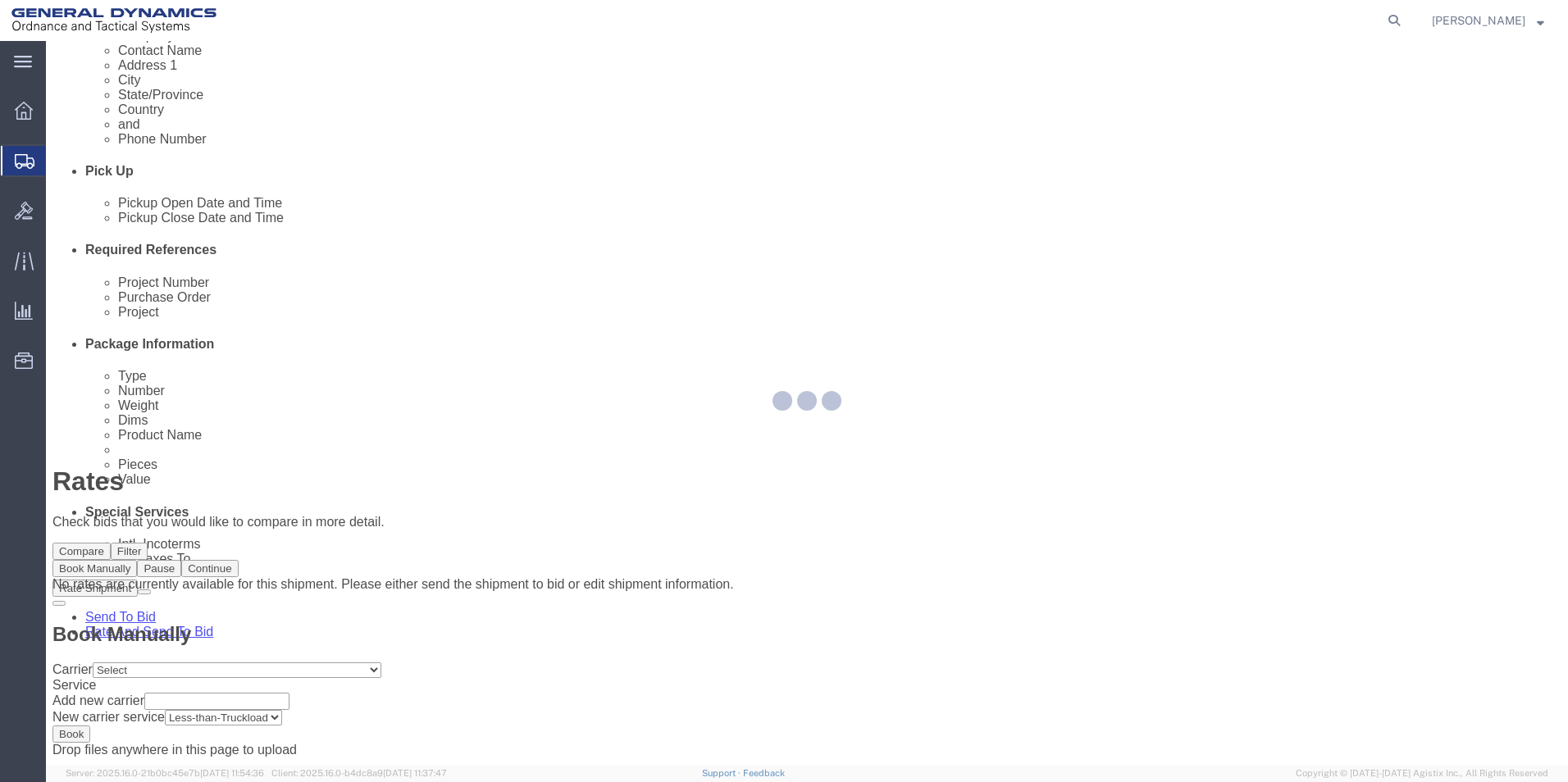
scroll to position [0, 0]
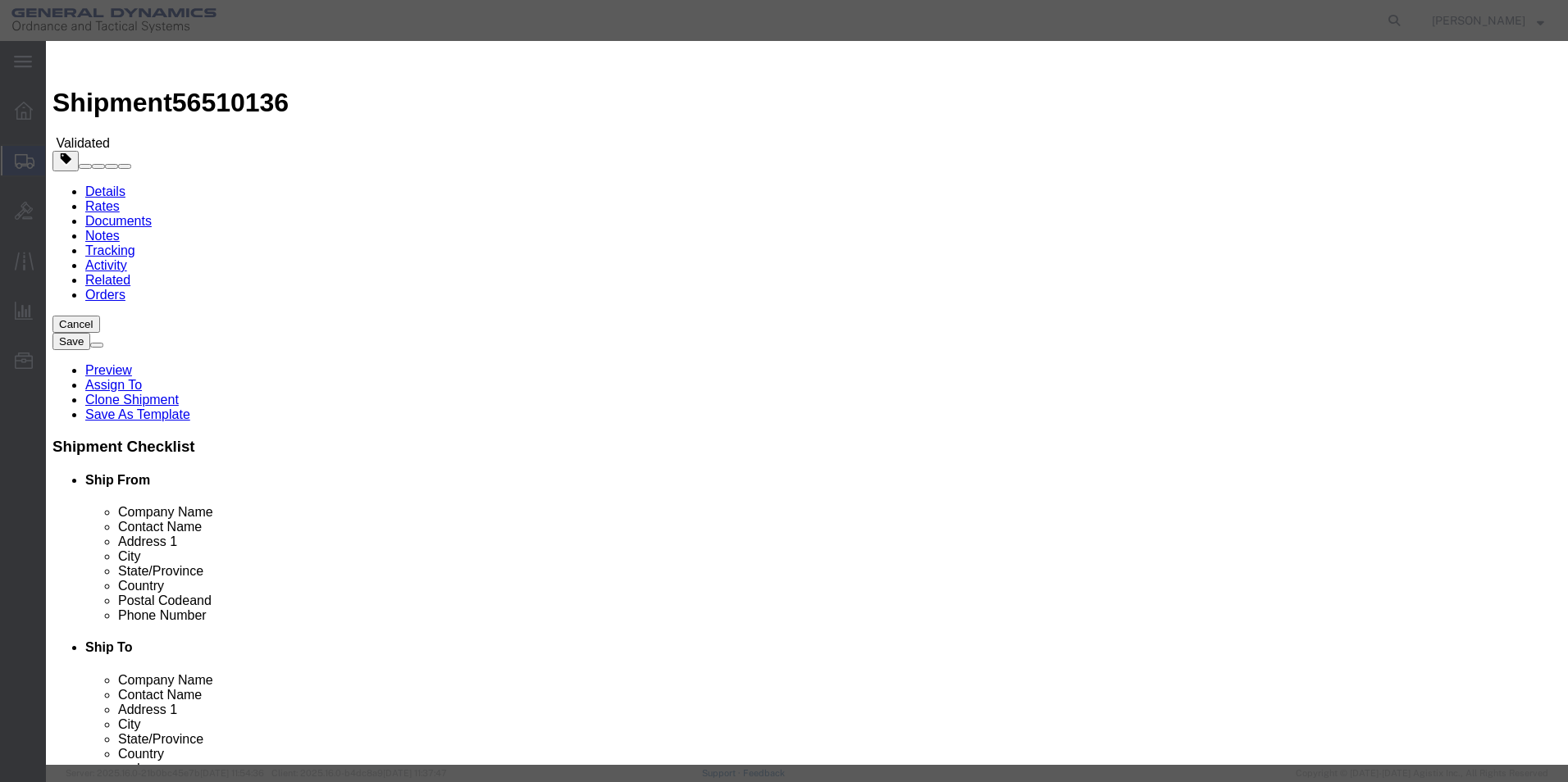
select select "3224"
select select "11790"
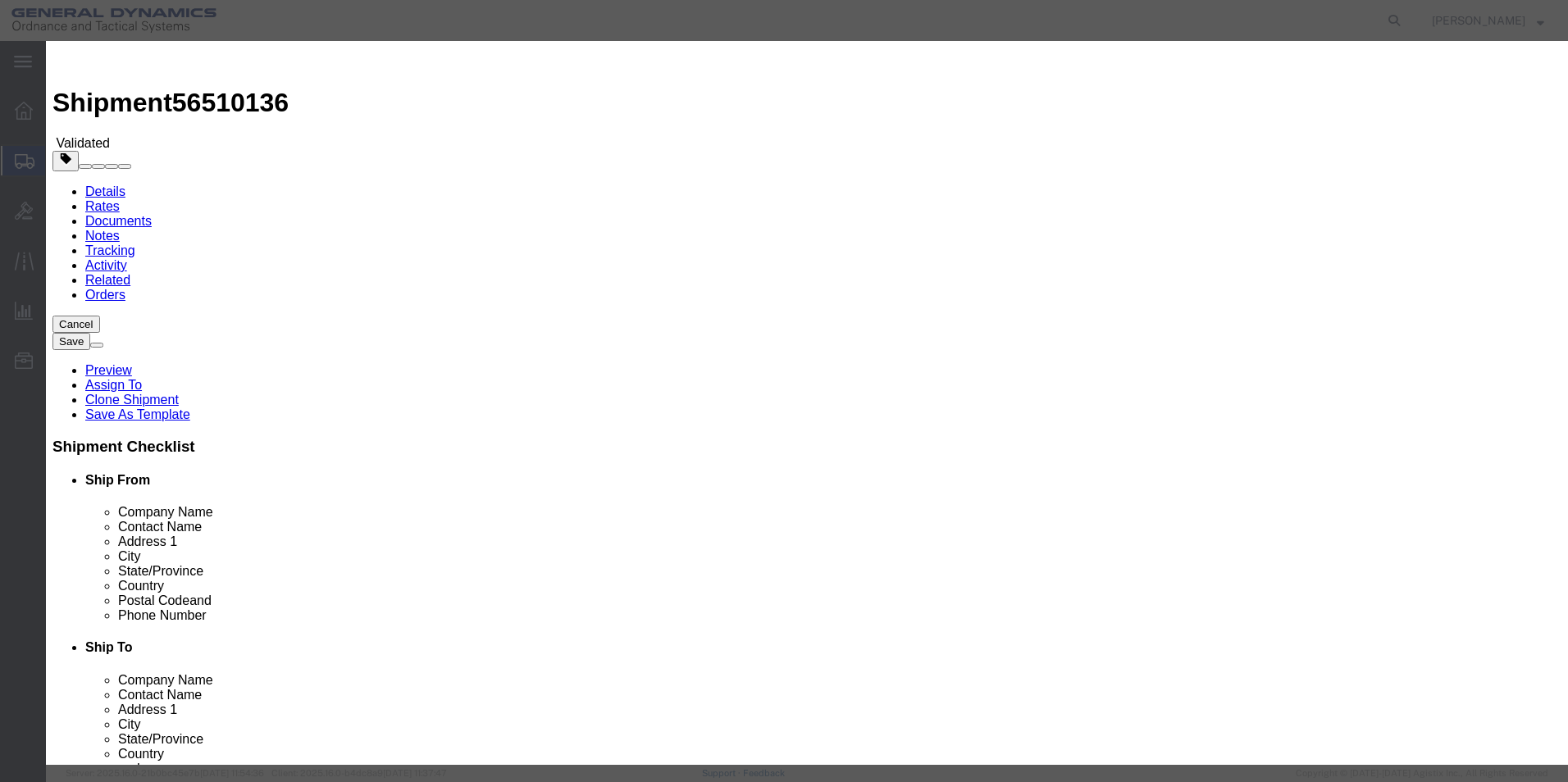
checkbox input "true"
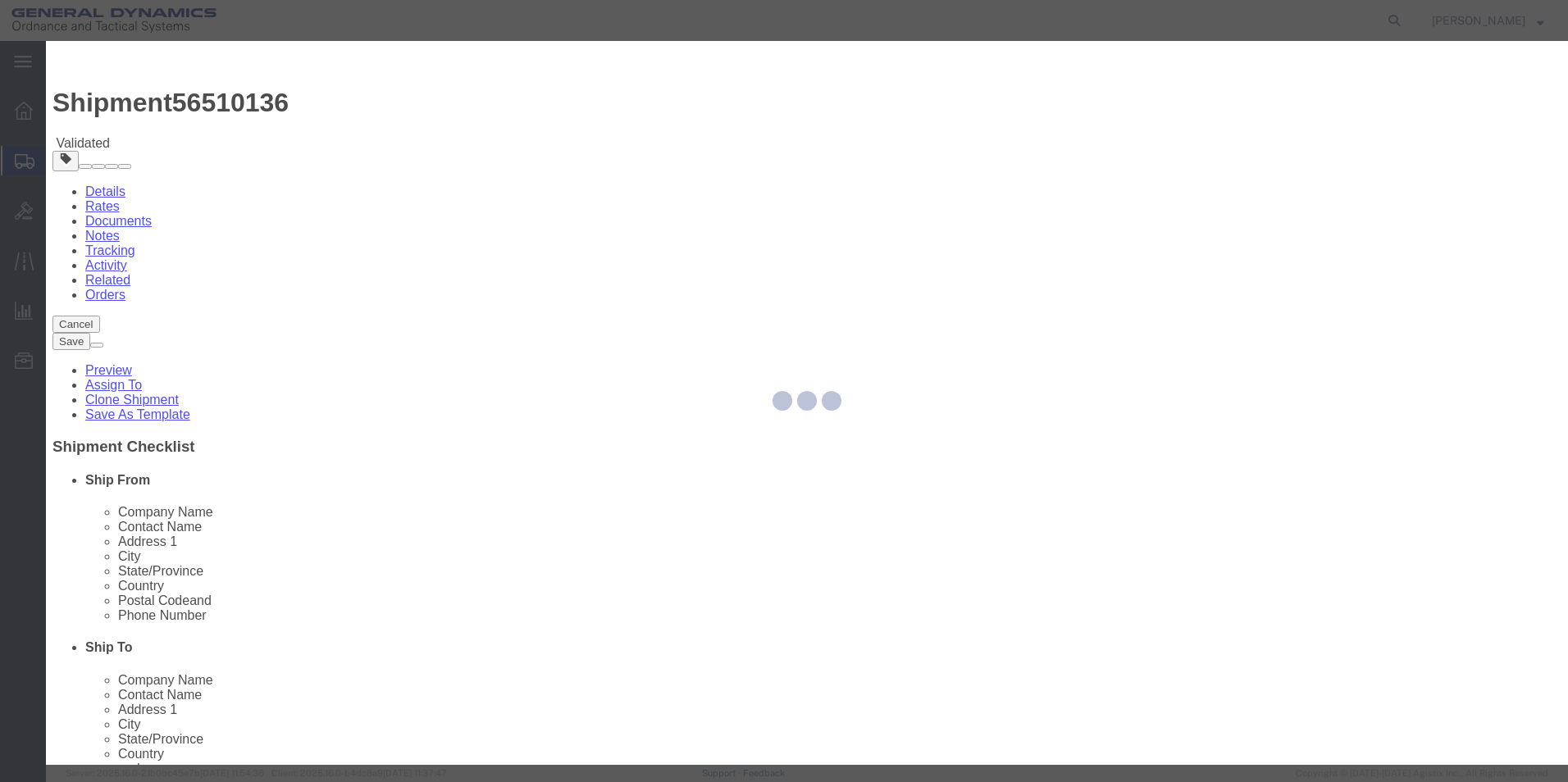
type input "[PERSON_NAME]"
type input "5709087062"
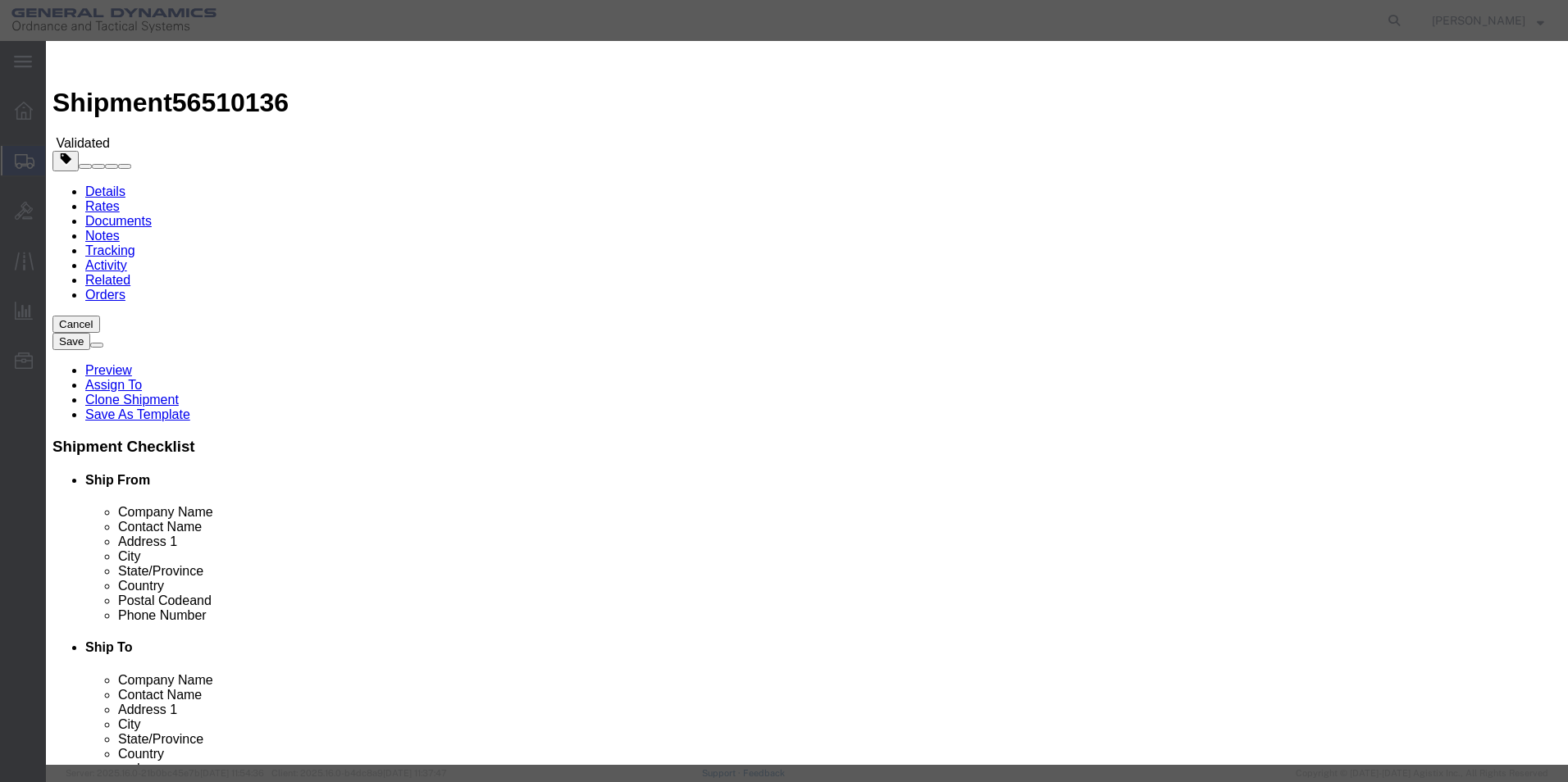
type input "56510136"
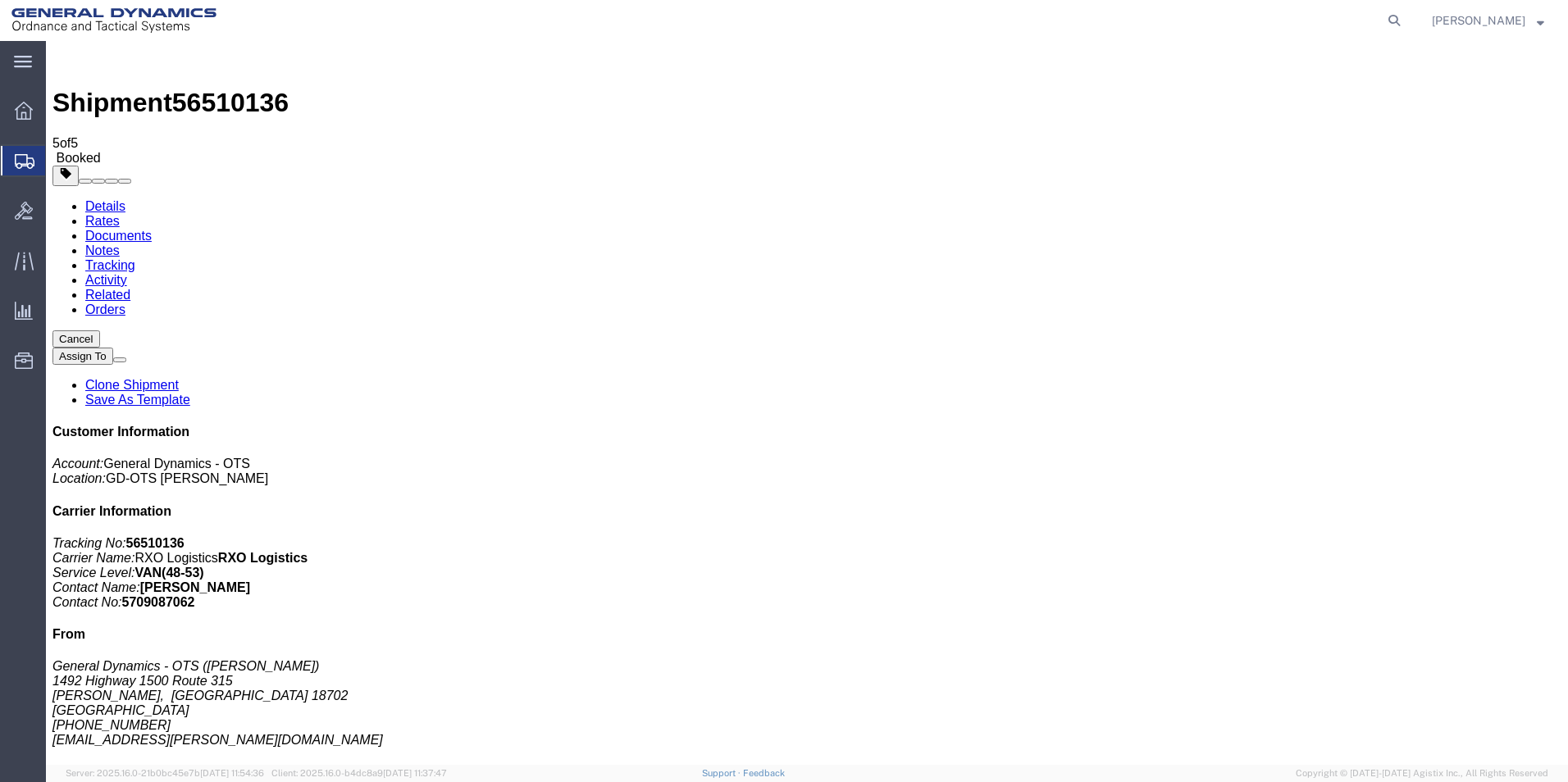
click at [179, 378] on link "Clone Shipment" at bounding box center [132, 384] width 93 height 14
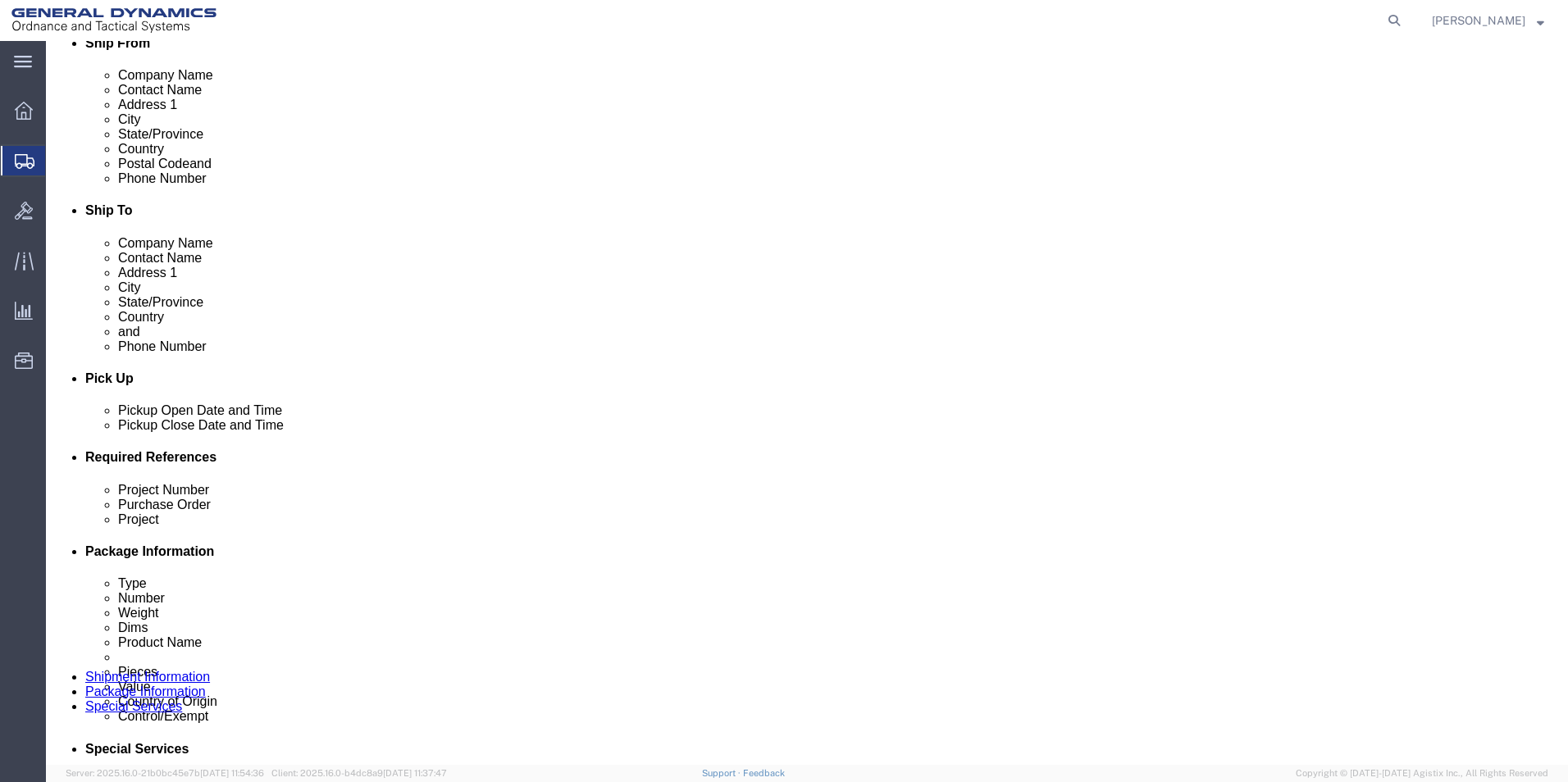
scroll to position [429, 0]
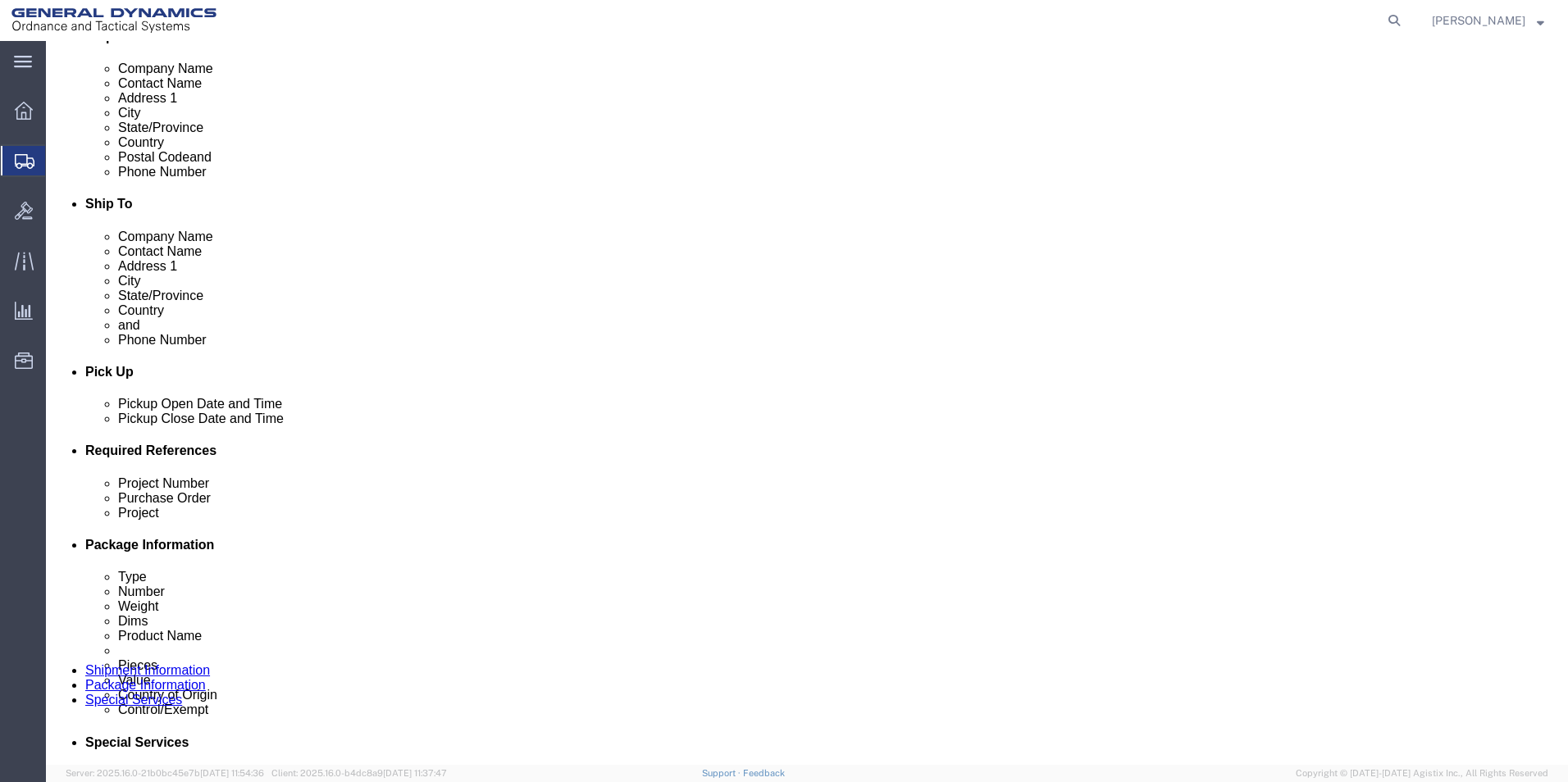
click div "[DATE] 10:00 AM"
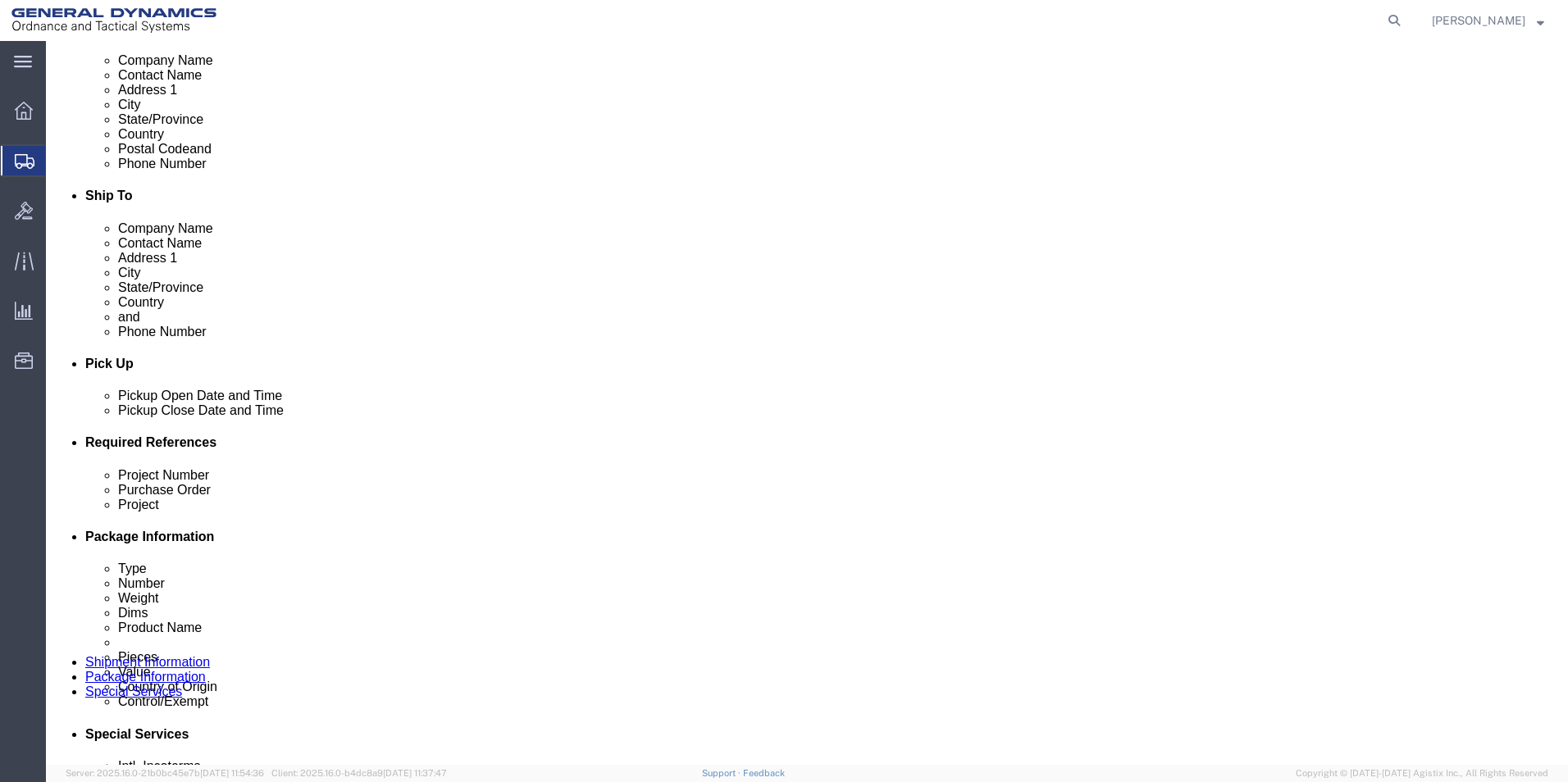
type input "1:00 PM"
click button "Apply"
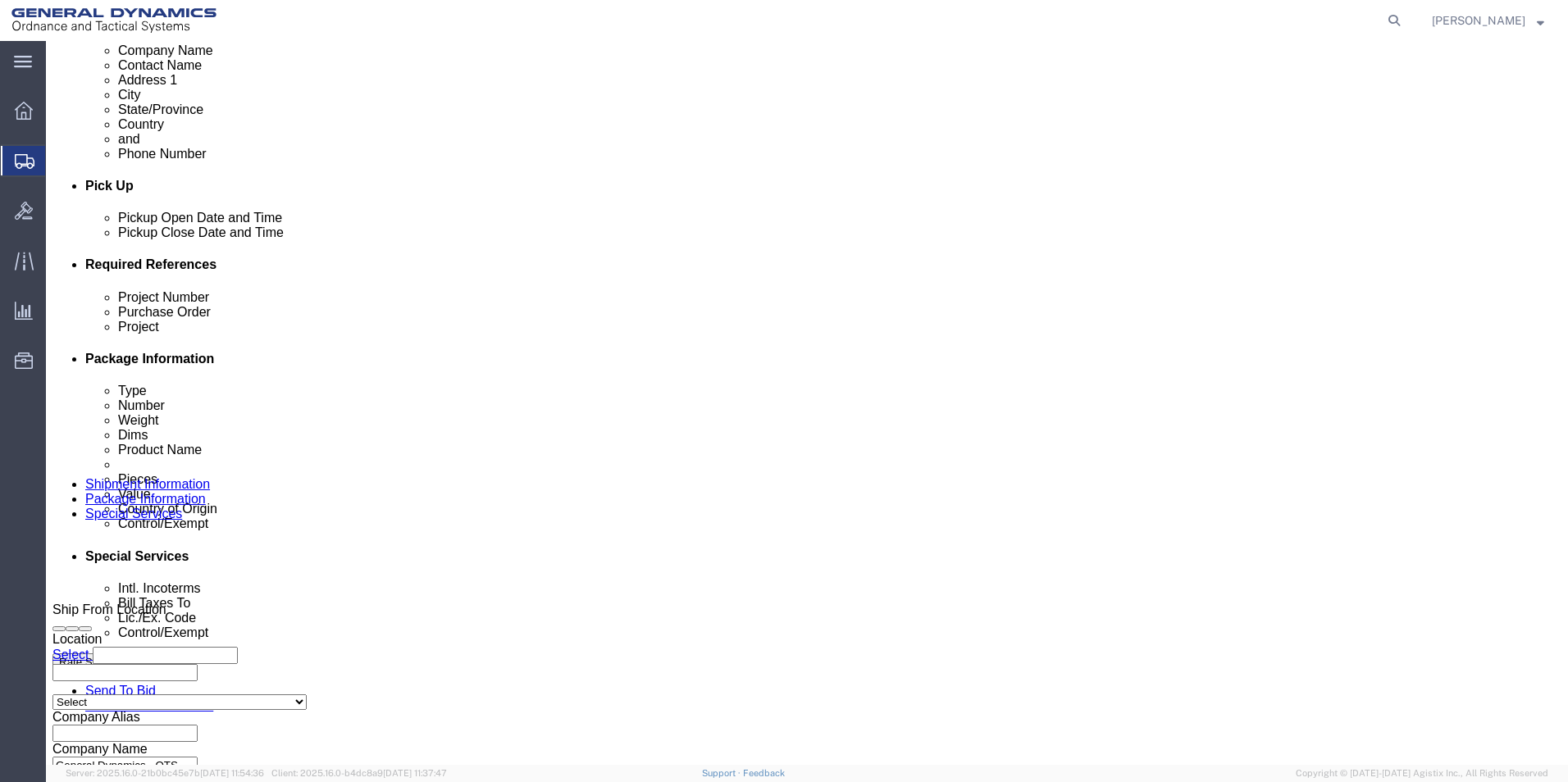
scroll to position [684, 0]
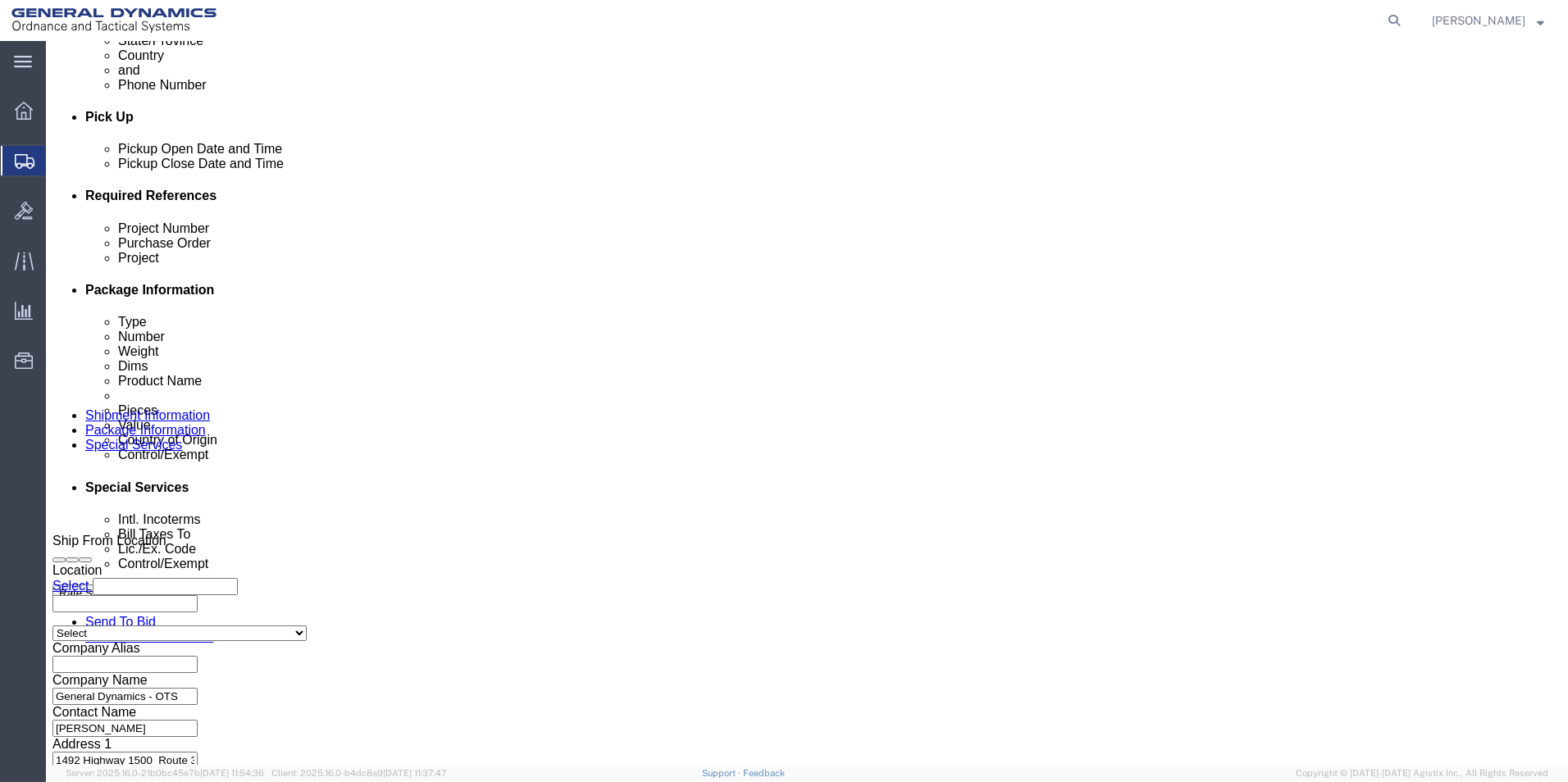
click button "Continue"
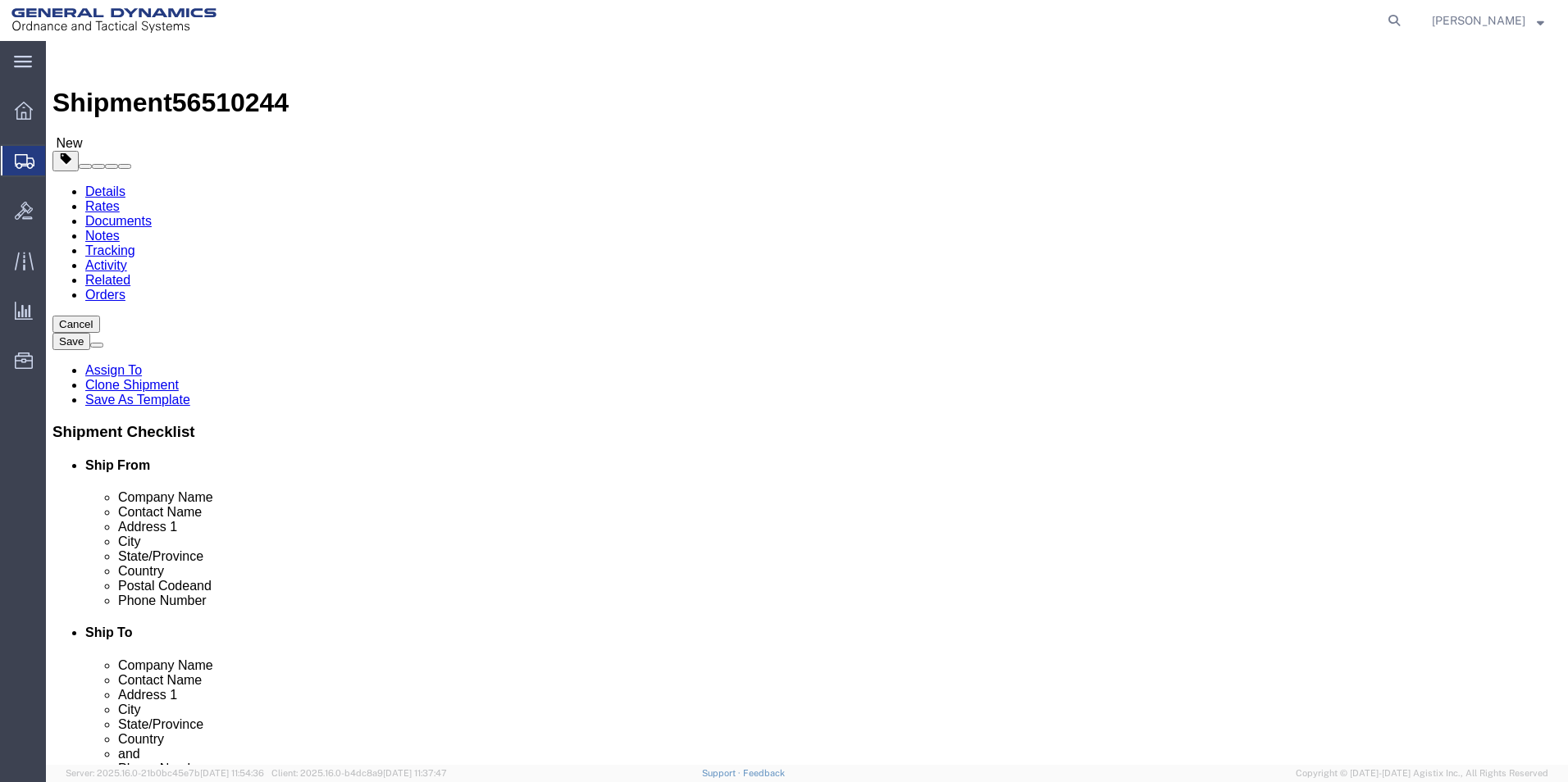
scroll to position [152, 0]
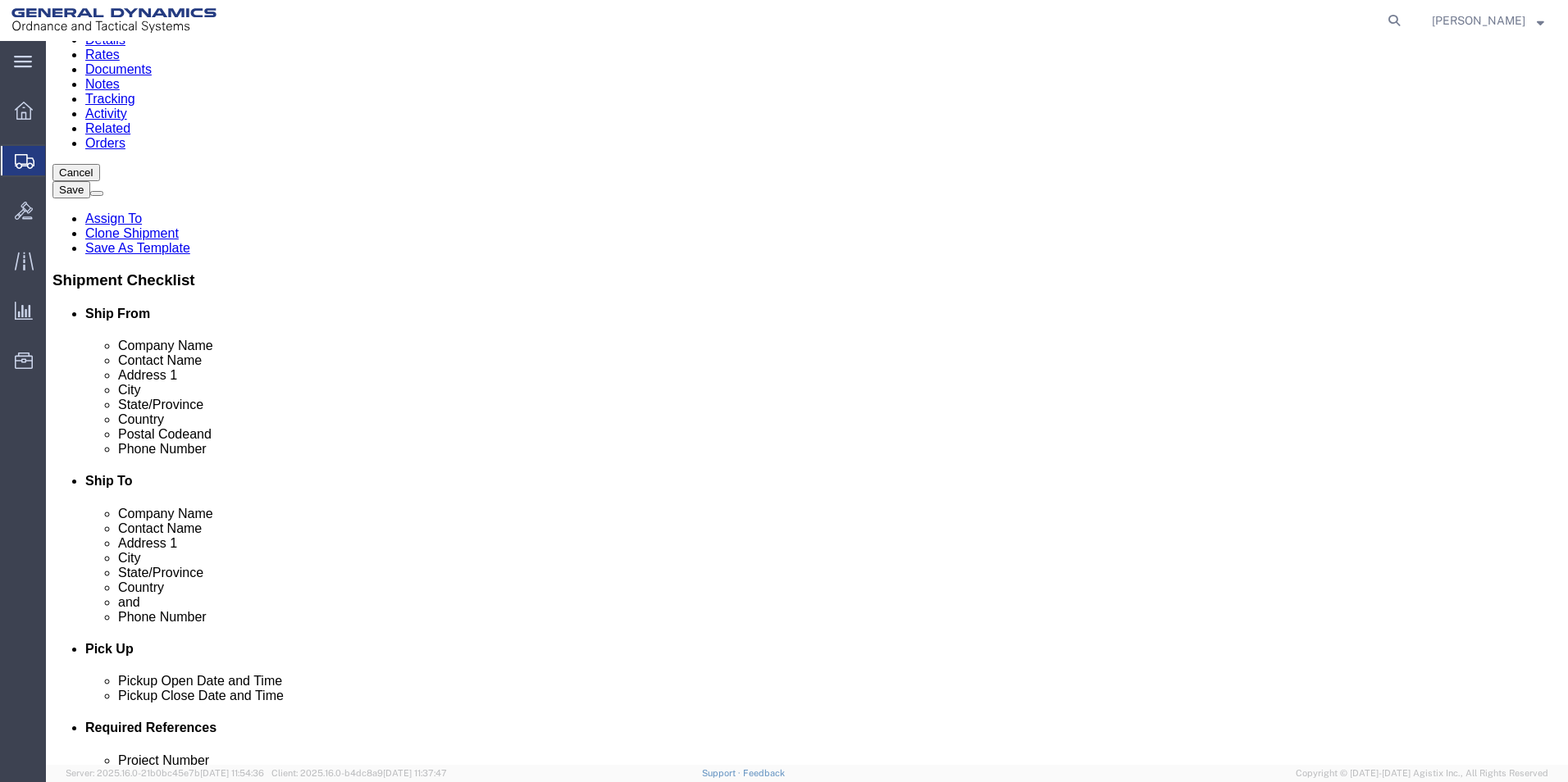
click button "Continue"
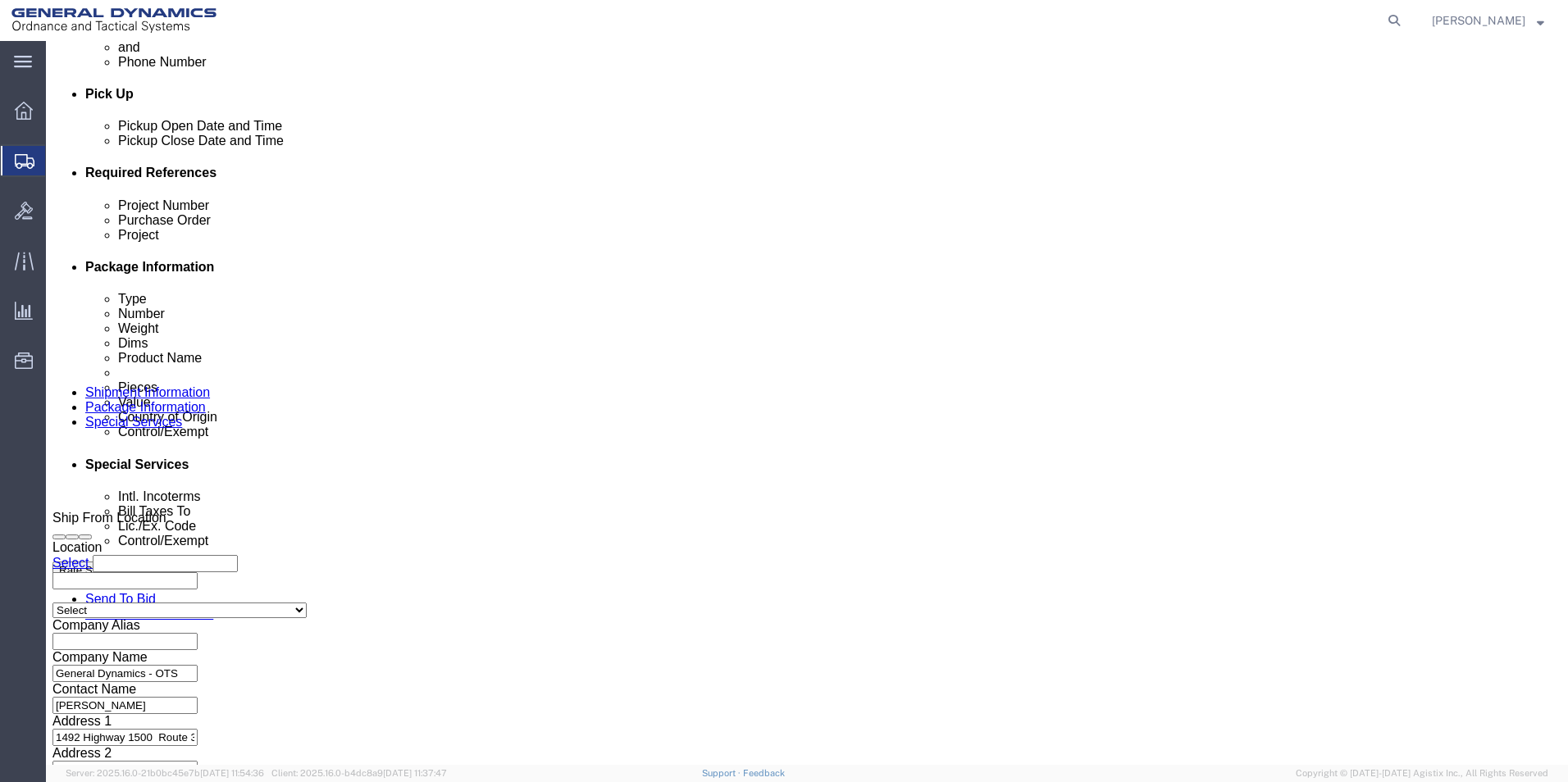
scroll to position [690, 0]
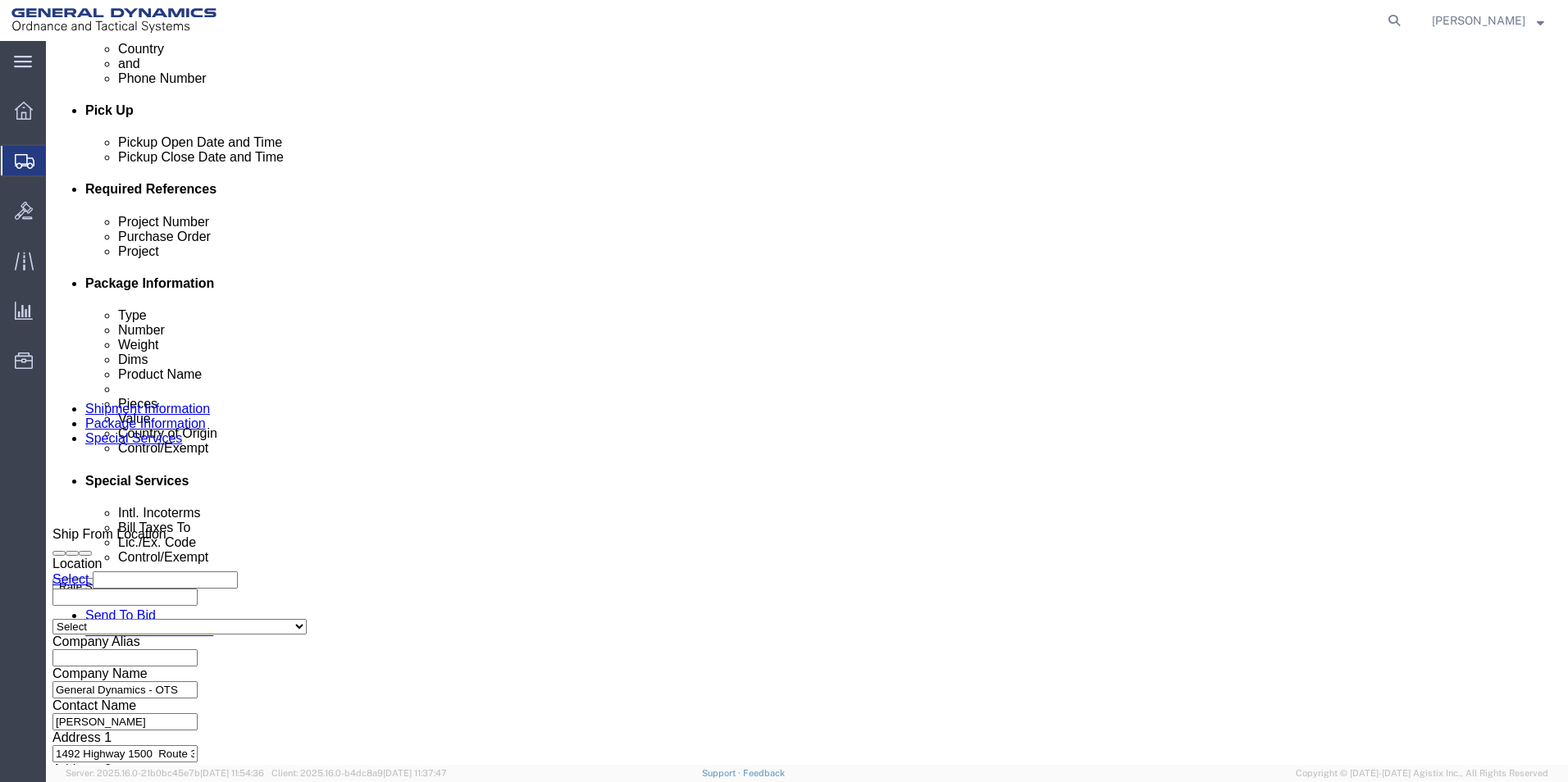
click select "Select Carriage Insurance Paid Carriage Paid To Cost and Freight Cost Insurance…"
select select "CFR"
click select "Select Carriage Insurance Paid Carriage Paid To Cost and Freight Cost Insurance…"
select select "SHIP"
click select "Select Recipient Account Sender/Shipper Third Party Account"
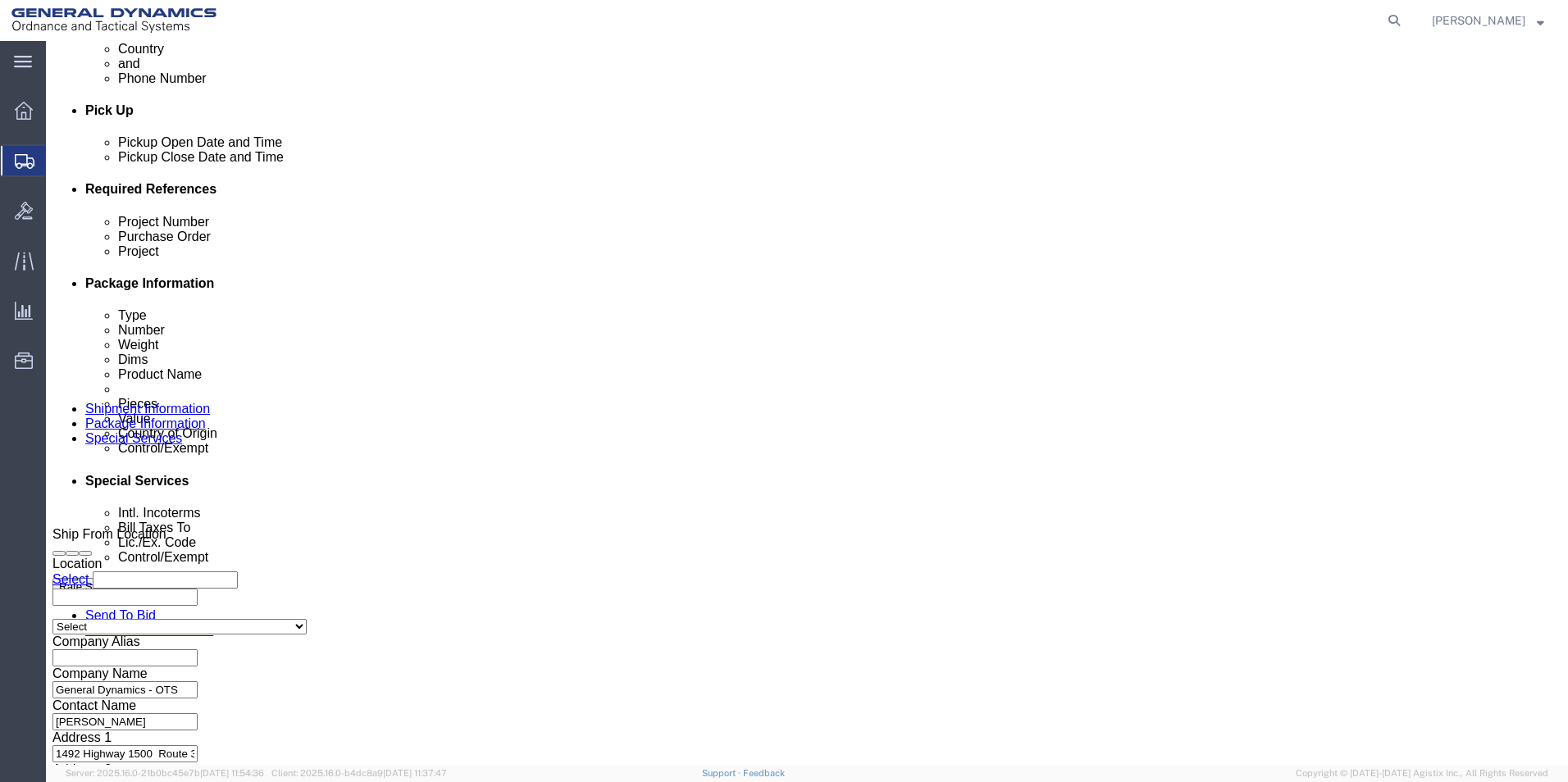
select select "SHIP"
click select "Select Recipient Account Sender/Shipper Third Party Account"
click button "Rate Shipment"
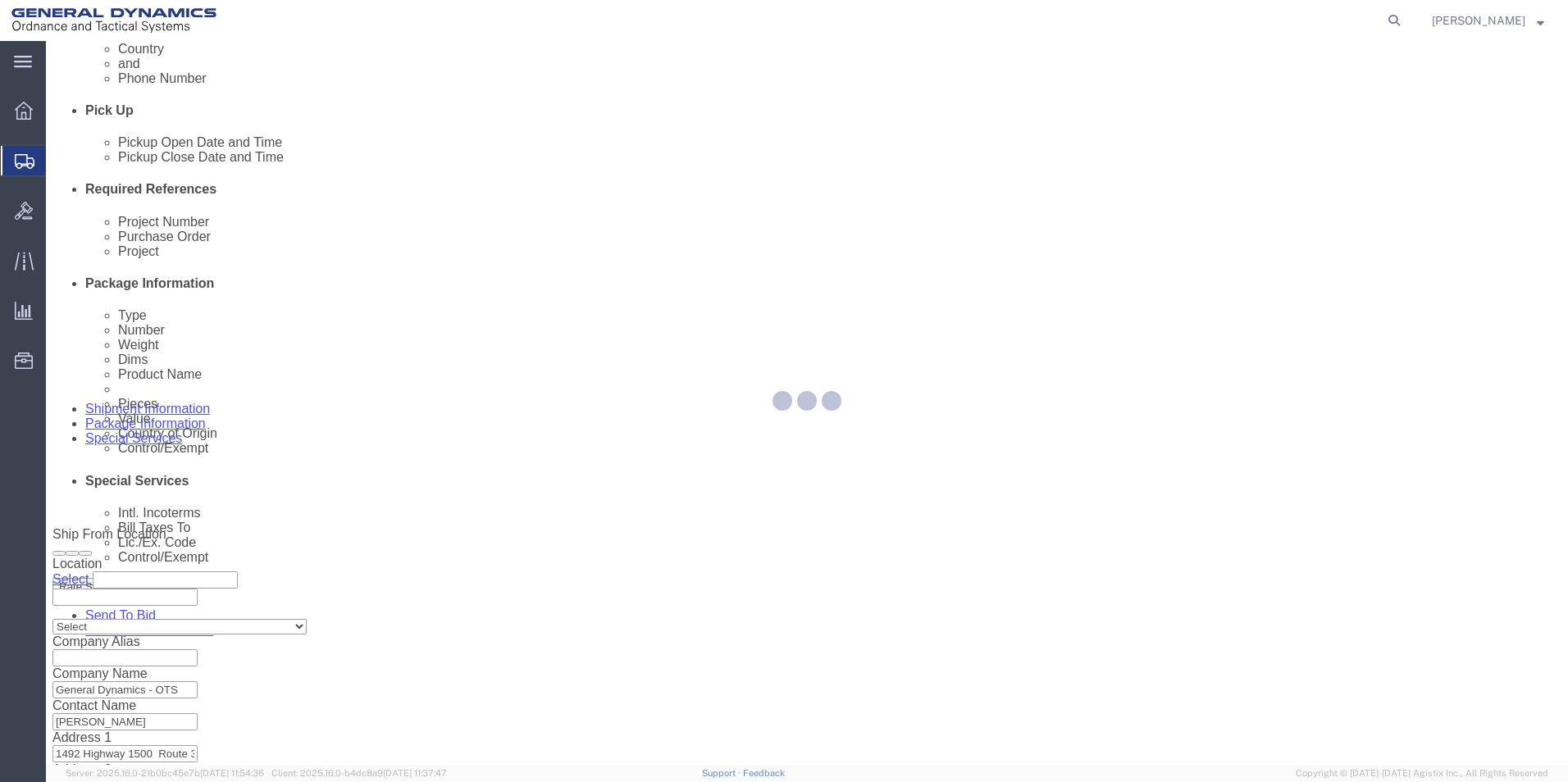
scroll to position [0, 0]
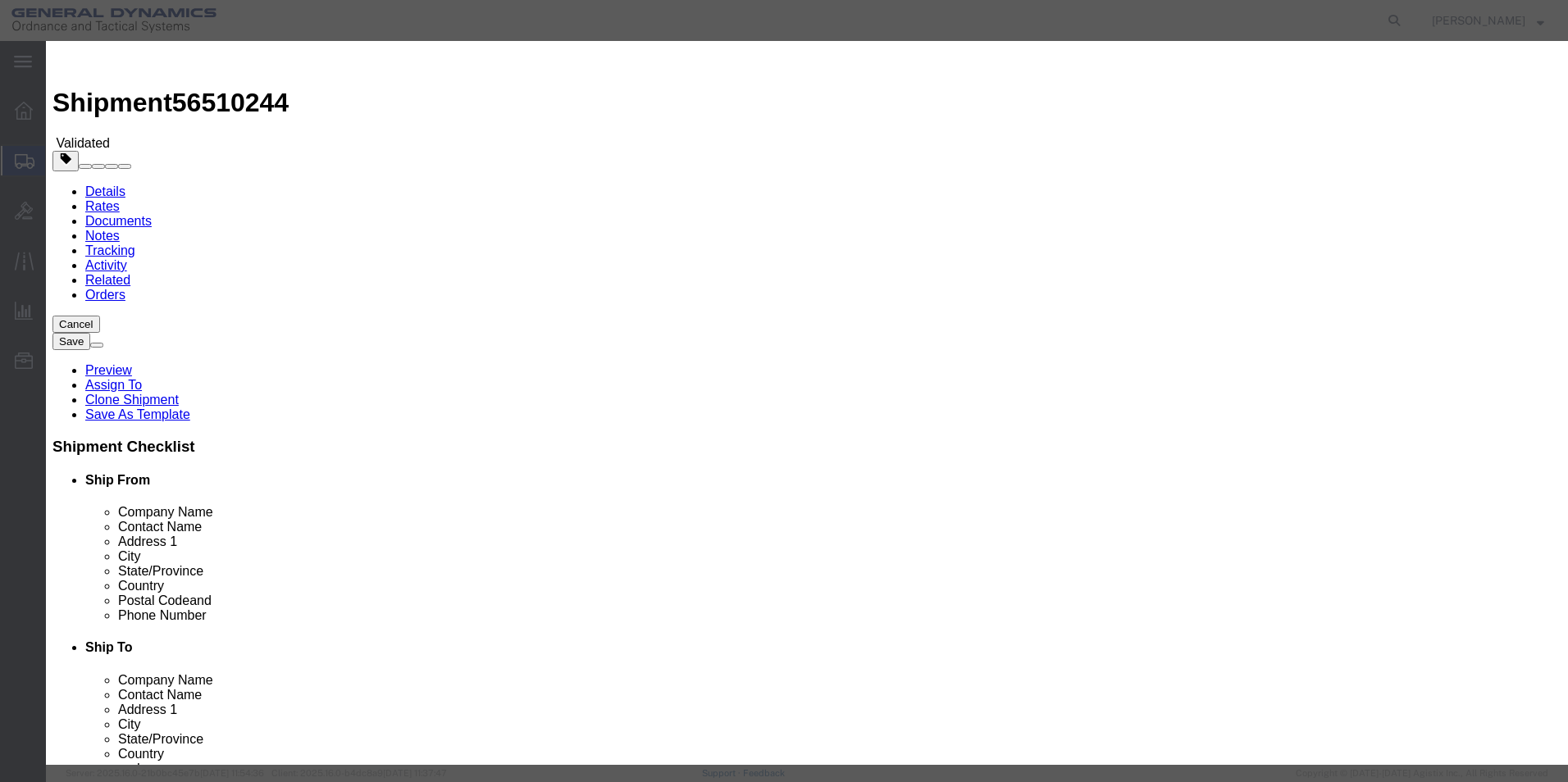
select select "3224"
select select "11790"
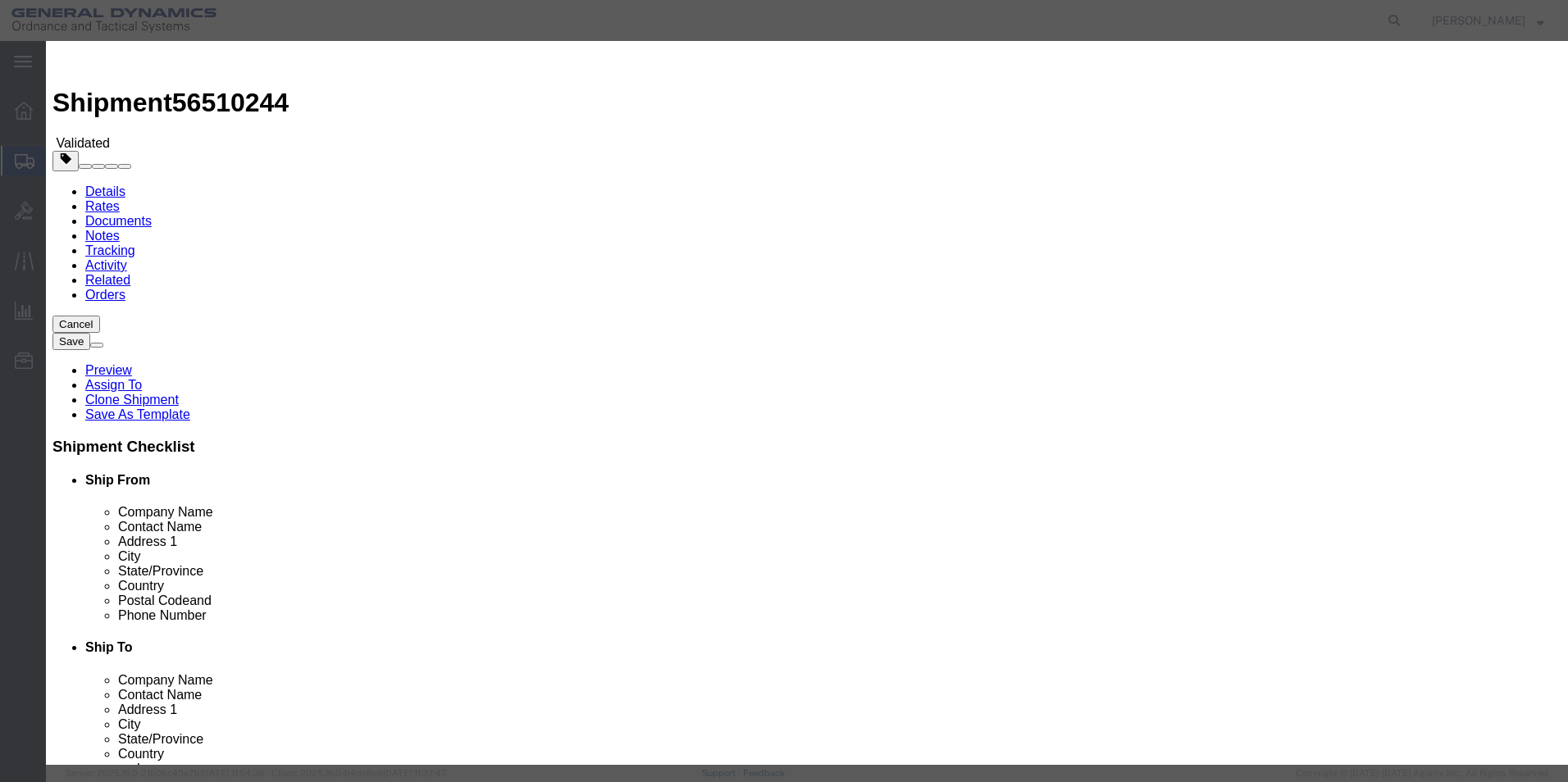
checkbox input "true"
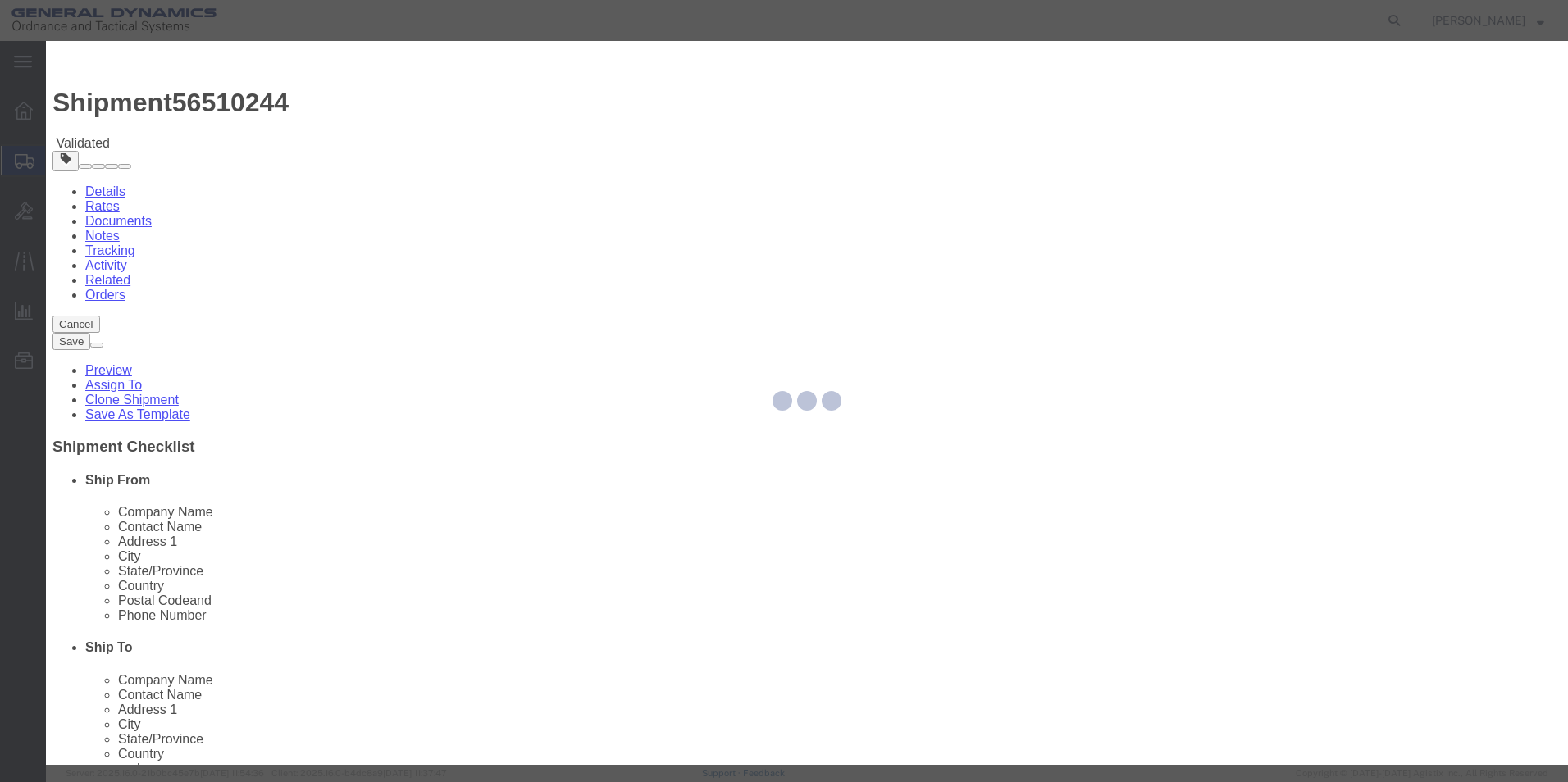
type input "[PERSON_NAME]"
type input "5709087062"
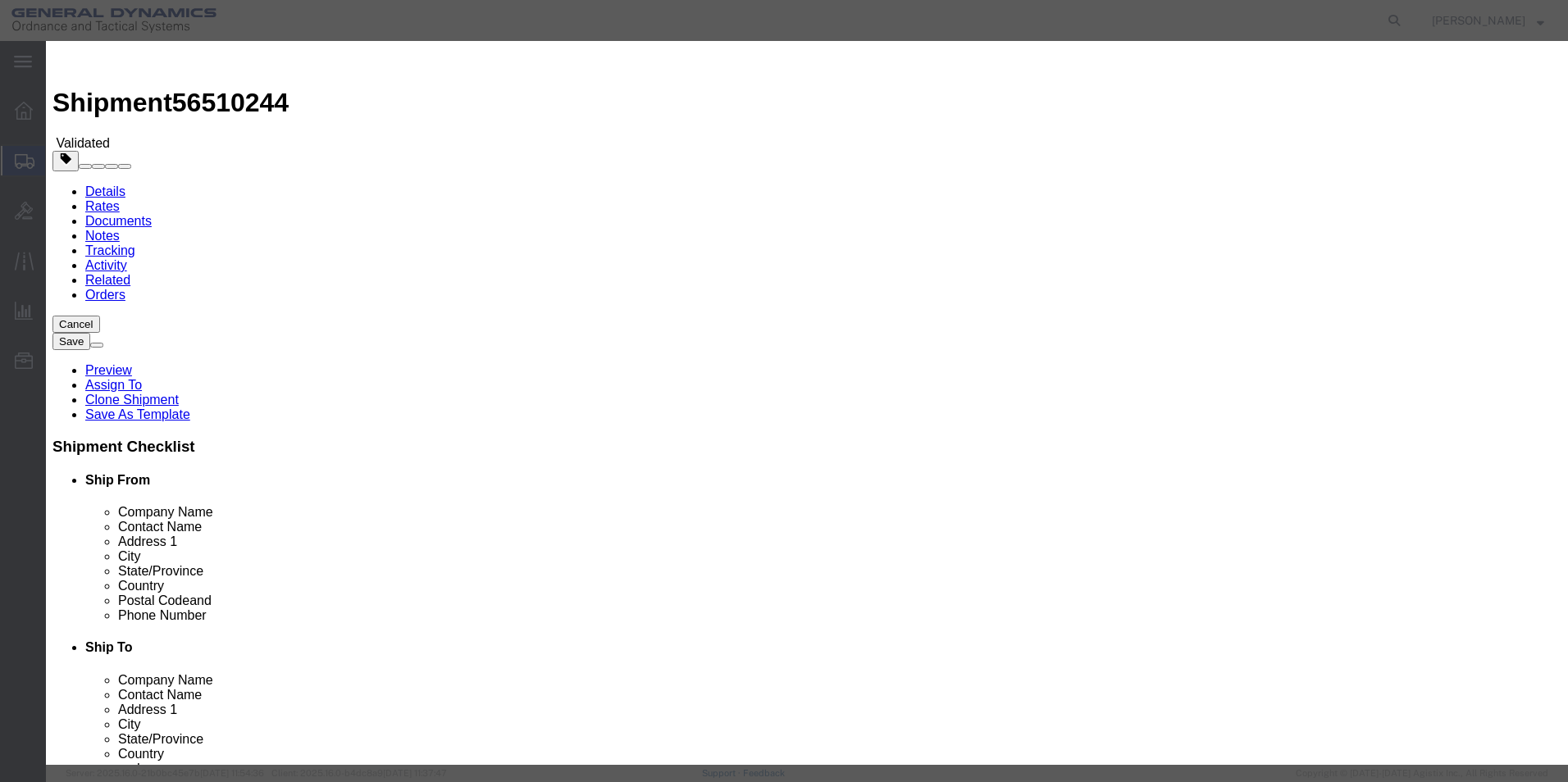
type input "56510244"
